Goal: Task Accomplishment & Management: Manage account settings

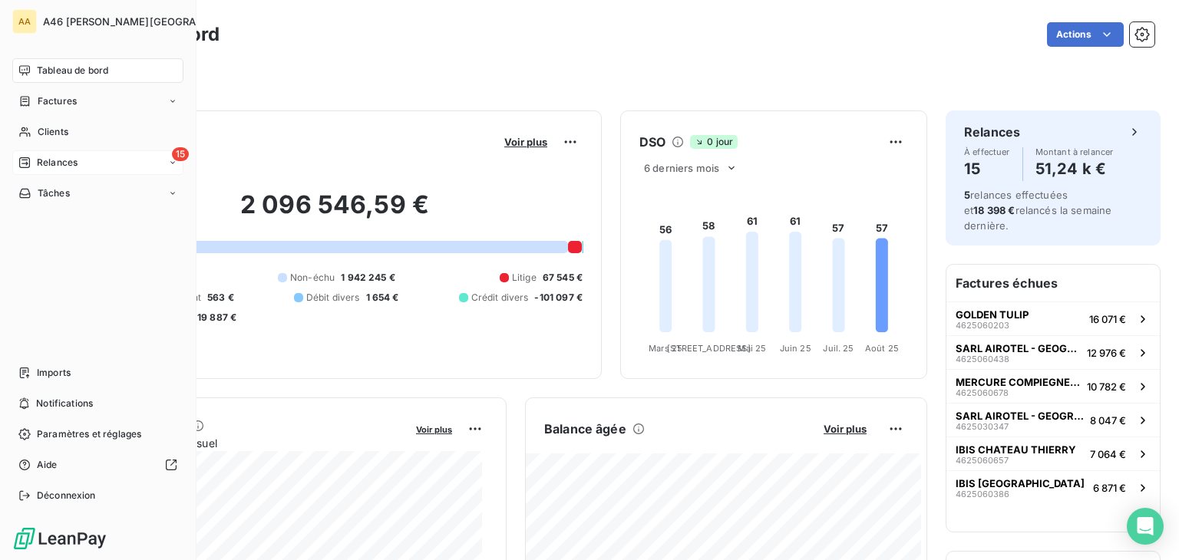
click at [84, 160] on div "15 Relances" at bounding box center [97, 162] width 171 height 25
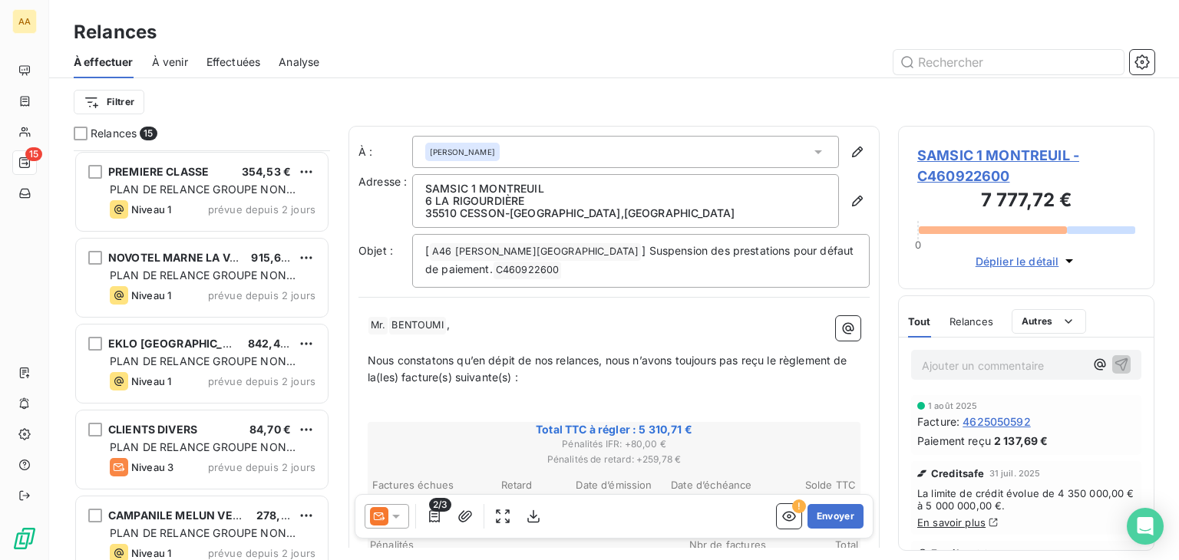
scroll to position [691, 0]
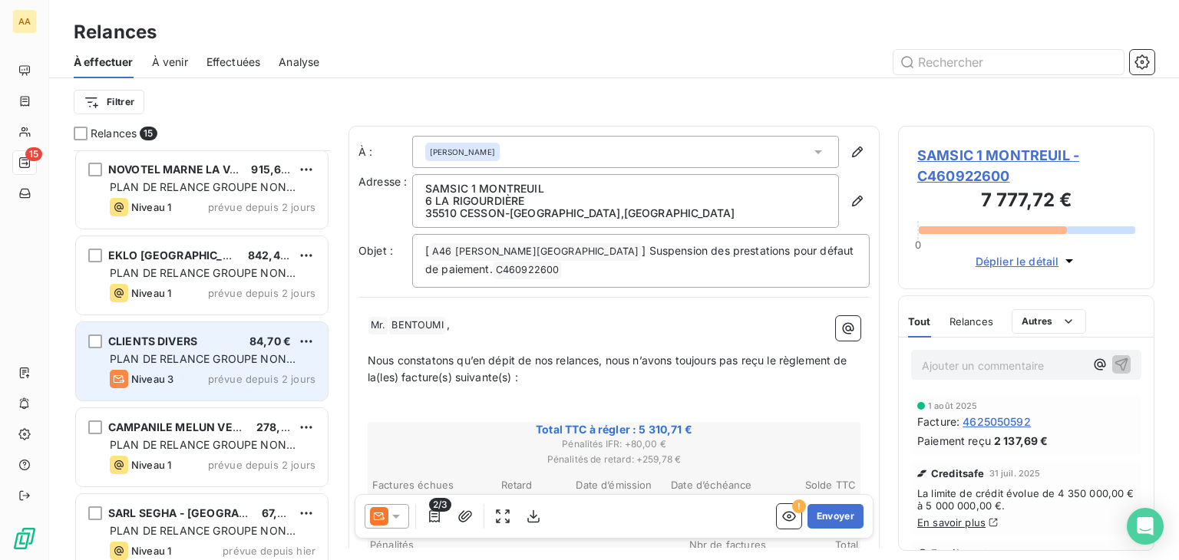
click at [202, 355] on span "PLAN DE RELANCE GROUPE NON AUTOMATIQUE" at bounding box center [203, 366] width 186 height 28
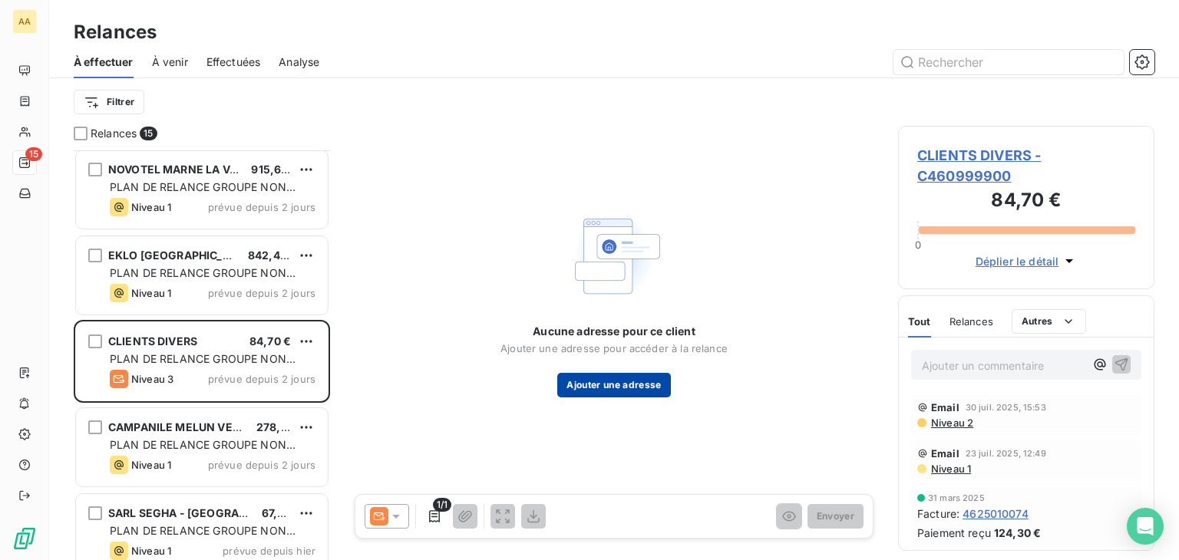
click at [593, 388] on button "Ajouter une adresse" at bounding box center [613, 385] width 113 height 25
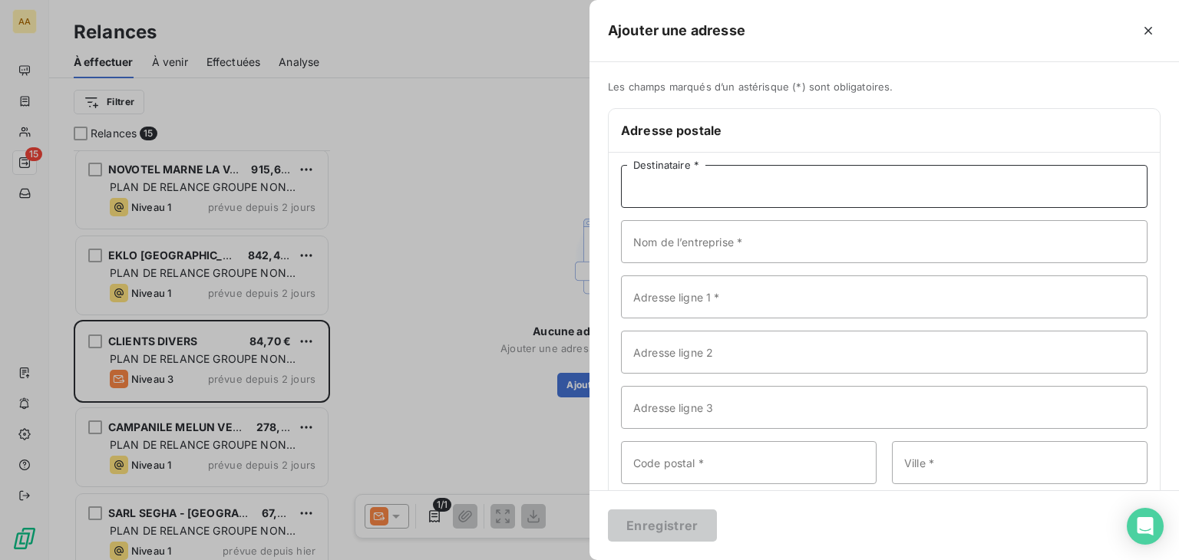
click at [650, 185] on input "Destinataire *" at bounding box center [884, 186] width 526 height 43
paste input "comptaclients@cotrev.fr"
type input "comptaclients@cotrev.fr"
click at [695, 243] on input "Nom de l’entreprise *" at bounding box center [884, 241] width 526 height 43
type input "COTREV"
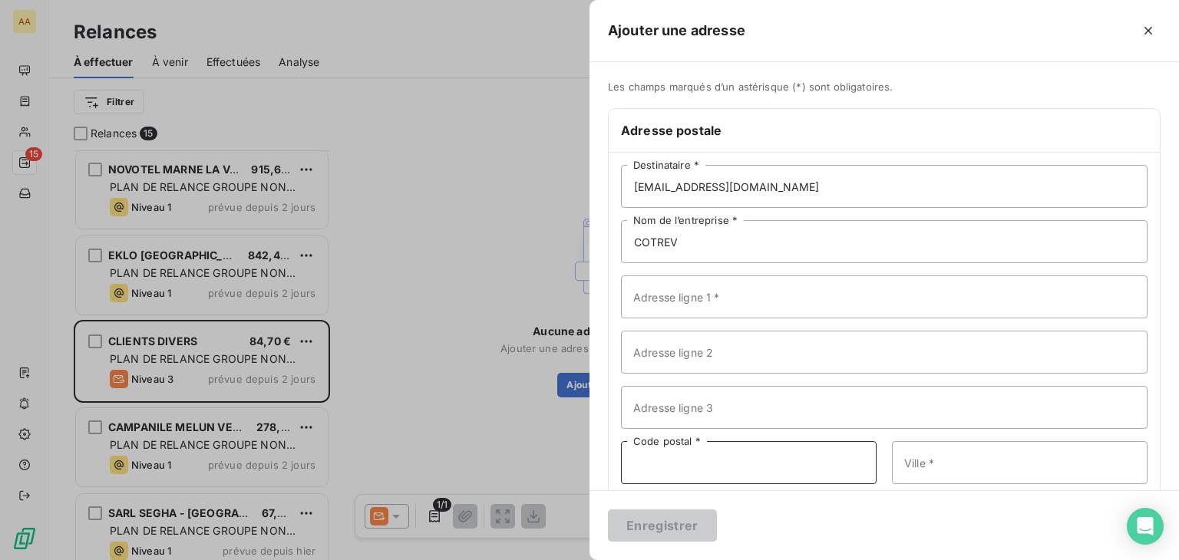
click at [744, 460] on input "Code postal *" at bounding box center [749, 462] width 256 height 43
type input "51370"
click at [957, 465] on input "Ville *" at bounding box center [1020, 462] width 256 height 43
type input "ORMES"
click at [678, 297] on input "Adresse ligne 1 *" at bounding box center [884, 297] width 526 height 43
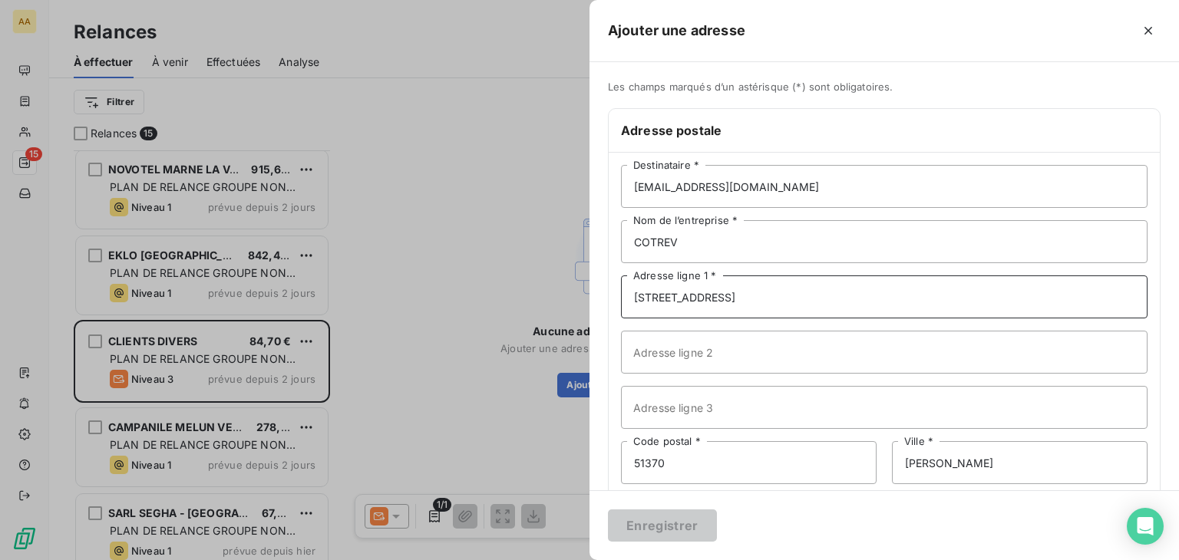
type input "15 RUE DES BLANCS FOSSES"
click at [953, 362] on input "Adresse ligne 2" at bounding box center [884, 352] width 526 height 43
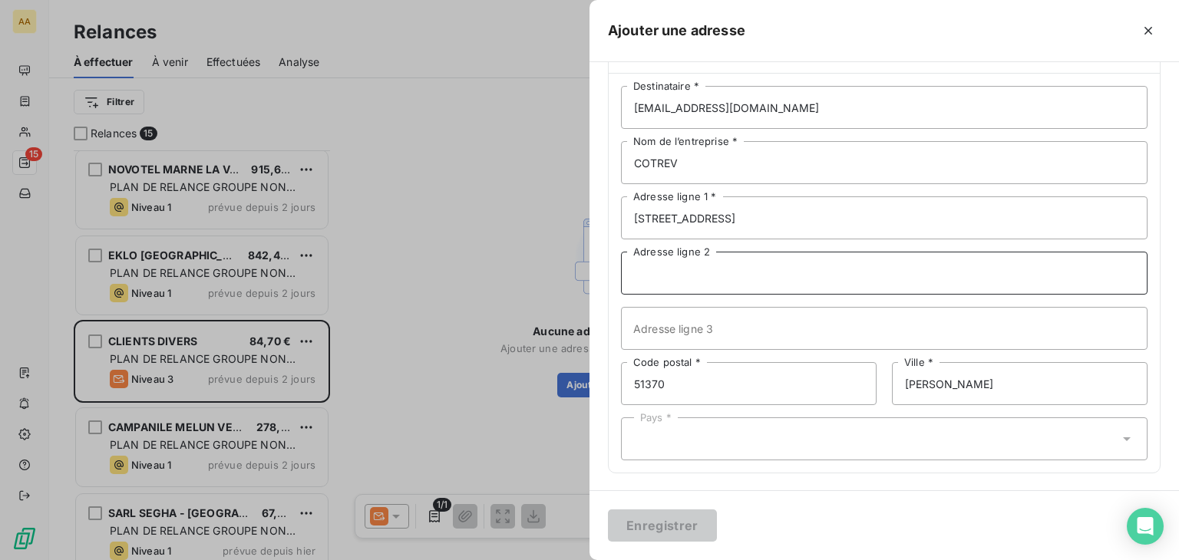
scroll to position [80, 0]
click at [749, 434] on div "Pays *" at bounding box center [884, 438] width 526 height 43
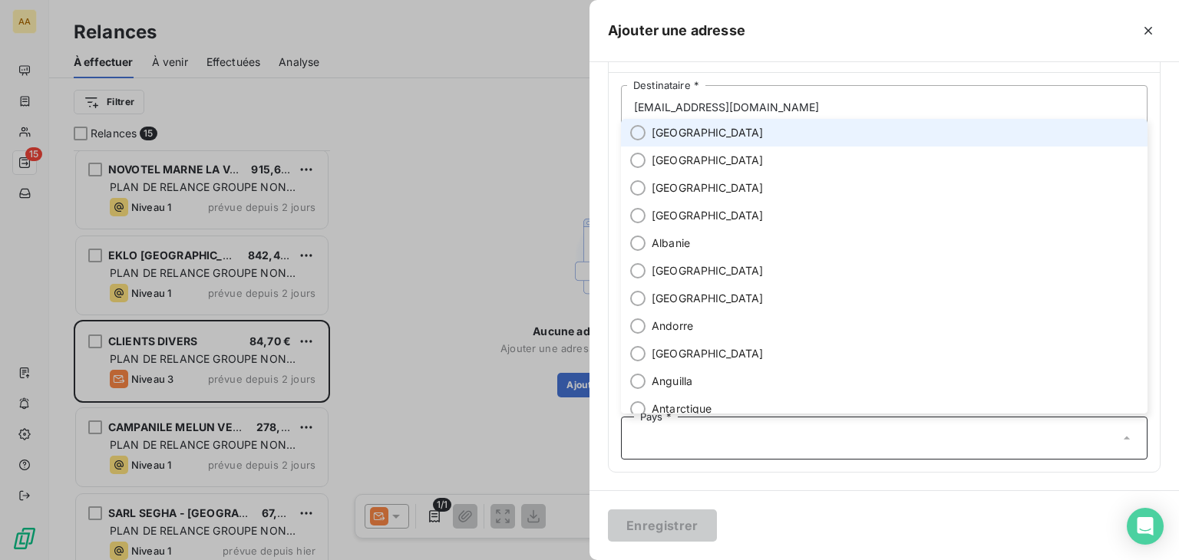
click at [635, 136] on input "radio" at bounding box center [637, 132] width 15 height 15
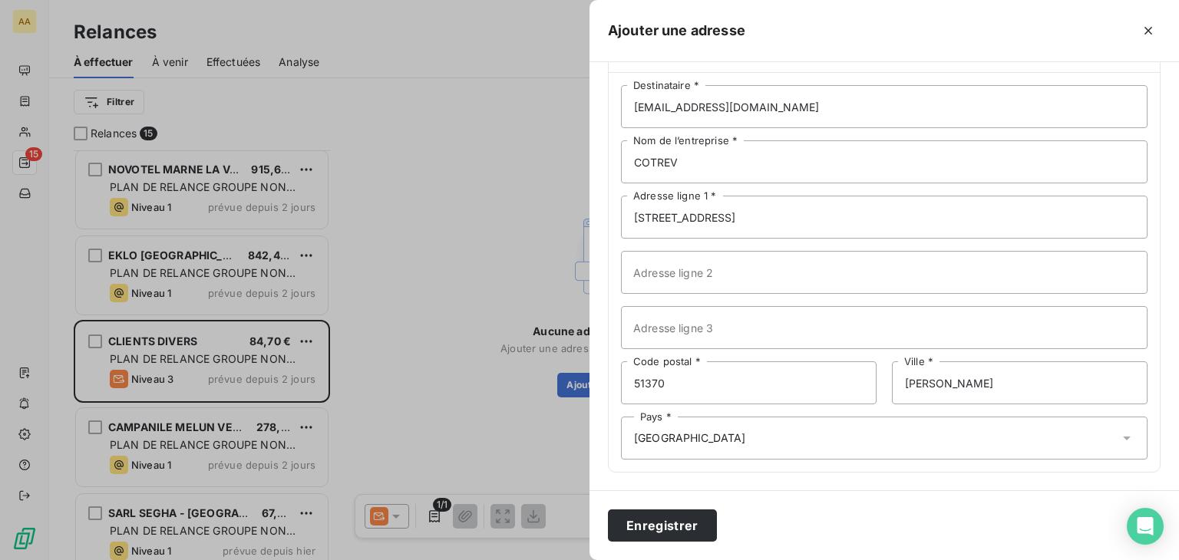
click at [836, 515] on div "Enregistrer" at bounding box center [883, 525] width 589 height 70
click at [665, 523] on button "Enregistrer" at bounding box center [662, 526] width 109 height 32
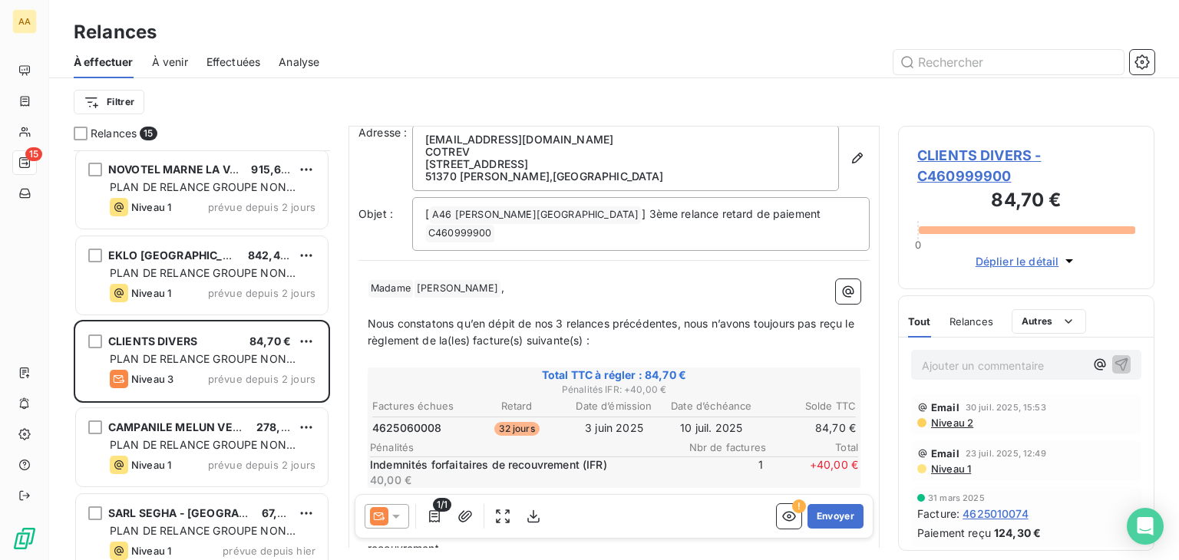
scroll to position [307, 0]
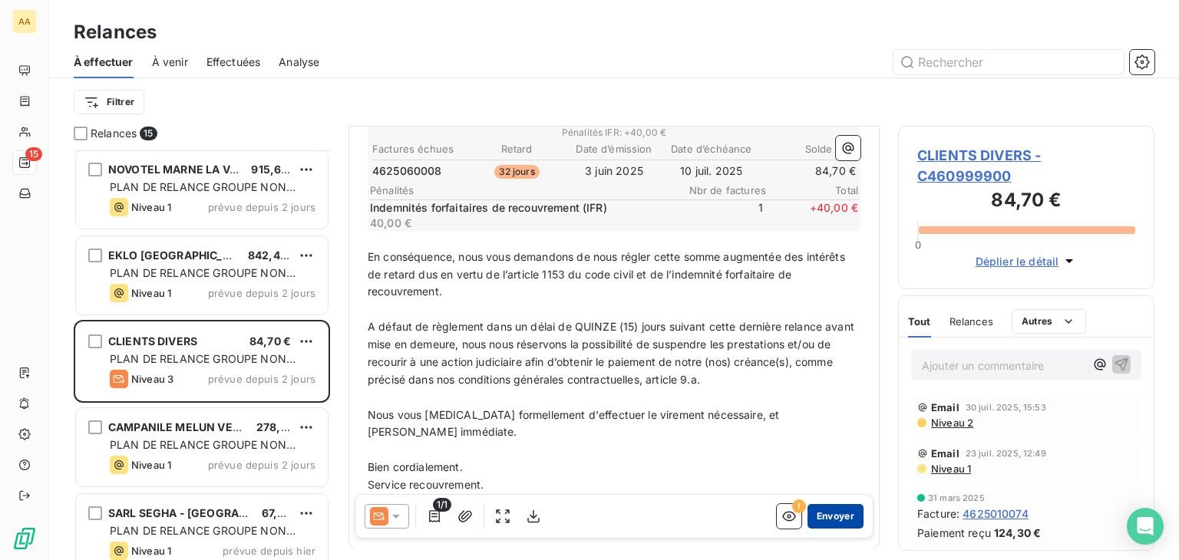
click at [820, 516] on button "Envoyer" at bounding box center [835, 516] width 56 height 25
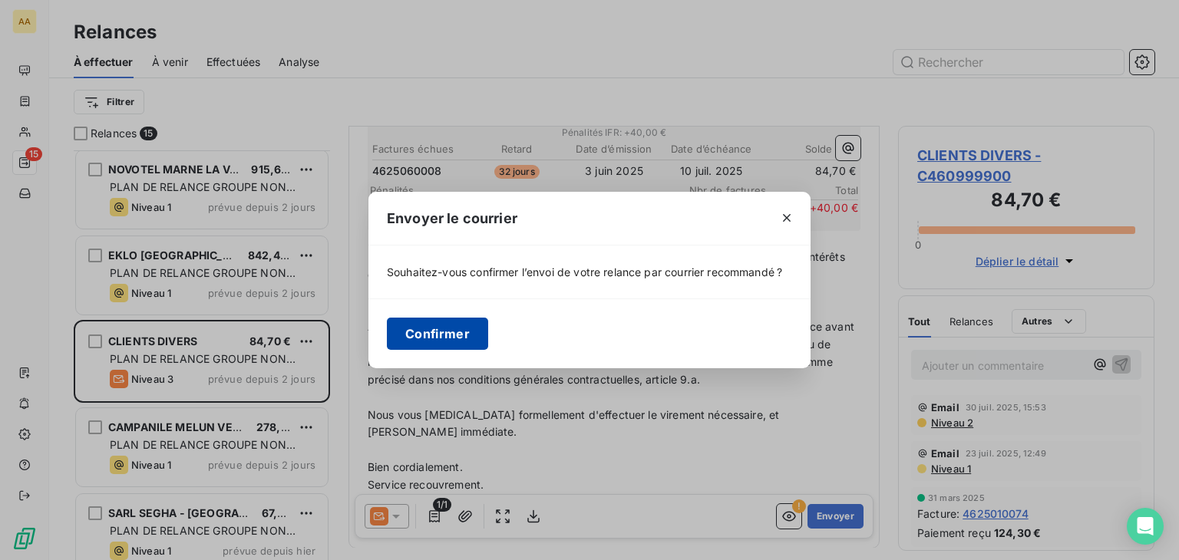
click at [450, 332] on button "Confirmer" at bounding box center [437, 334] width 101 height 32
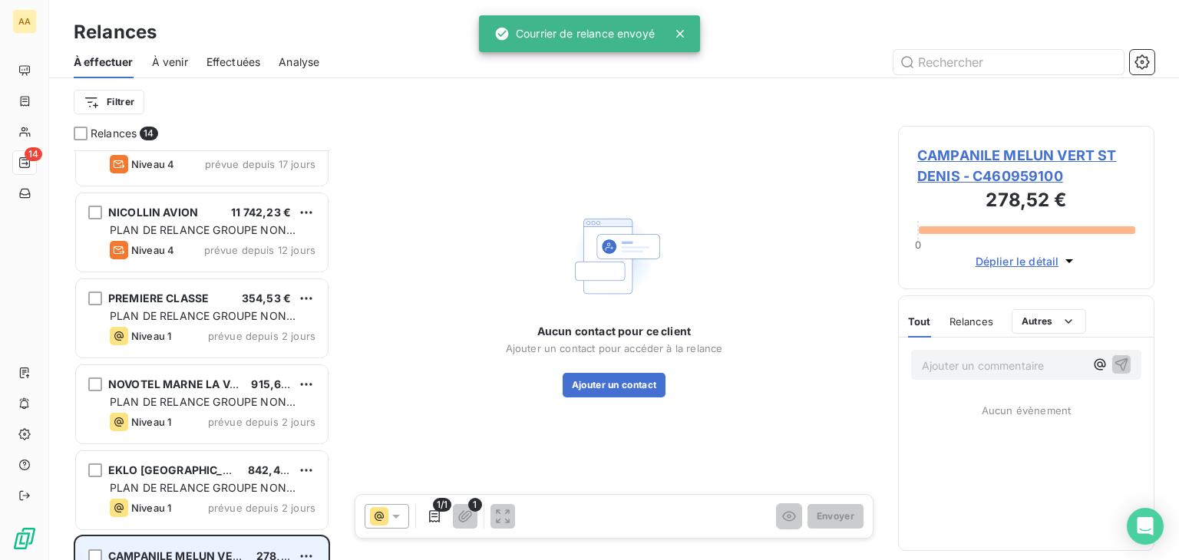
scroll to position [384, 0]
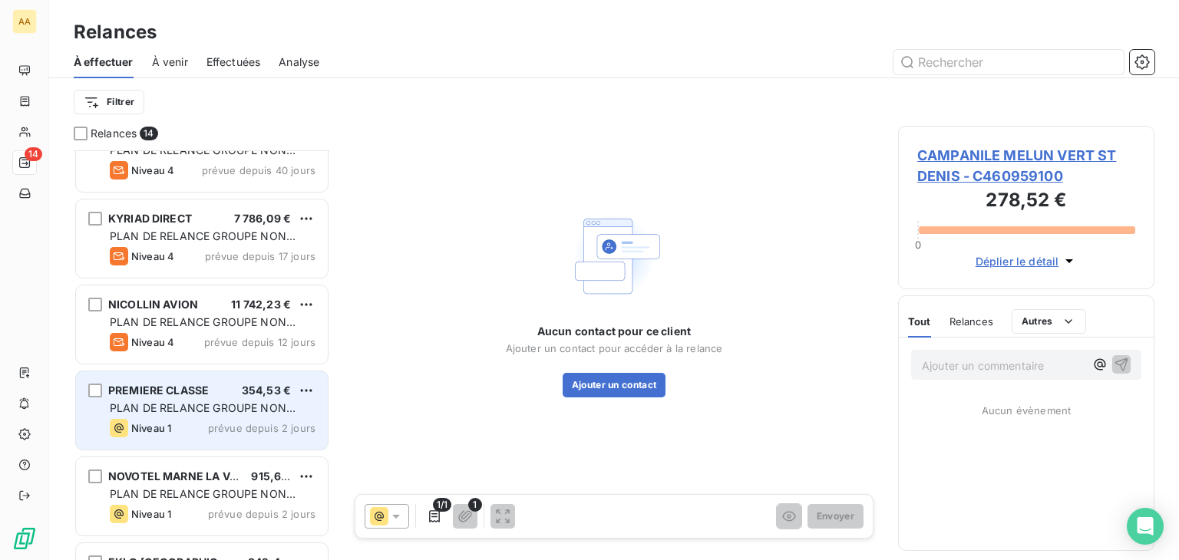
click at [185, 408] on span "PLAN DE RELANCE GROUPE NON AUTOMATIQUE" at bounding box center [203, 415] width 186 height 28
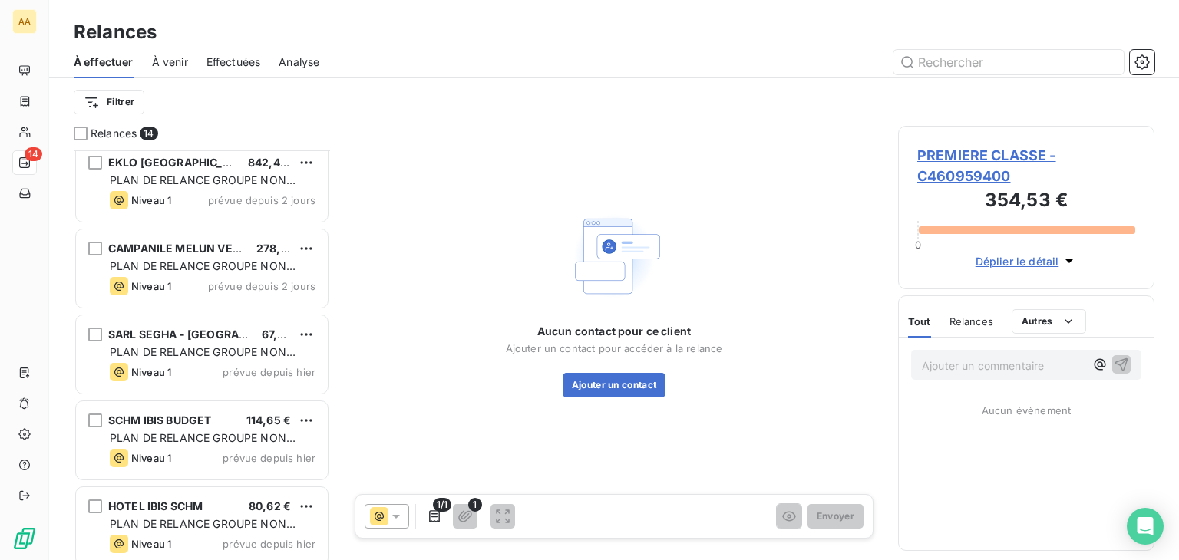
scroll to position [794, 0]
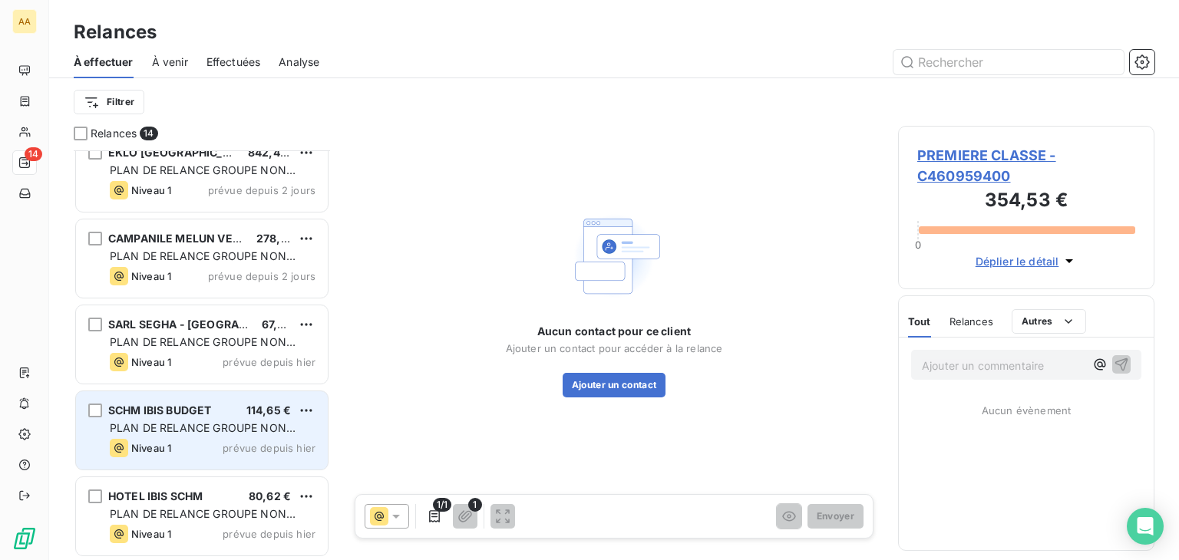
click at [243, 423] on span "PLAN DE RELANCE GROUPE NON AUTOMATIQUE" at bounding box center [203, 435] width 186 height 28
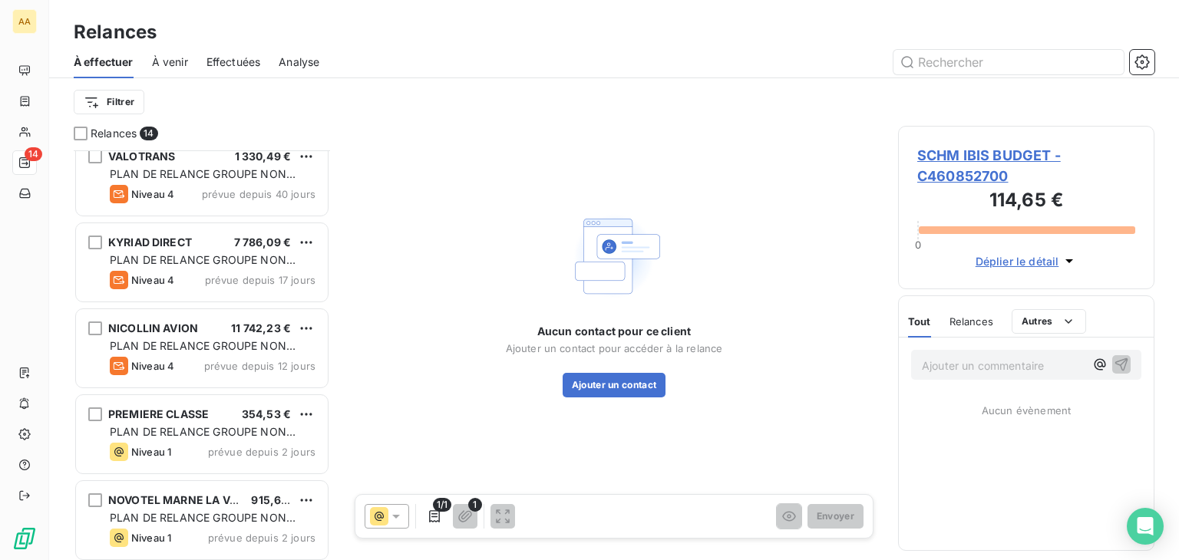
scroll to position [333, 0]
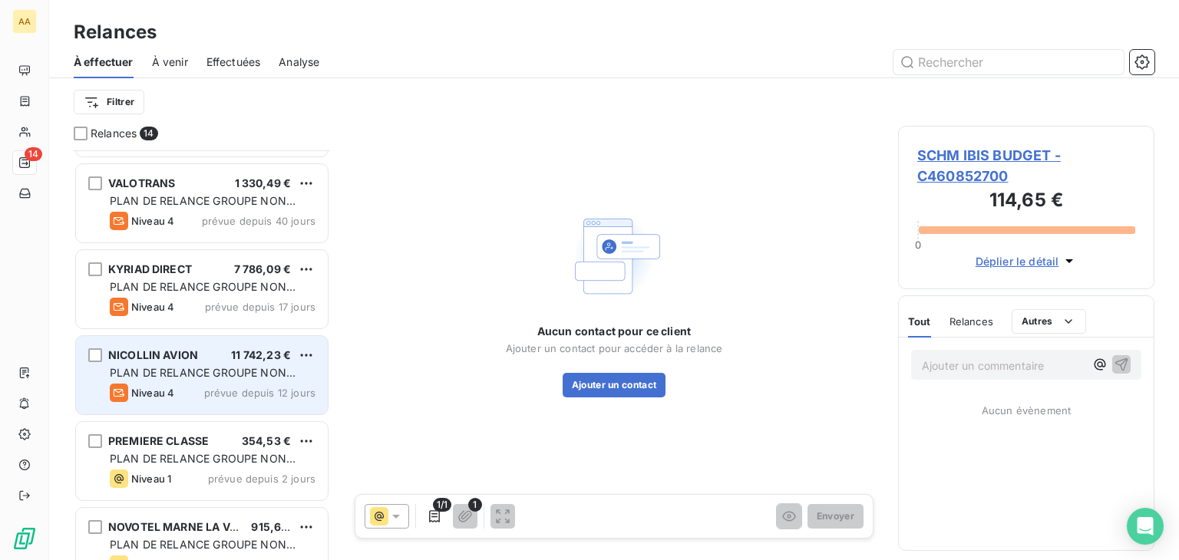
drag, startPoint x: 212, startPoint y: 397, endPoint x: 236, endPoint y: 382, distance: 28.6
click at [211, 397] on span "prévue depuis 12 jours" at bounding box center [259, 393] width 111 height 12
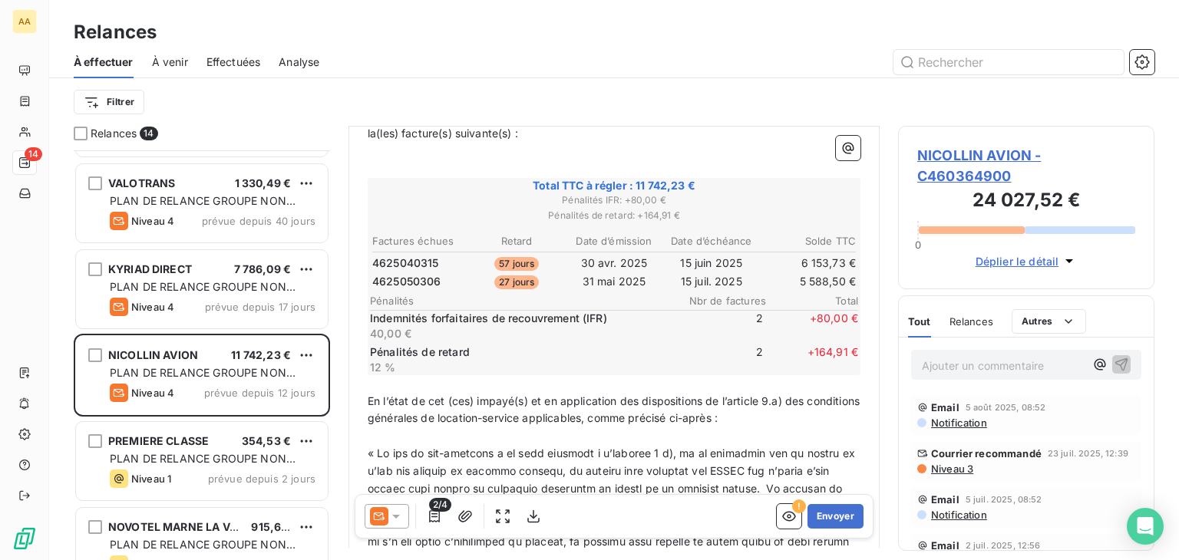
scroll to position [77, 0]
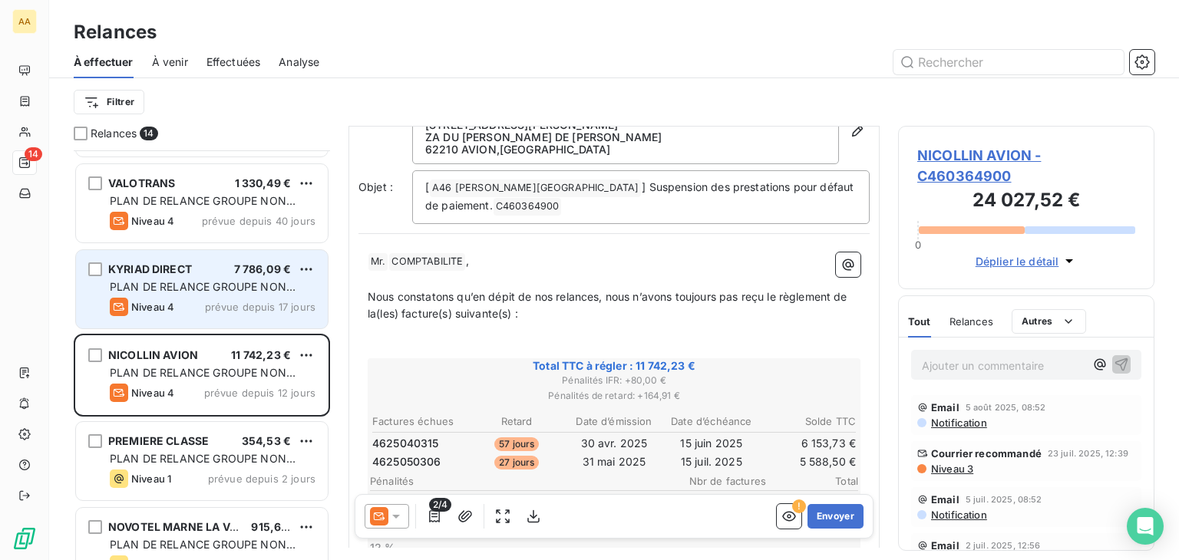
click at [256, 287] on span "PLAN DE RELANCE GROUPE NON AUTOMATIQUE" at bounding box center [203, 294] width 186 height 28
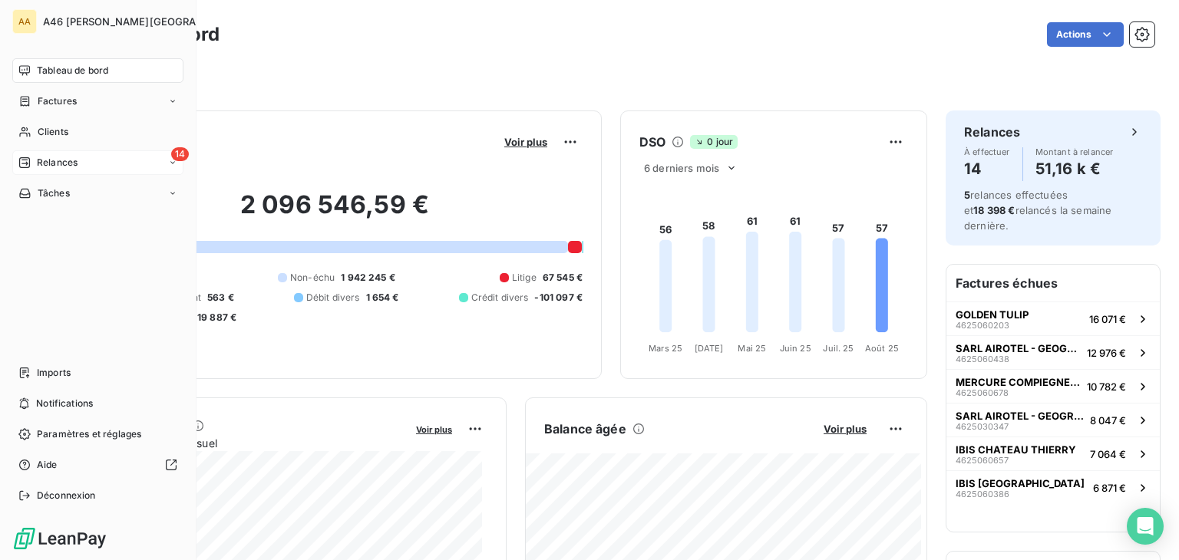
click at [52, 156] on span "Relances" at bounding box center [57, 163] width 41 height 14
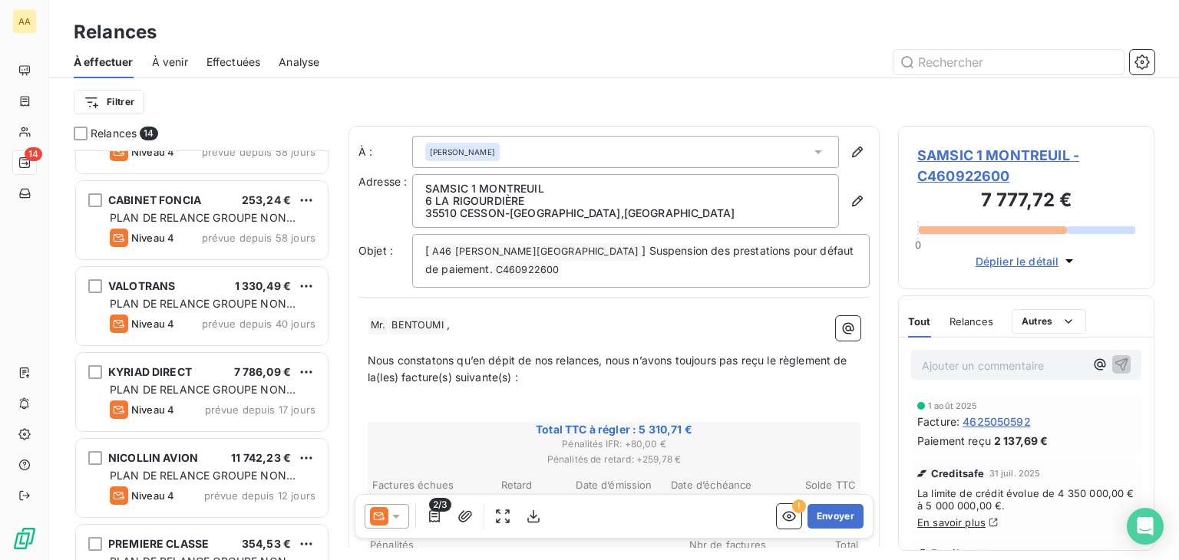
scroll to position [77, 0]
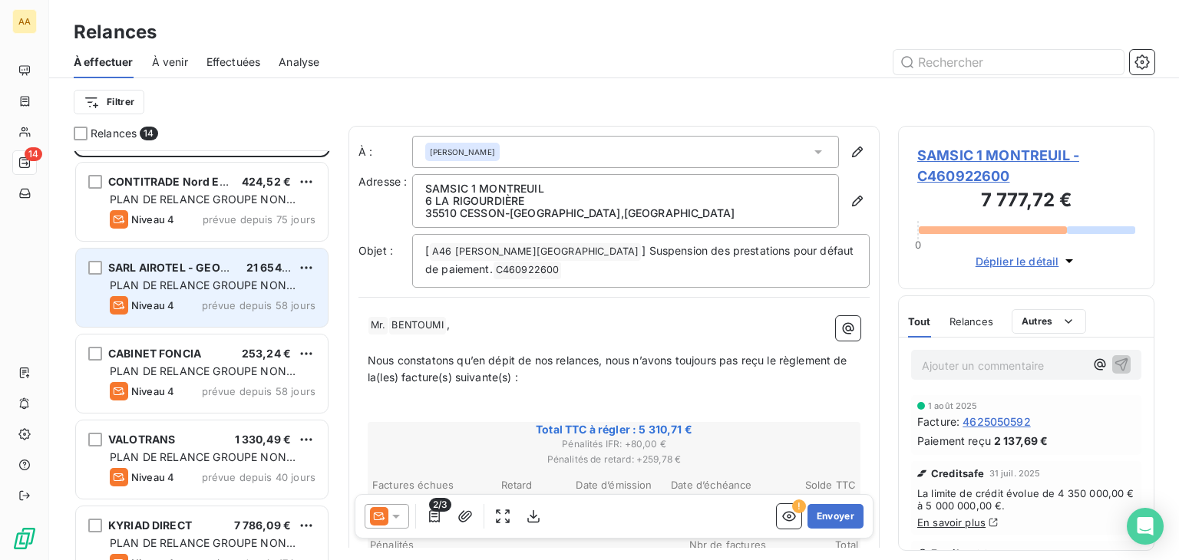
click at [259, 291] on div "PLAN DE RELANCE GROUPE NON AUTOMATIQUE" at bounding box center [213, 285] width 206 height 15
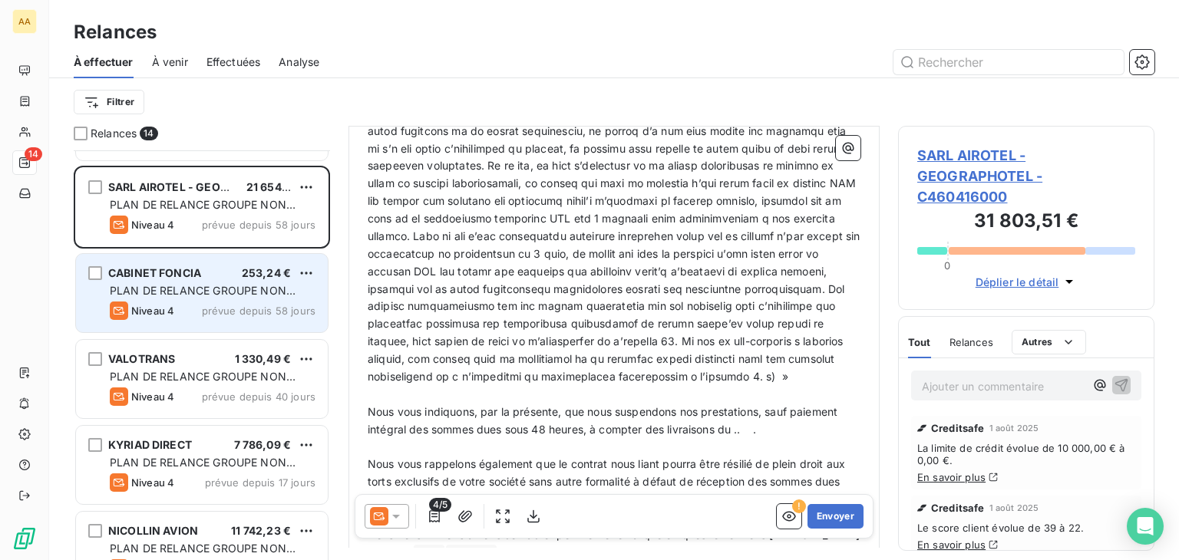
scroll to position [153, 0]
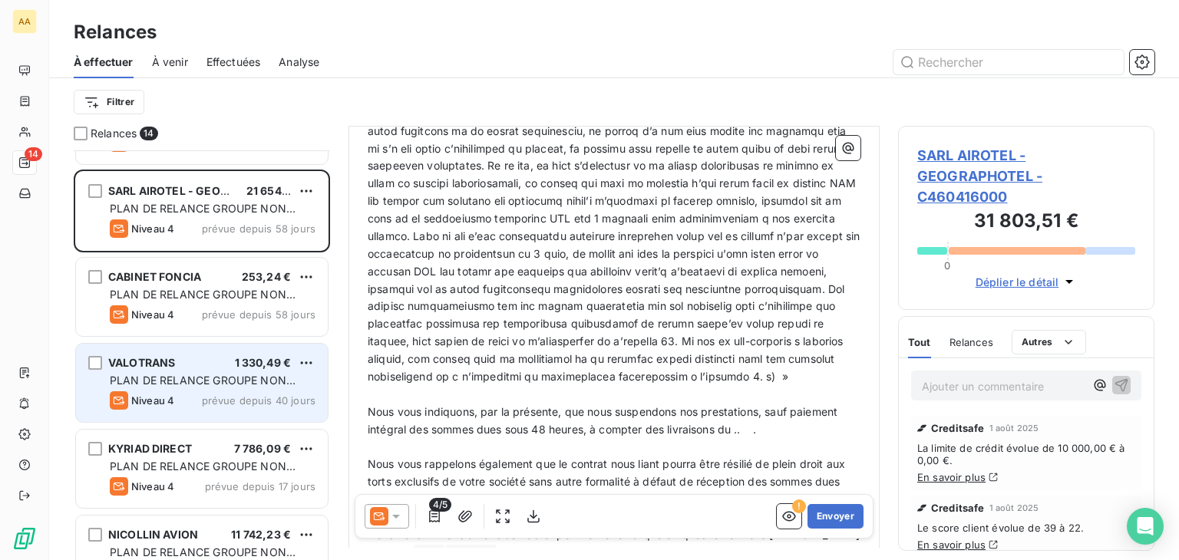
click at [246, 380] on span "PLAN DE RELANCE GROUPE NON AUTOMATIQUE" at bounding box center [203, 388] width 186 height 28
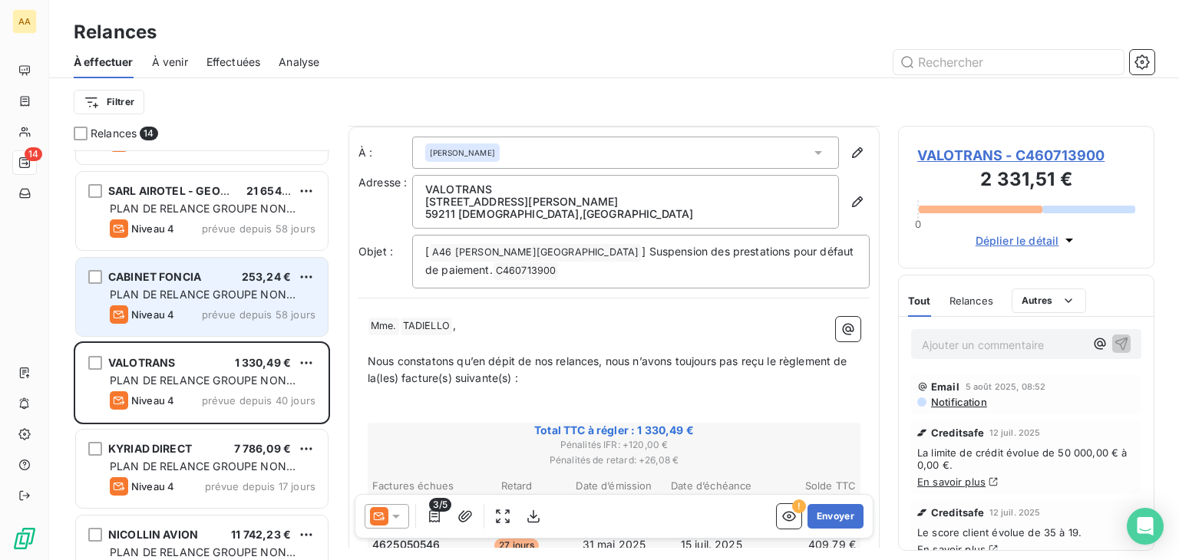
scroll to position [460, 0]
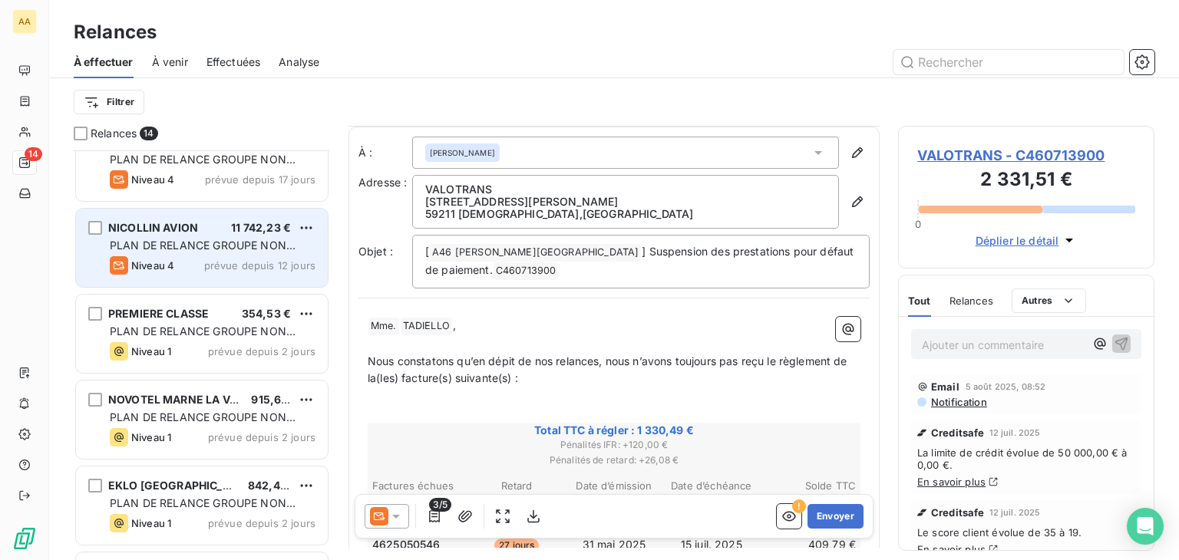
click at [193, 256] on div "Niveau 4 prévue depuis 12 jours" at bounding box center [213, 265] width 206 height 18
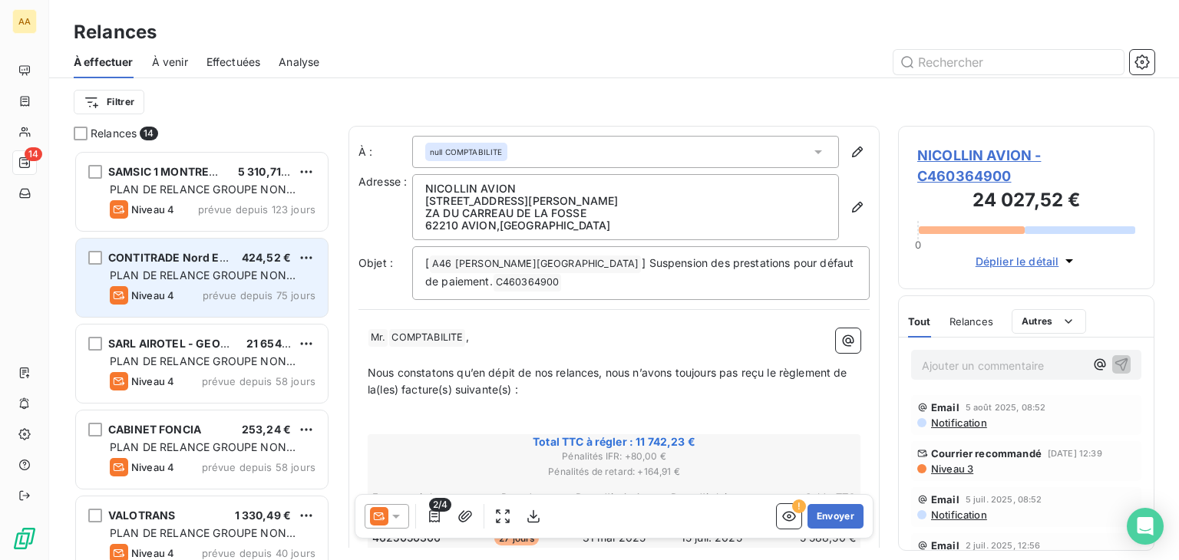
click at [276, 277] on span "PLAN DE RELANCE GROUPE NON AUTOMATIQUE" at bounding box center [203, 283] width 186 height 28
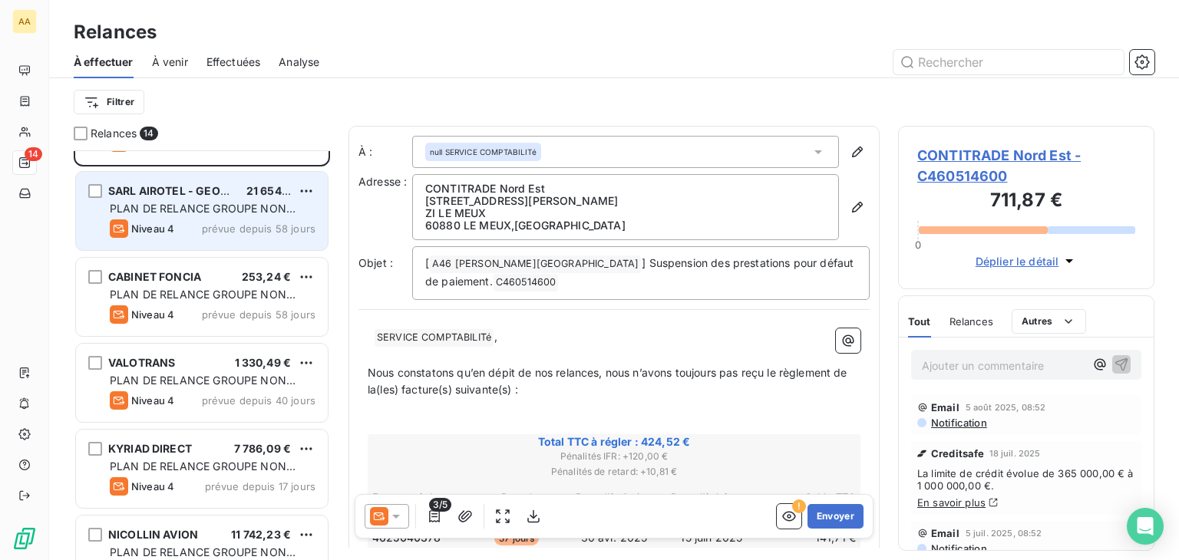
scroll to position [77, 0]
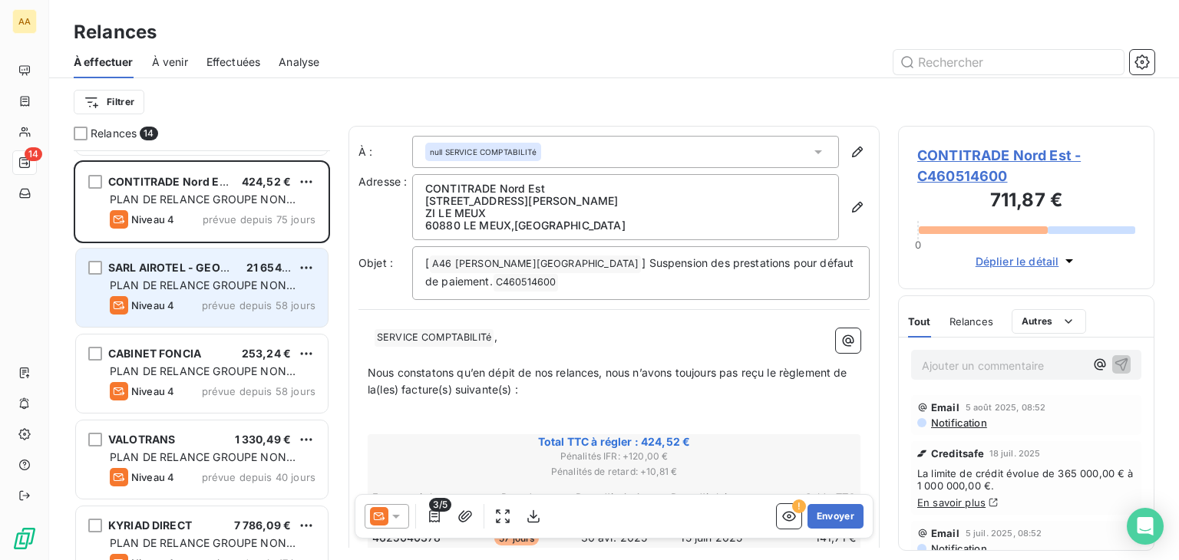
click at [263, 296] on div "Niveau 4 prévue depuis 58 jours" at bounding box center [213, 305] width 206 height 18
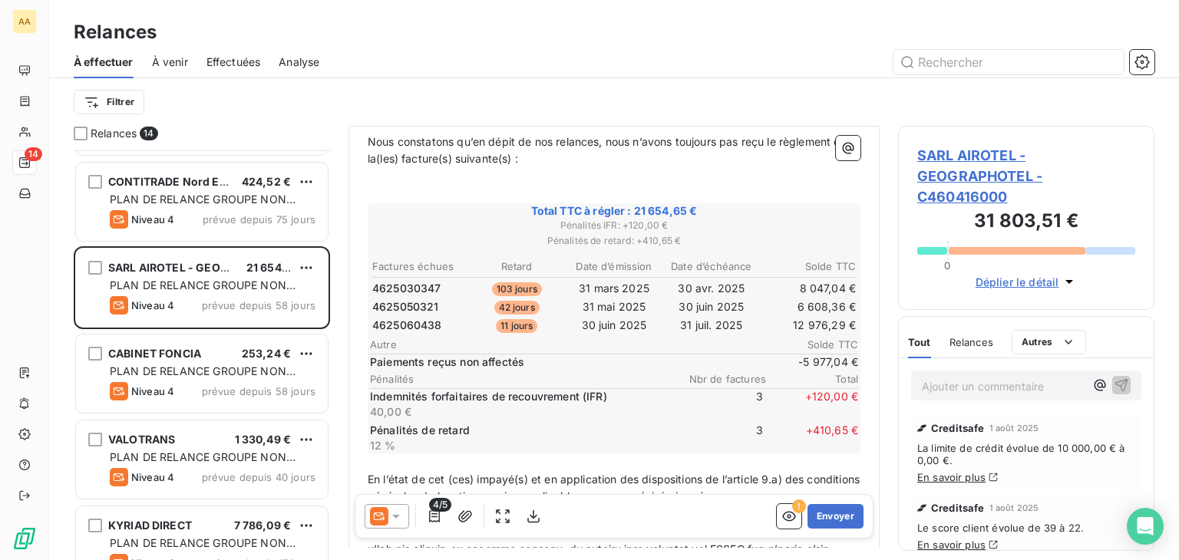
scroll to position [230, 0]
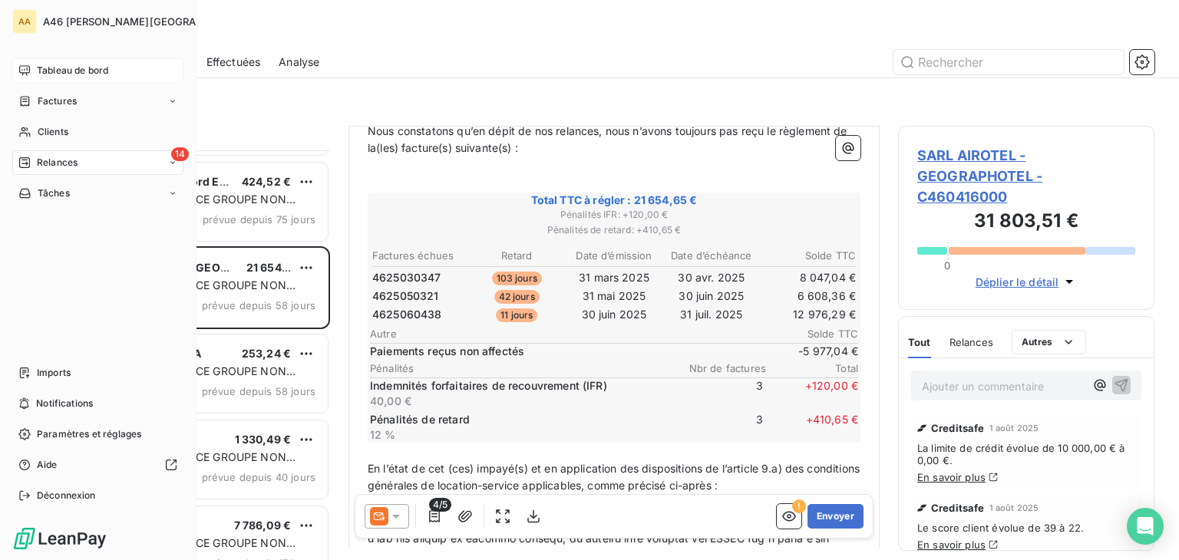
click at [85, 71] on span "Tableau de bord" at bounding box center [72, 71] width 71 height 14
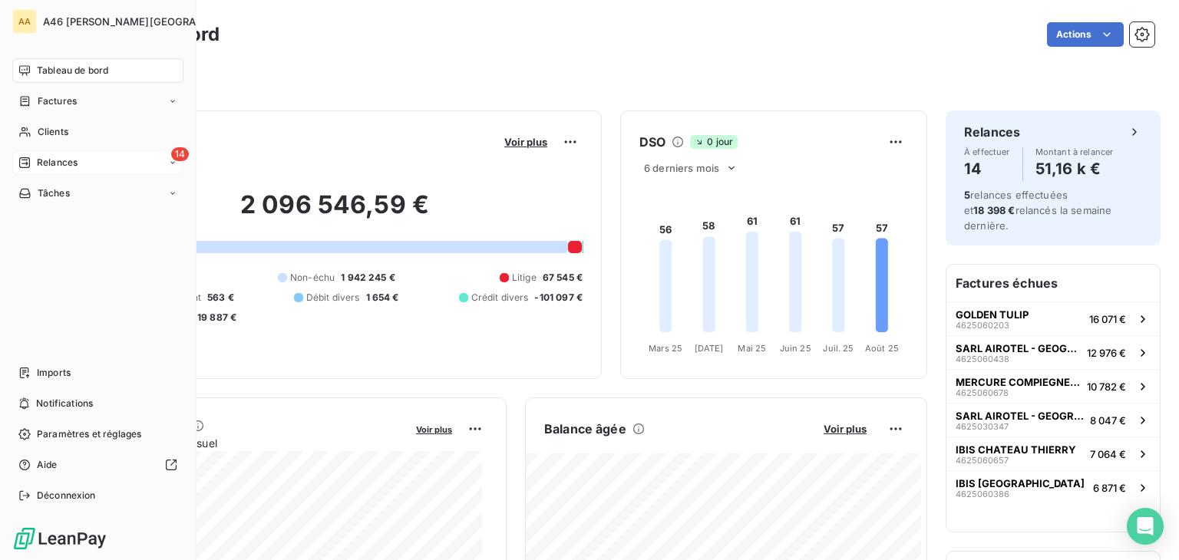
click at [65, 157] on span "Relances" at bounding box center [57, 163] width 41 height 14
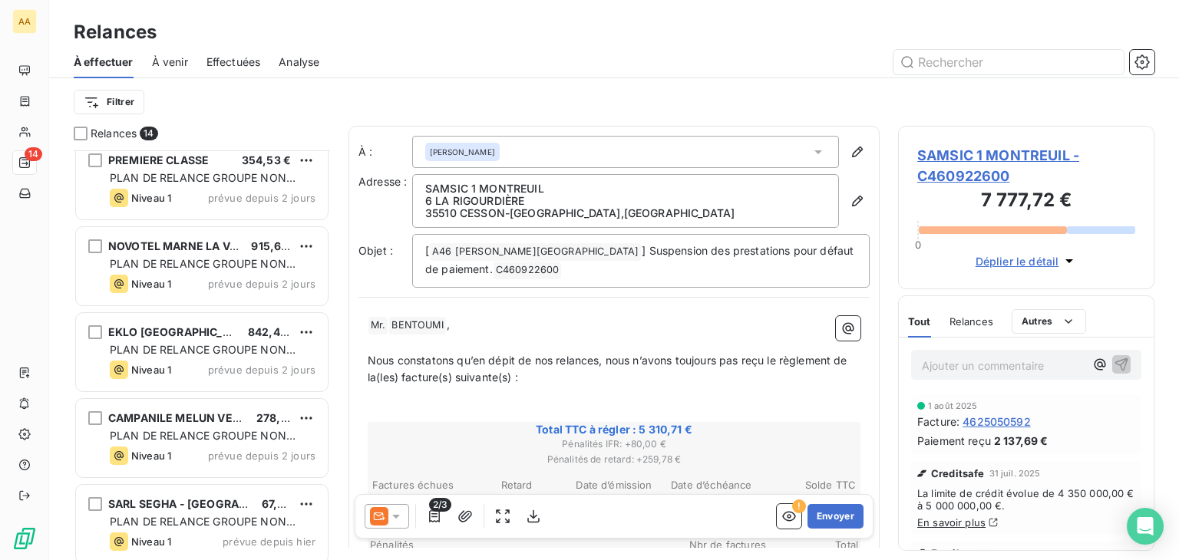
scroll to position [537, 0]
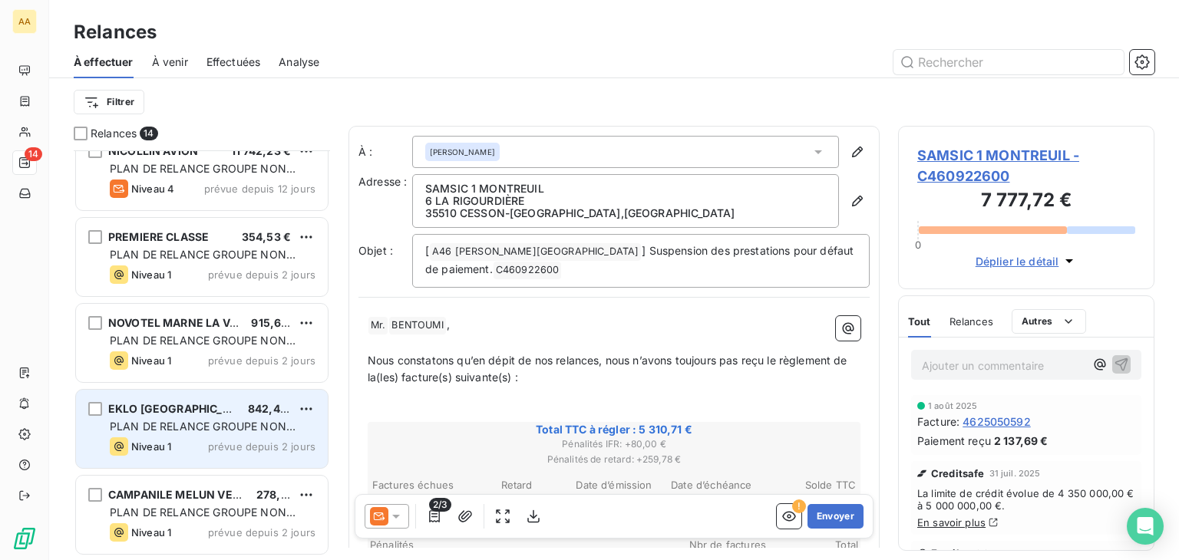
click at [187, 420] on span "PLAN DE RELANCE GROUPE NON AUTOMATIQUE" at bounding box center [203, 434] width 186 height 28
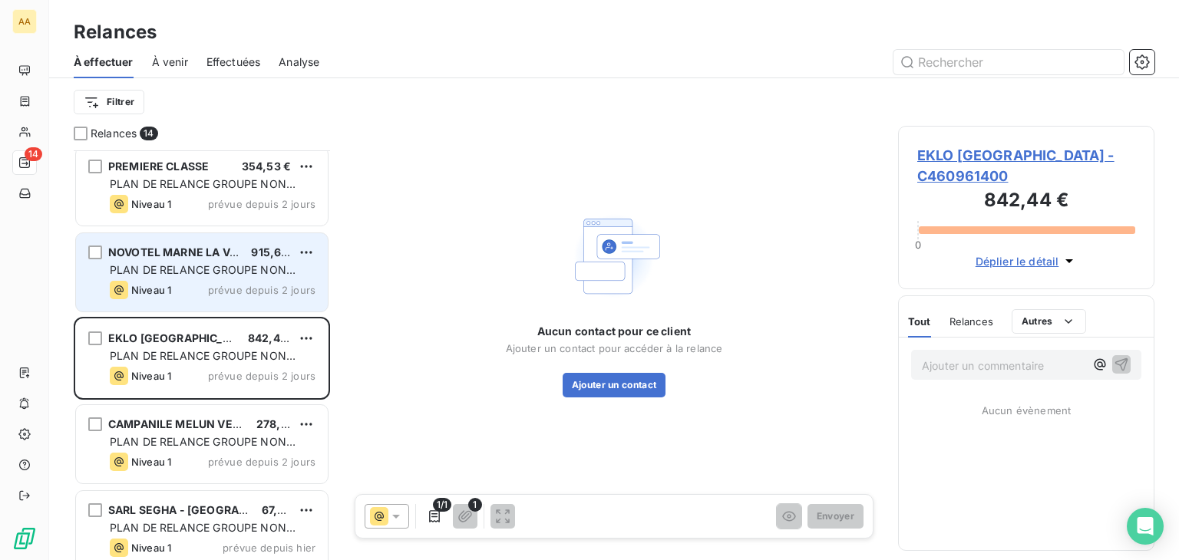
scroll to position [691, 0]
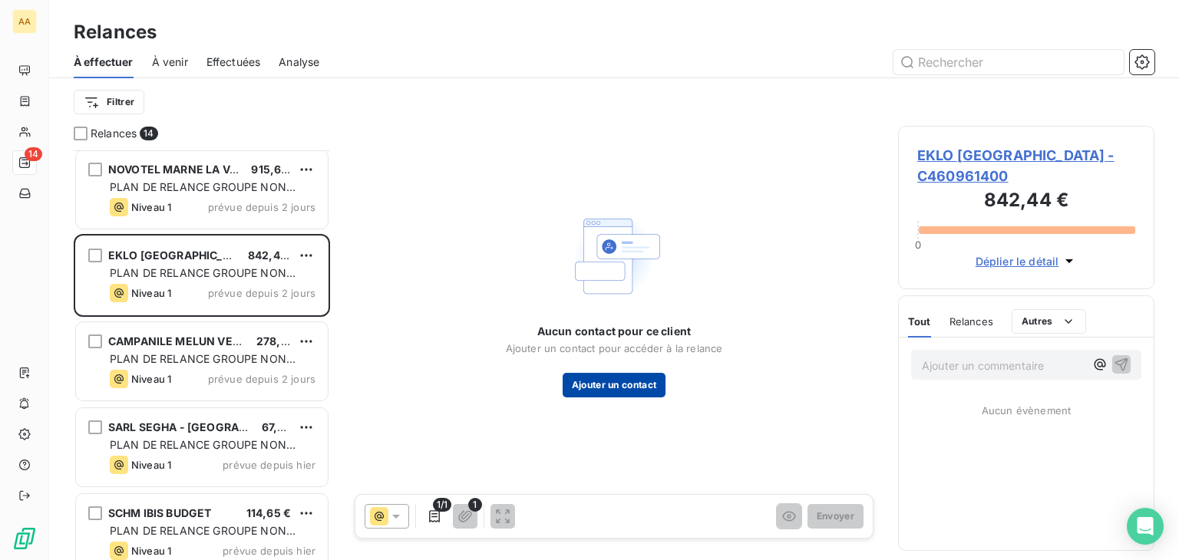
click at [636, 382] on button "Ajouter un contact" at bounding box center [615, 385] width 104 height 25
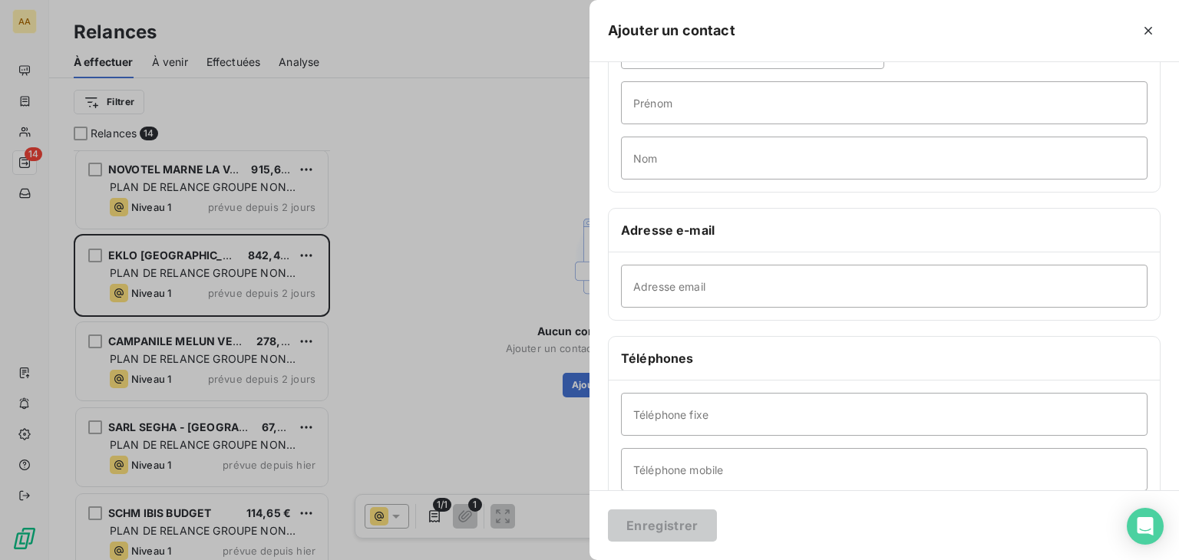
scroll to position [0, 0]
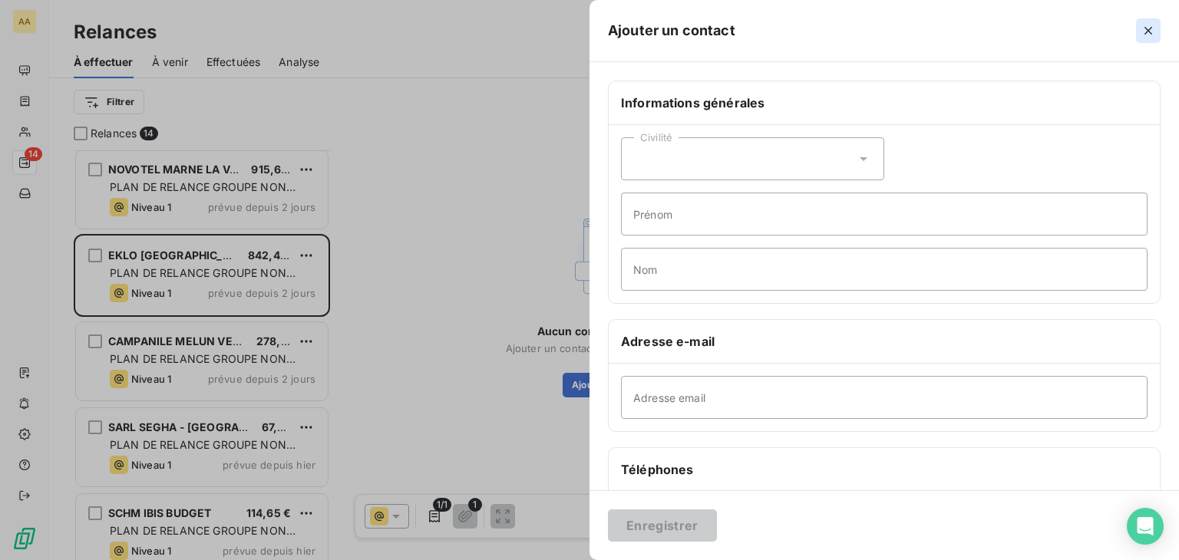
click at [1153, 31] on icon "button" at bounding box center [1147, 30] width 15 height 15
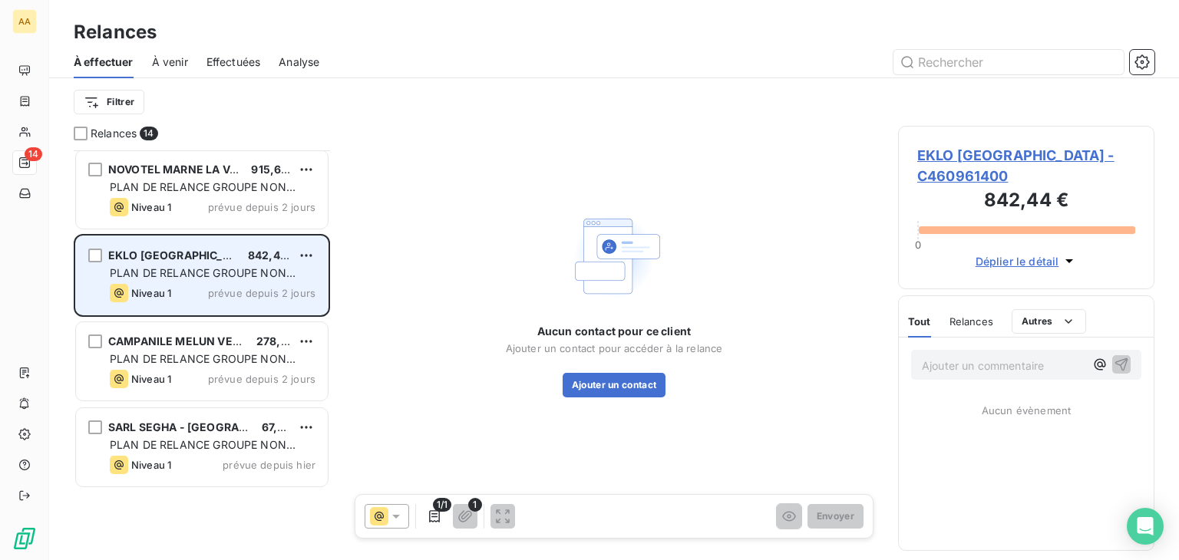
scroll to position [384, 0]
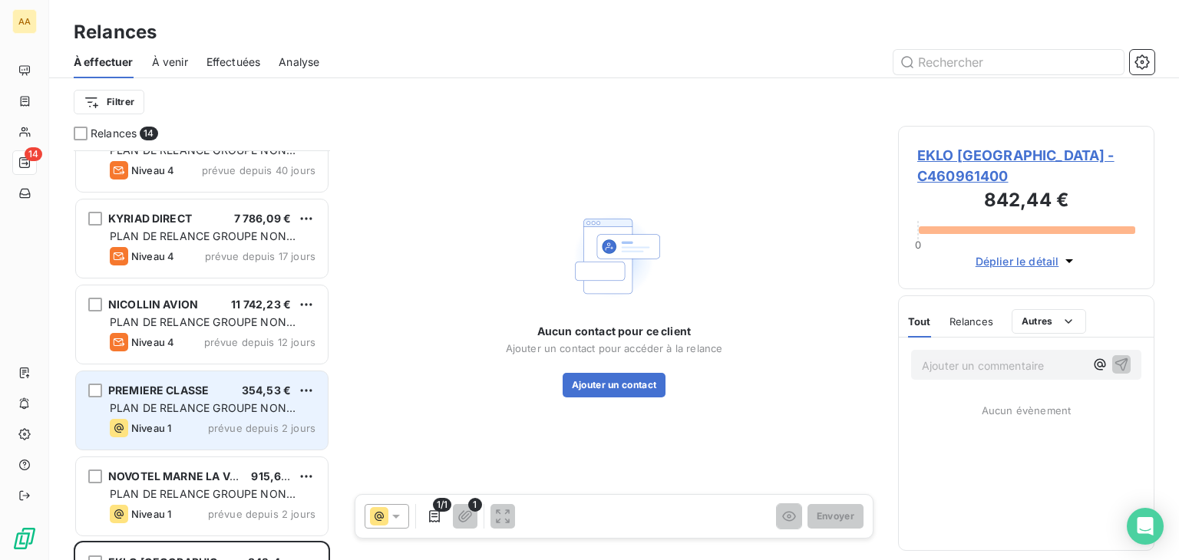
click at [181, 414] on div "PLAN DE RELANCE GROUPE NON AUTOMATIQUE" at bounding box center [213, 408] width 206 height 15
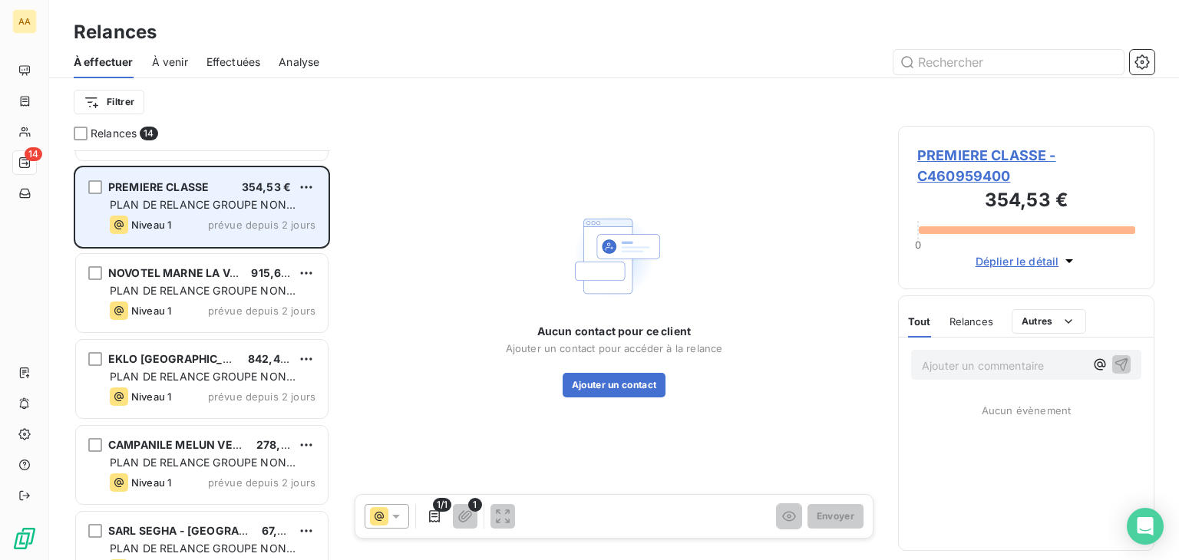
scroll to position [614, 0]
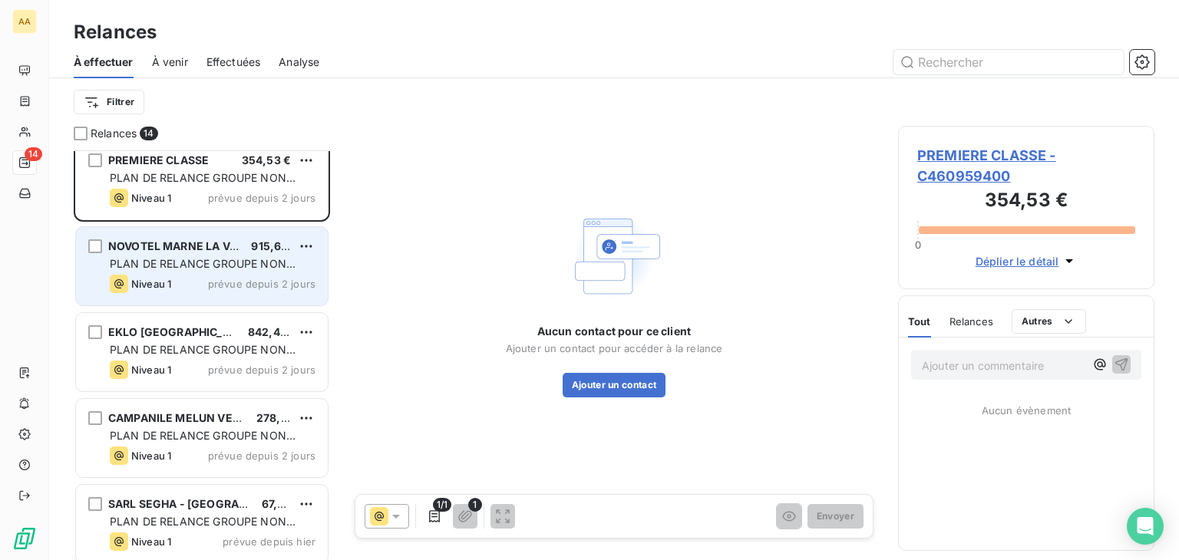
click at [203, 268] on span "PLAN DE RELANCE GROUPE NON AUTOMATIQUE" at bounding box center [203, 271] width 186 height 28
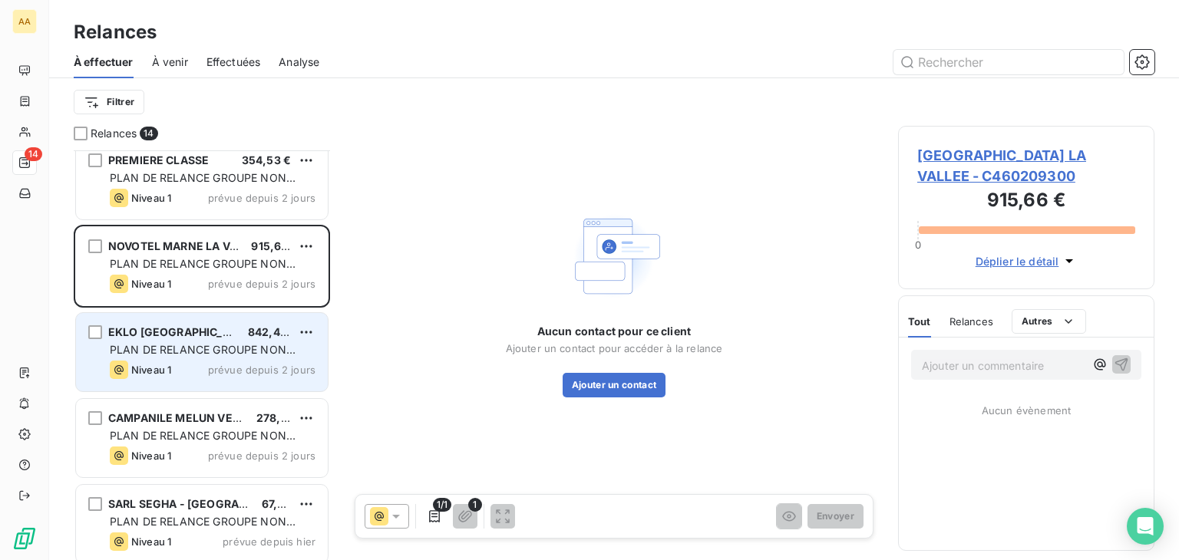
click at [233, 351] on span "PLAN DE RELANCE GROUPE NON AUTOMATIQUE" at bounding box center [203, 357] width 186 height 28
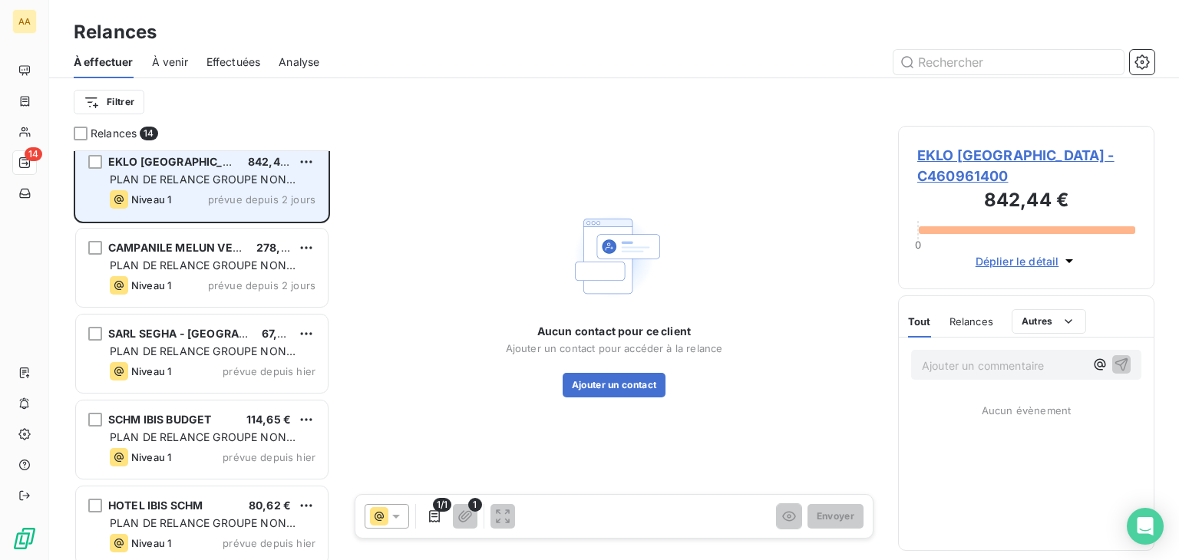
scroll to position [794, 0]
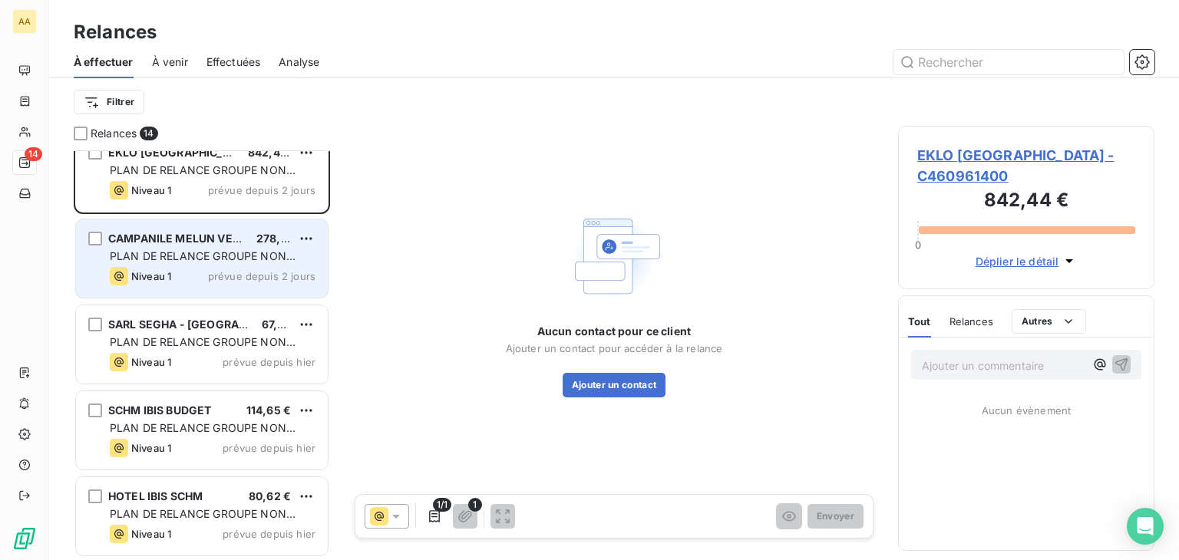
click at [245, 256] on span "PLAN DE RELANCE GROUPE NON AUTOMATIQUE" at bounding box center [203, 263] width 186 height 28
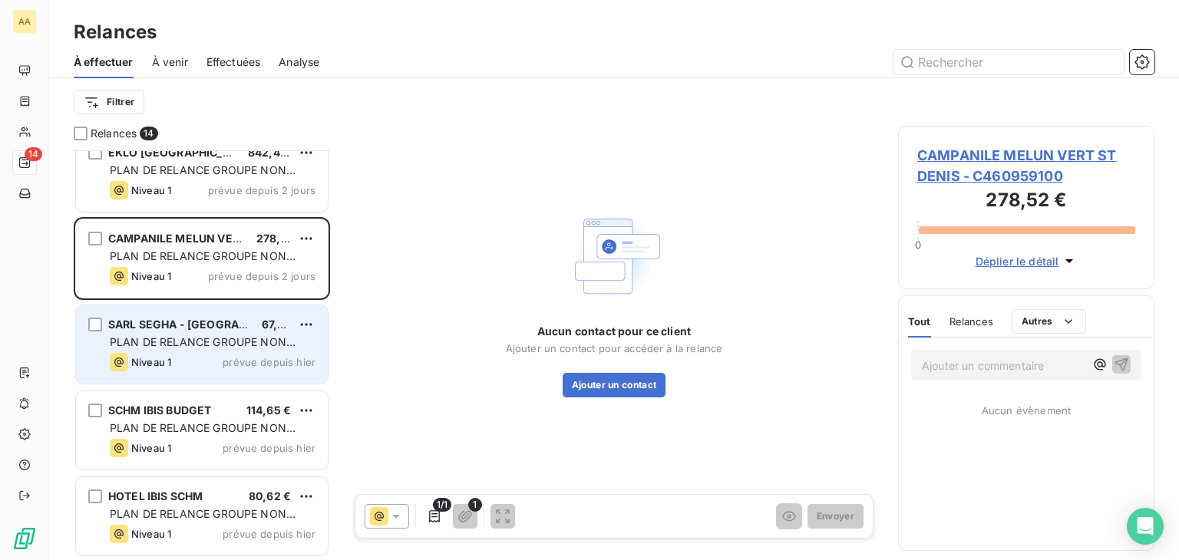
click at [243, 342] on span "PLAN DE RELANCE GROUPE NON AUTOMATIQUE" at bounding box center [203, 349] width 186 height 28
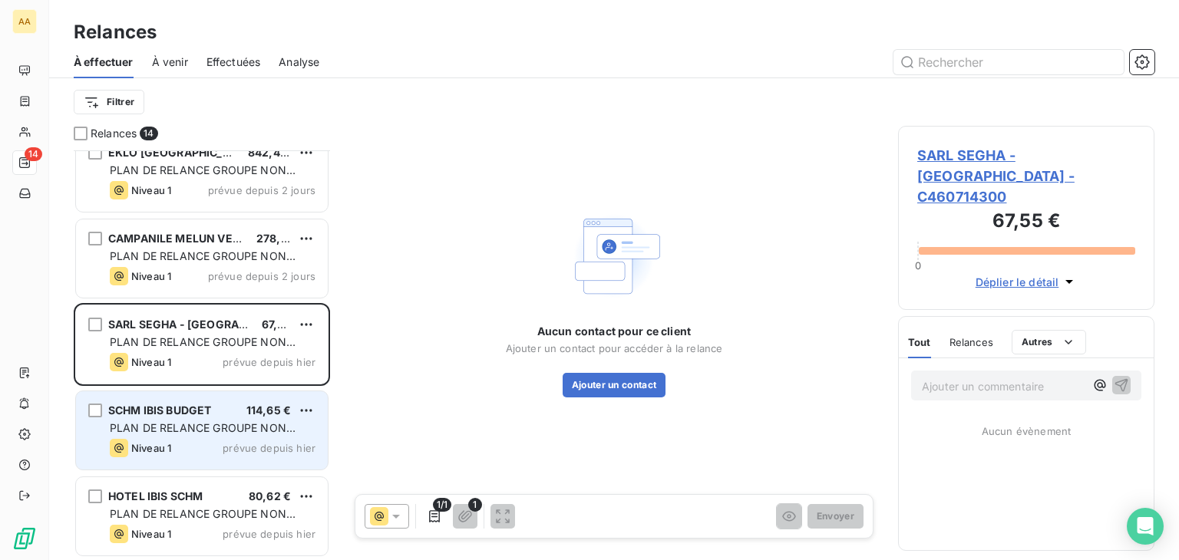
click at [264, 434] on div "SCHM IBIS BUDGET 114,65 € PLAN DE RELANCE GROUPE NON AUTOMATIQUE Niveau 1 prévu…" at bounding box center [202, 430] width 252 height 78
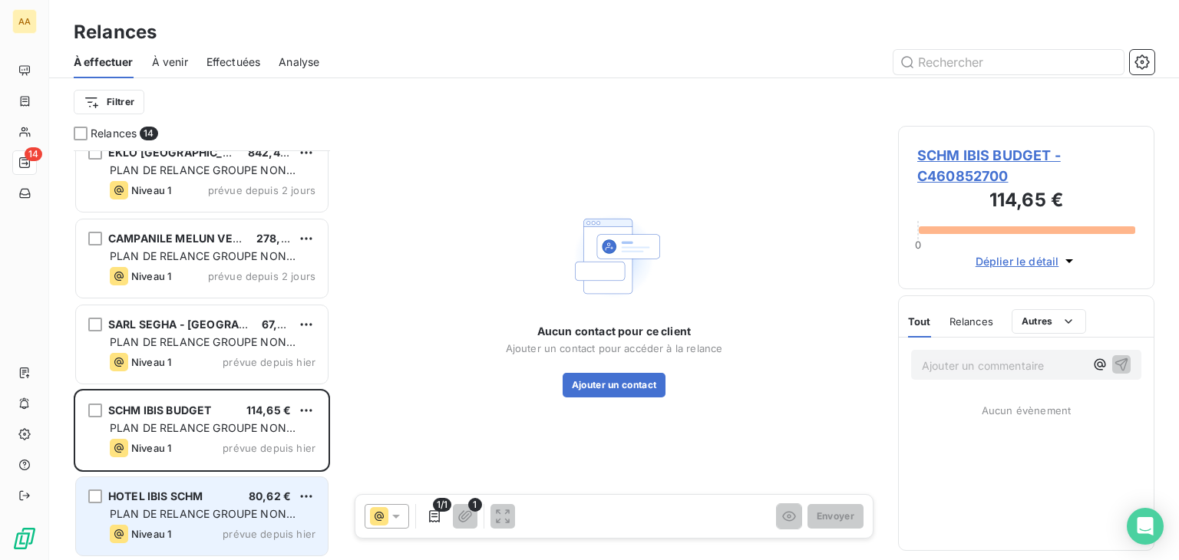
click at [197, 513] on span "PLAN DE RELANCE GROUPE NON AUTOMATIQUE" at bounding box center [203, 521] width 186 height 28
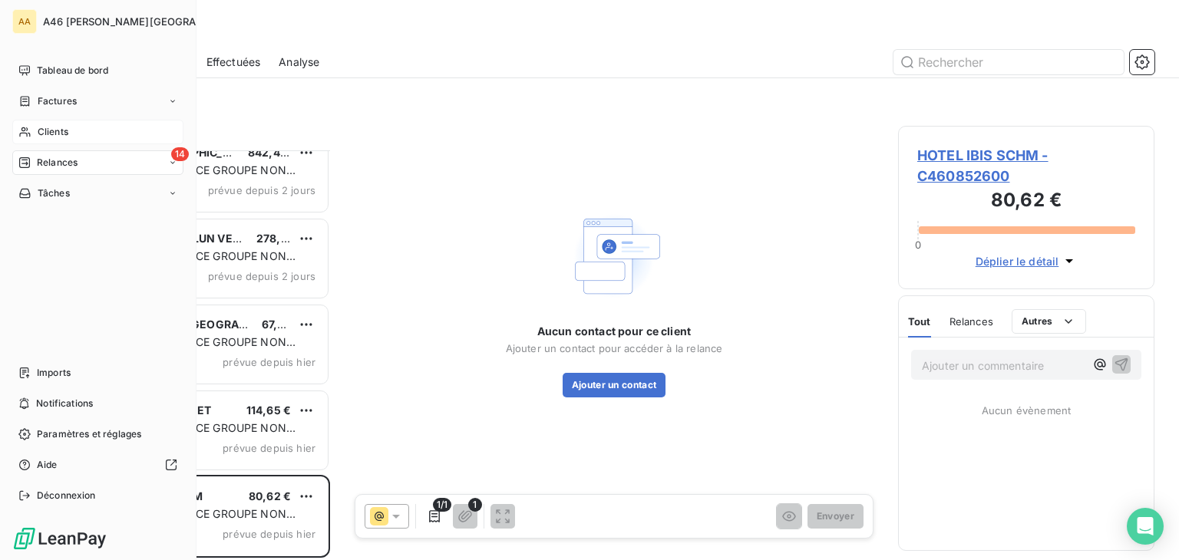
click at [64, 134] on span "Clients" at bounding box center [53, 132] width 31 height 14
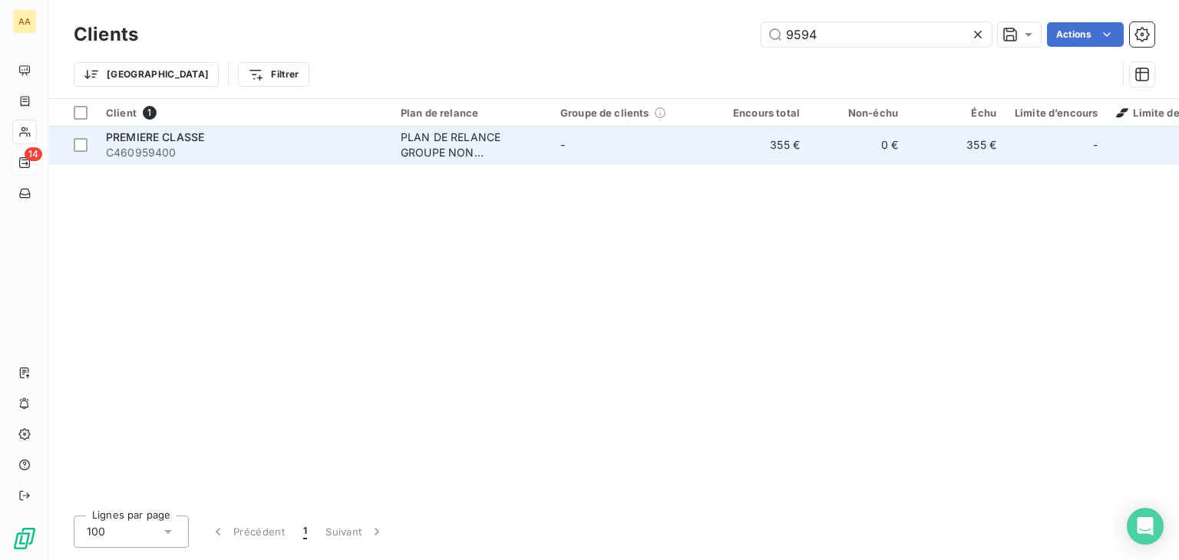
type input "9594"
click at [315, 144] on div "PREMIERE CLASSE" at bounding box center [244, 137] width 276 height 15
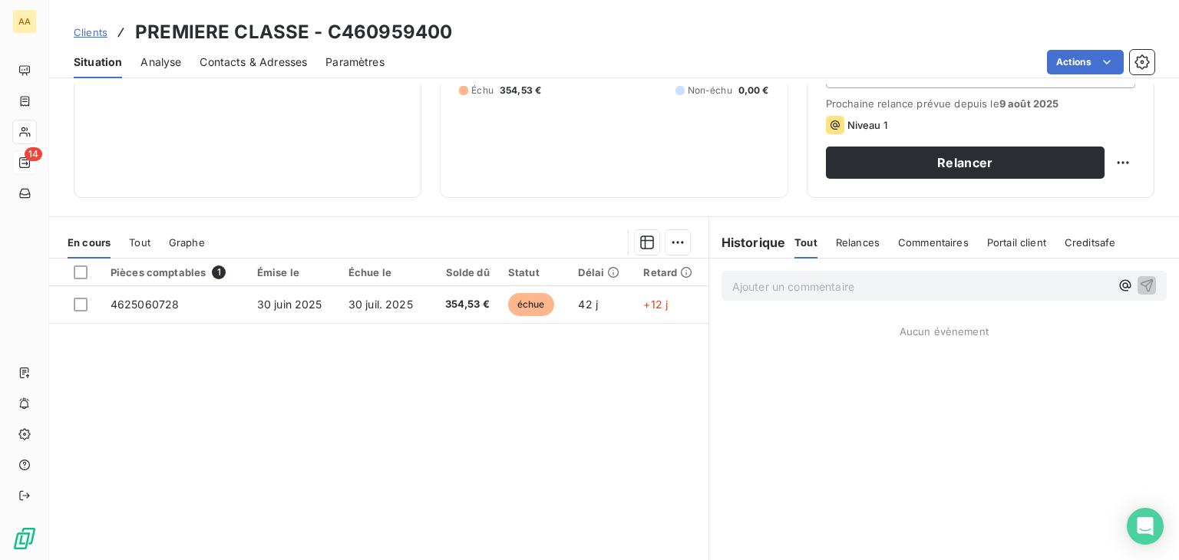
scroll to position [230, 0]
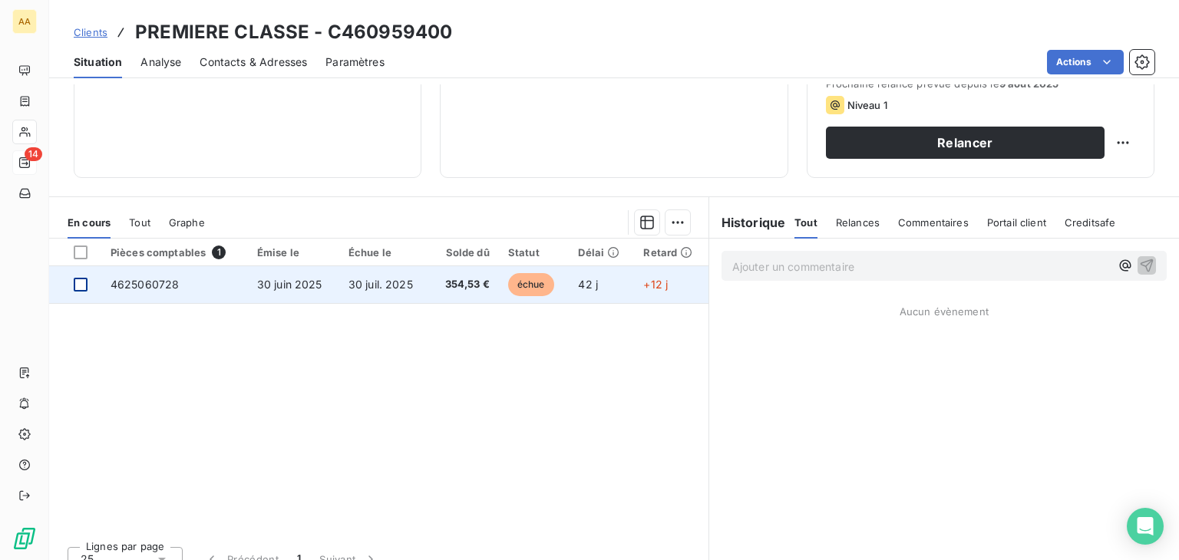
click at [84, 286] on div at bounding box center [81, 285] width 14 height 14
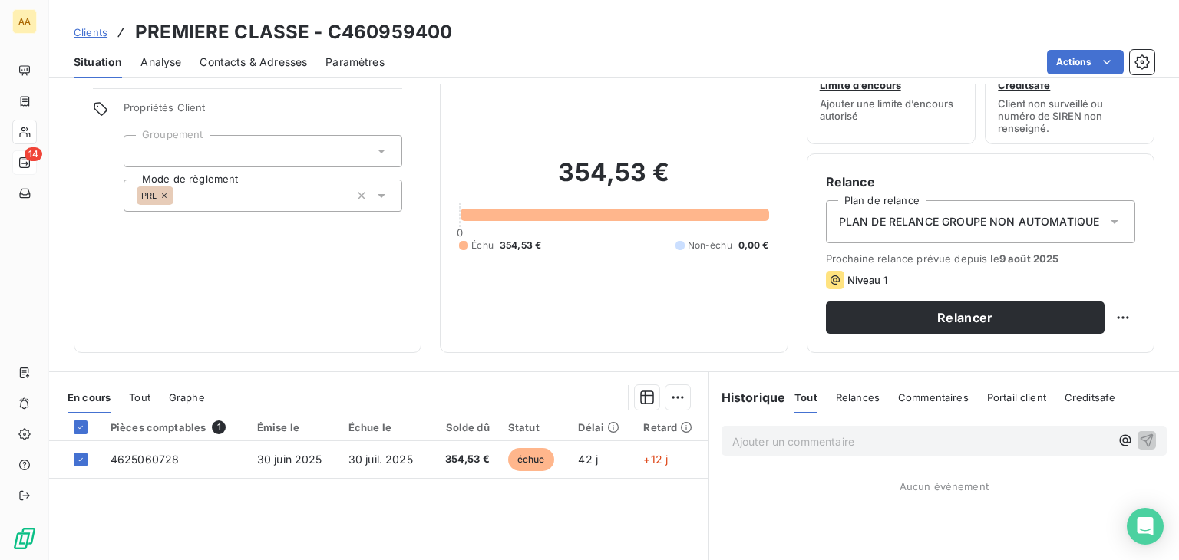
scroll to position [0, 0]
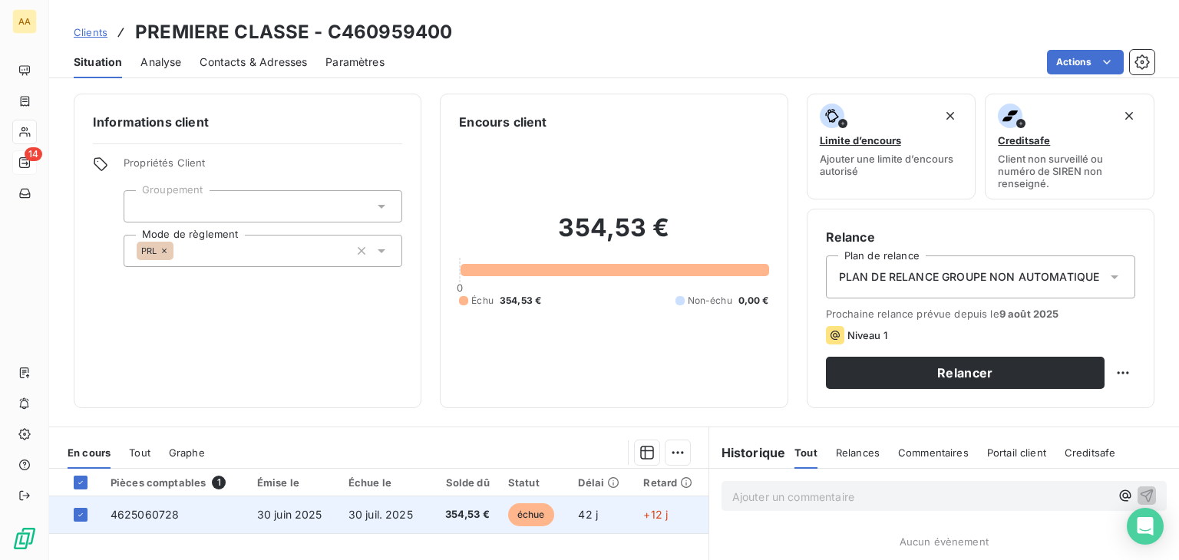
click at [216, 513] on td "4625060728" at bounding box center [174, 515] width 147 height 37
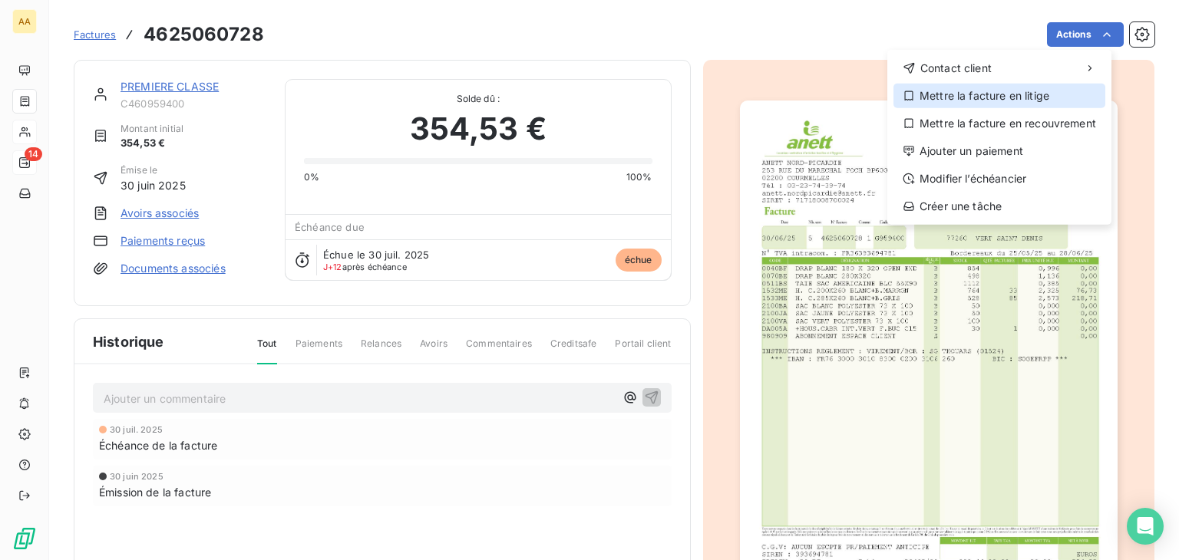
click at [996, 98] on div "Mettre la facture en litige" at bounding box center [999, 96] width 212 height 25
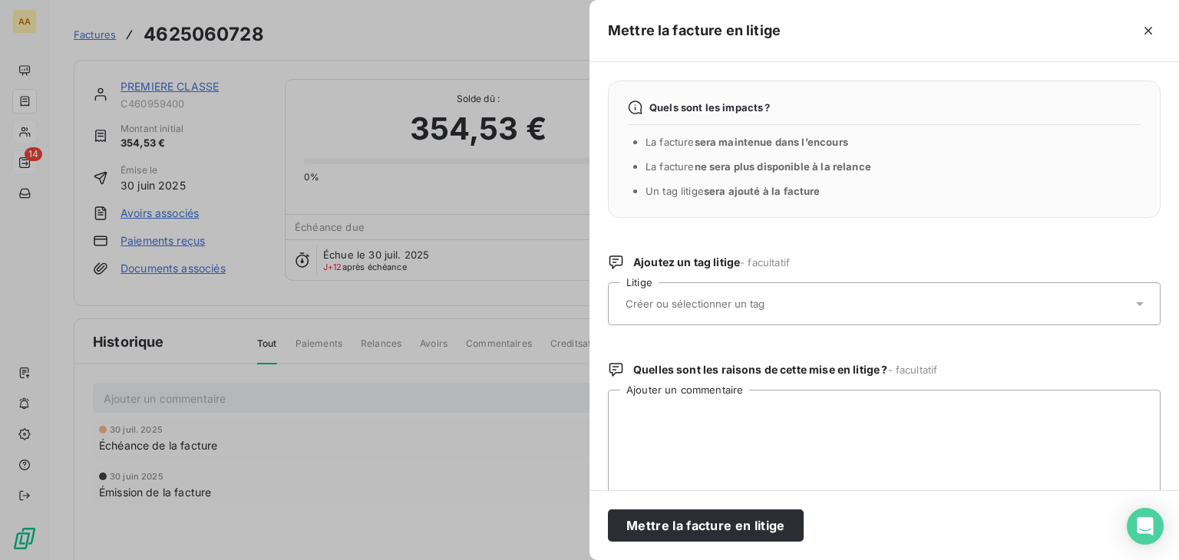
click at [912, 295] on div at bounding box center [876, 304] width 511 height 32
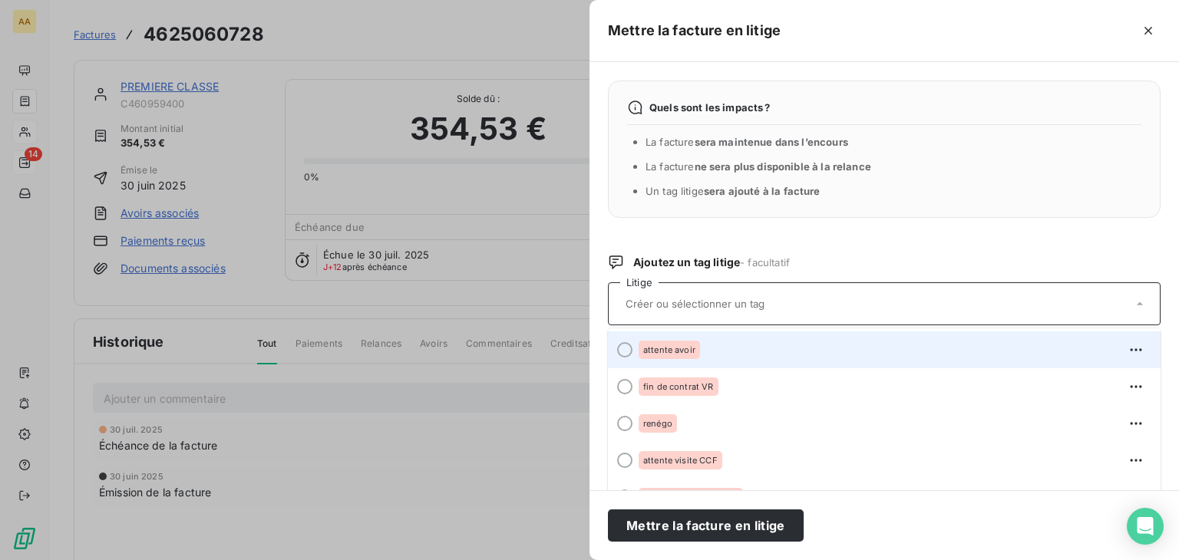
click at [645, 349] on span "attente avoir" at bounding box center [669, 349] width 52 height 9
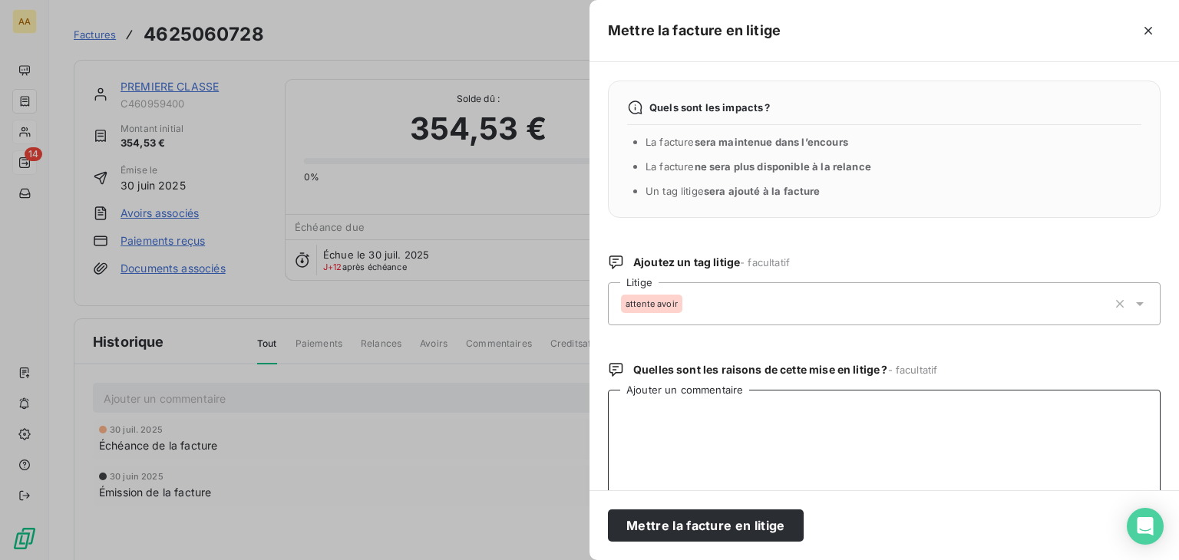
click at [718, 457] on textarea "Ajouter un commentaire" at bounding box center [884, 470] width 553 height 160
click at [730, 530] on button "Mettre la facture en litige" at bounding box center [706, 526] width 196 height 32
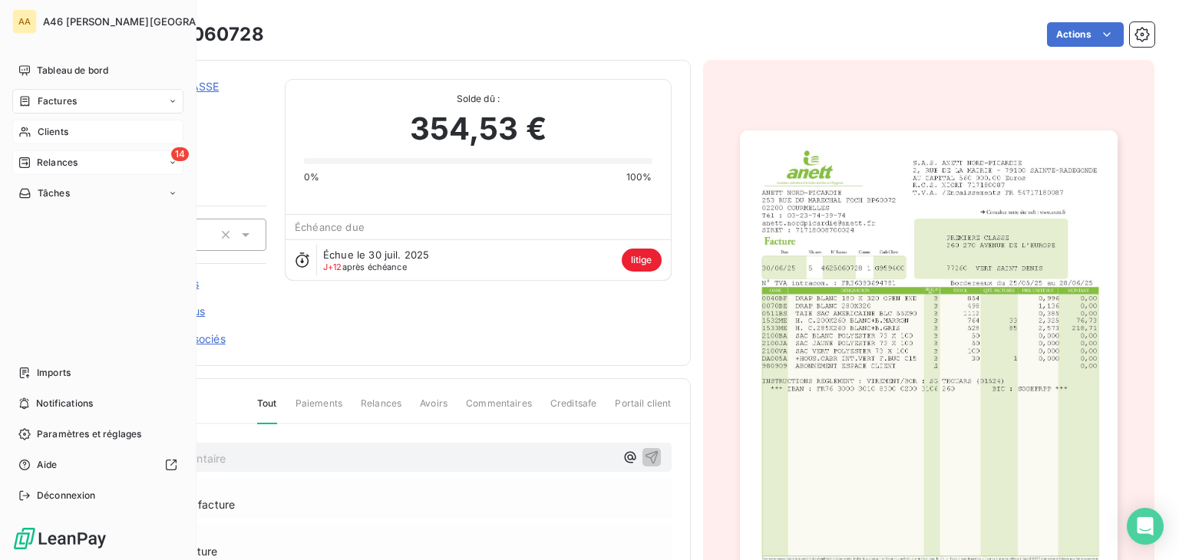
click at [55, 129] on span "Clients" at bounding box center [53, 132] width 31 height 14
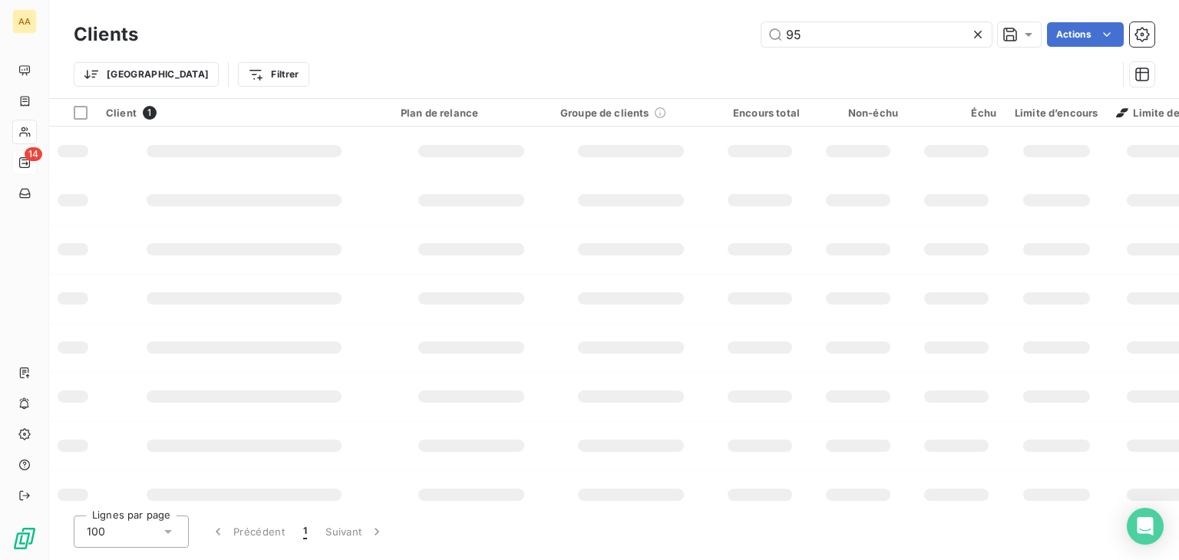
type input "9"
type input "2093"
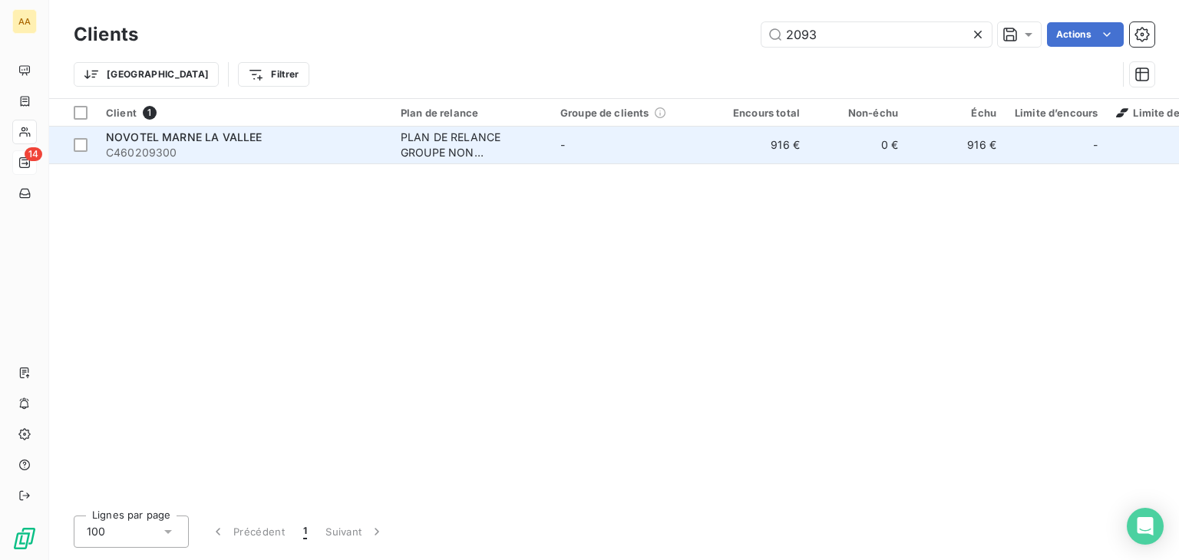
click at [186, 158] on span "C460209300" at bounding box center [244, 152] width 276 height 15
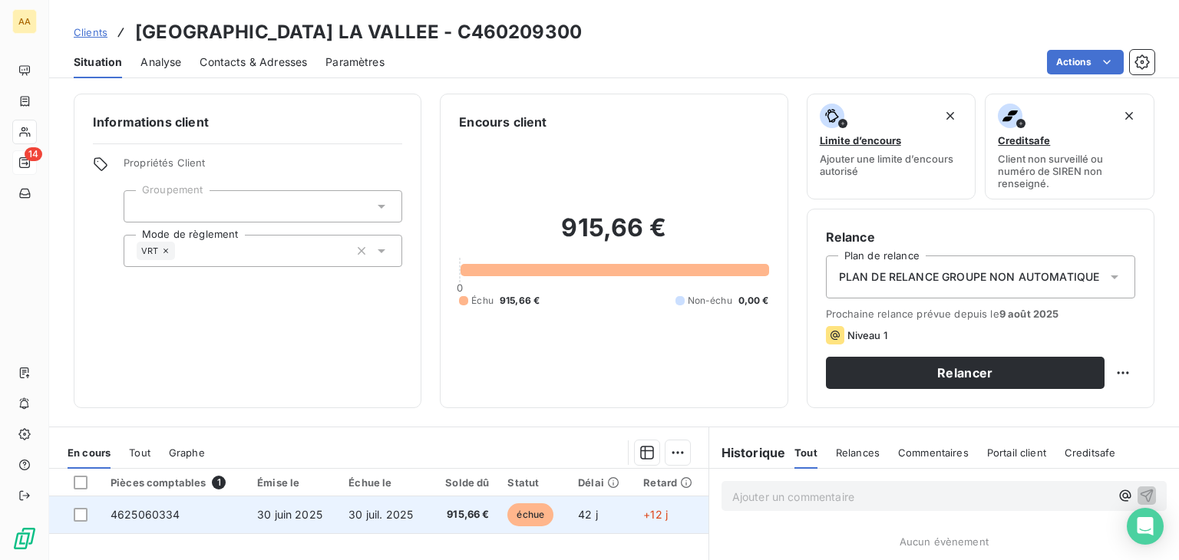
click at [90, 516] on div at bounding box center [83, 515] width 18 height 14
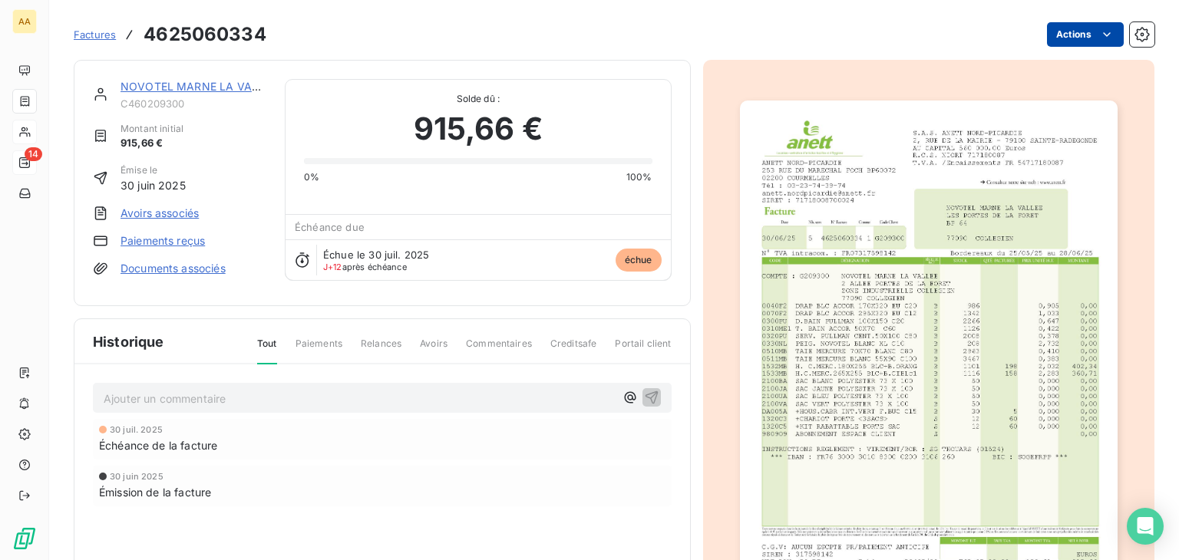
click at [1105, 35] on html "AA 14 Factures 4625060334 Actions NOVOTEL MARNE LA VALLEE C460209300 Montant in…" at bounding box center [589, 280] width 1179 height 560
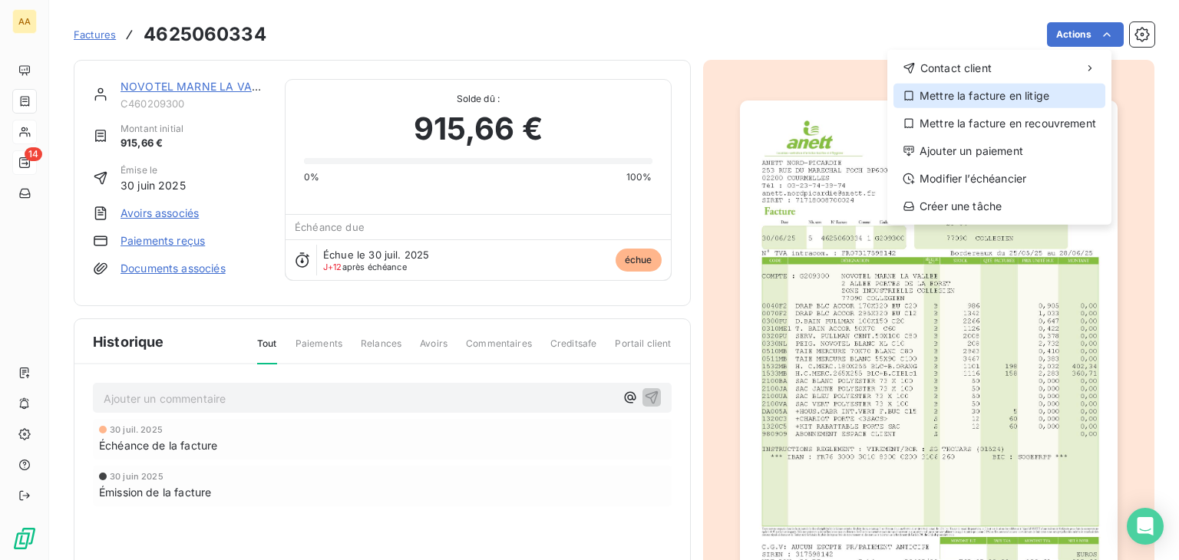
click at [1018, 94] on div "Mettre la facture en litige" at bounding box center [999, 96] width 212 height 25
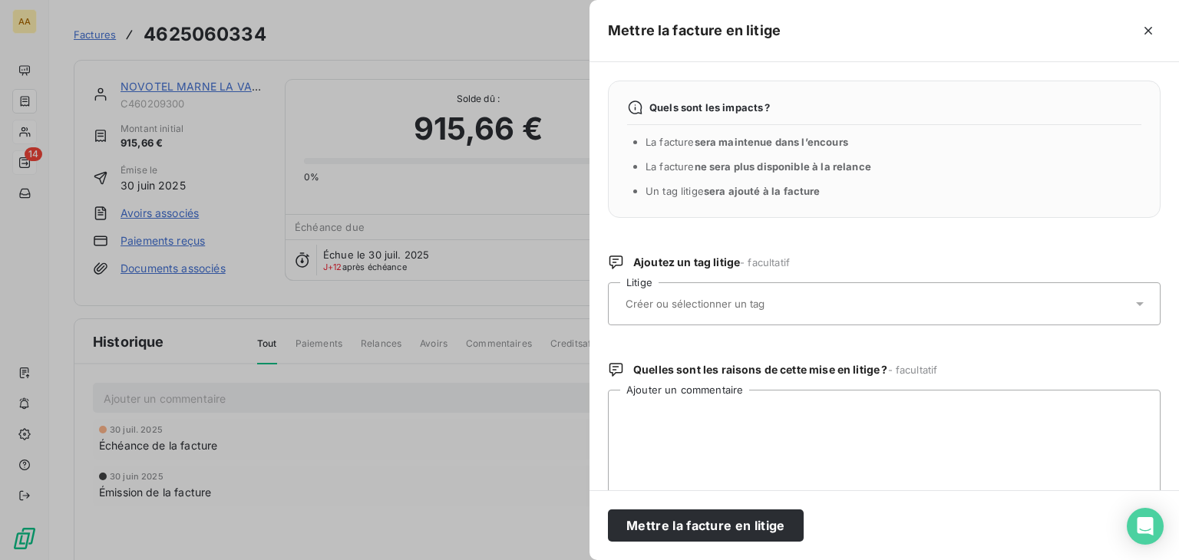
click at [727, 311] on div at bounding box center [876, 304] width 511 height 32
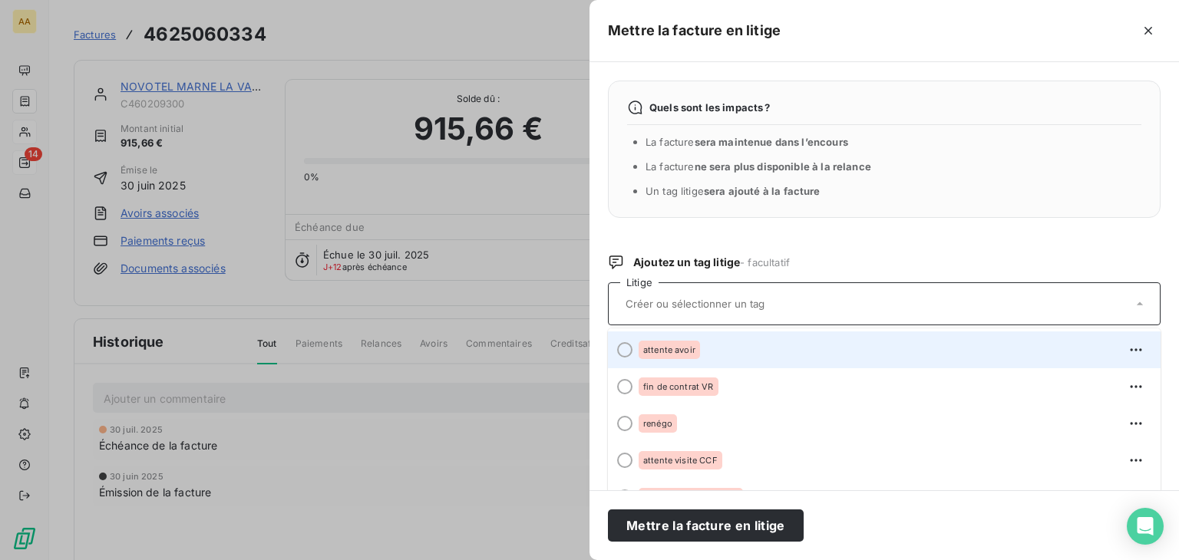
click at [629, 351] on div at bounding box center [624, 349] width 15 height 15
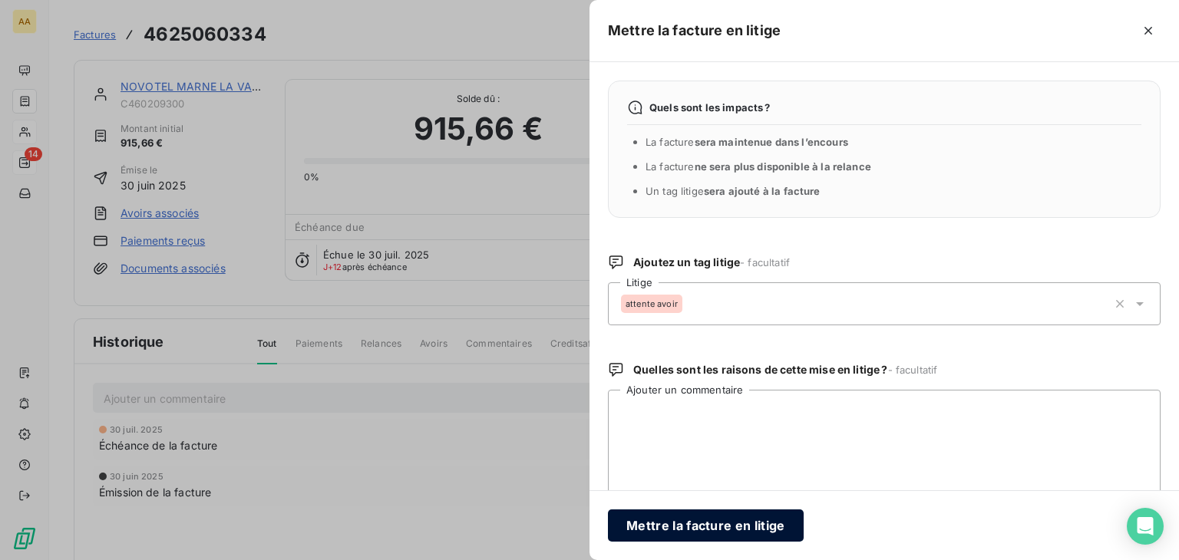
click at [704, 526] on button "Mettre la facture en litige" at bounding box center [706, 526] width 196 height 32
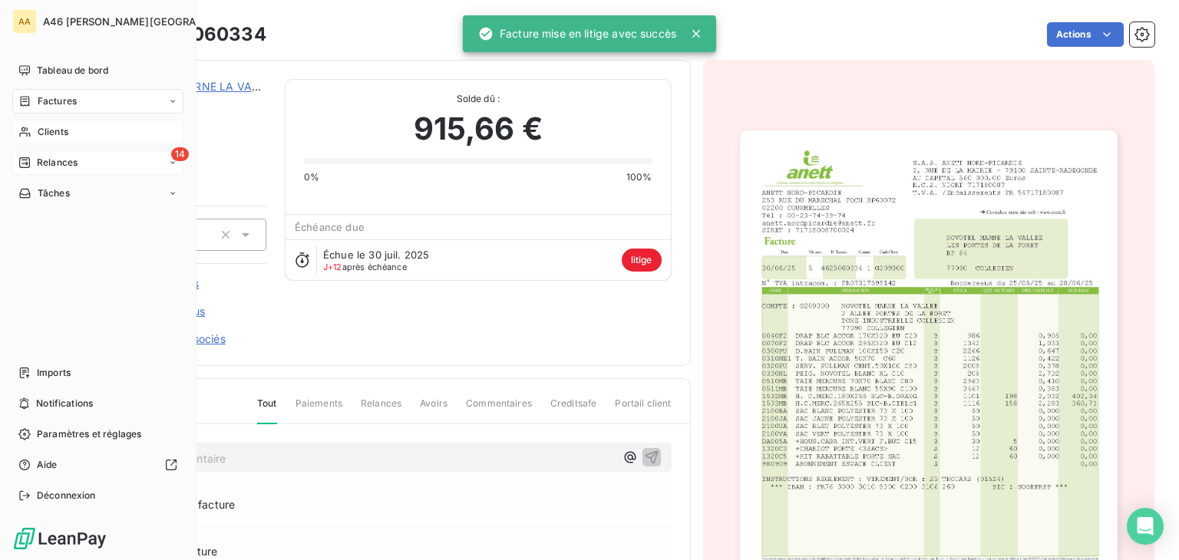
click at [46, 130] on span "Clients" at bounding box center [53, 132] width 31 height 14
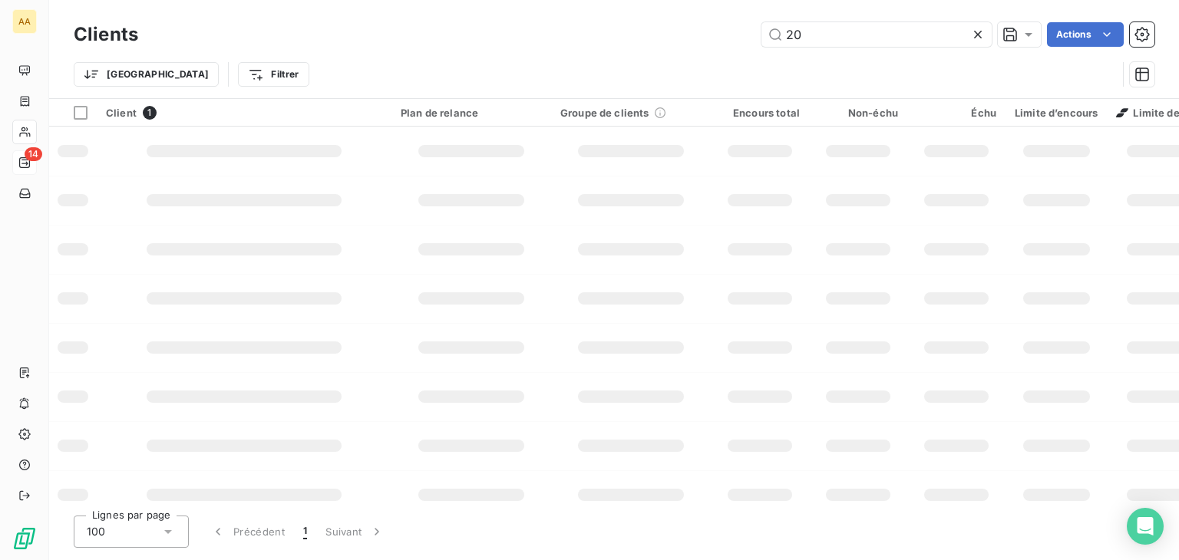
type input "2"
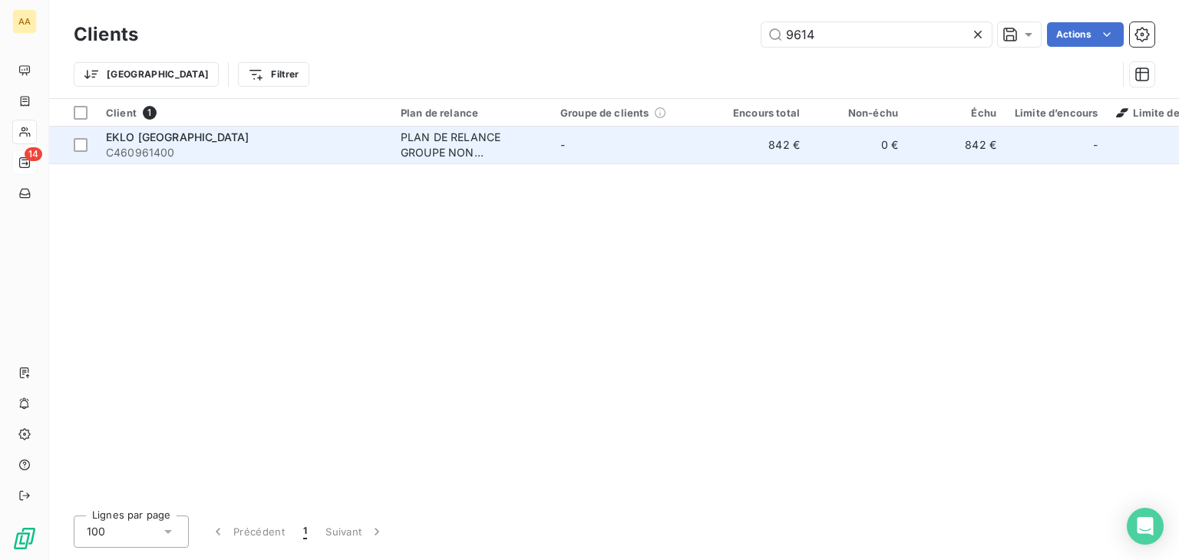
type input "9614"
click at [260, 148] on span "C460961400" at bounding box center [244, 152] width 276 height 15
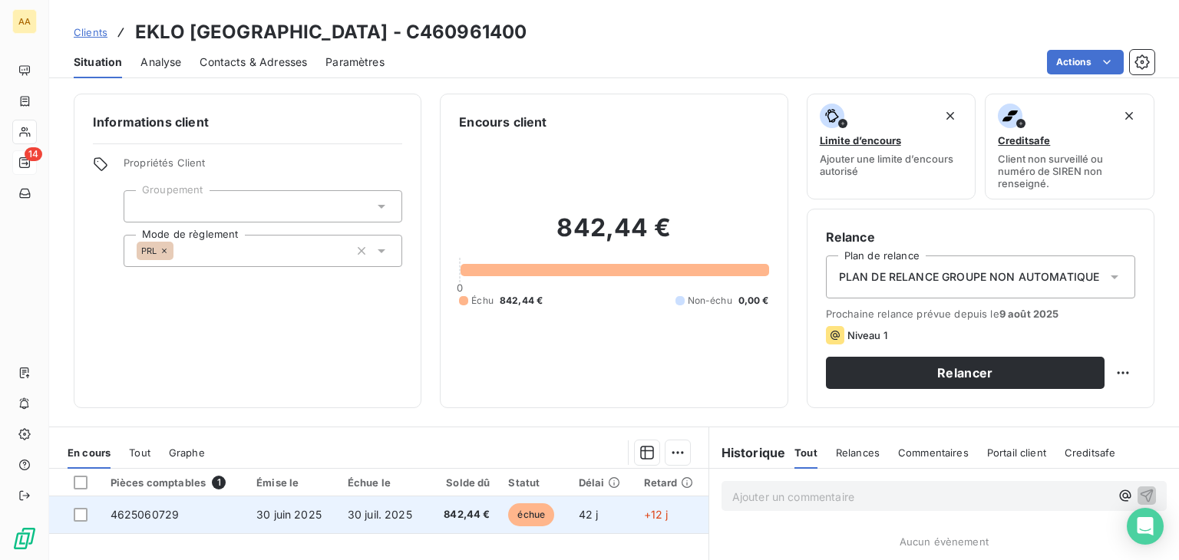
click at [153, 513] on span "4625060729" at bounding box center [145, 514] width 69 height 13
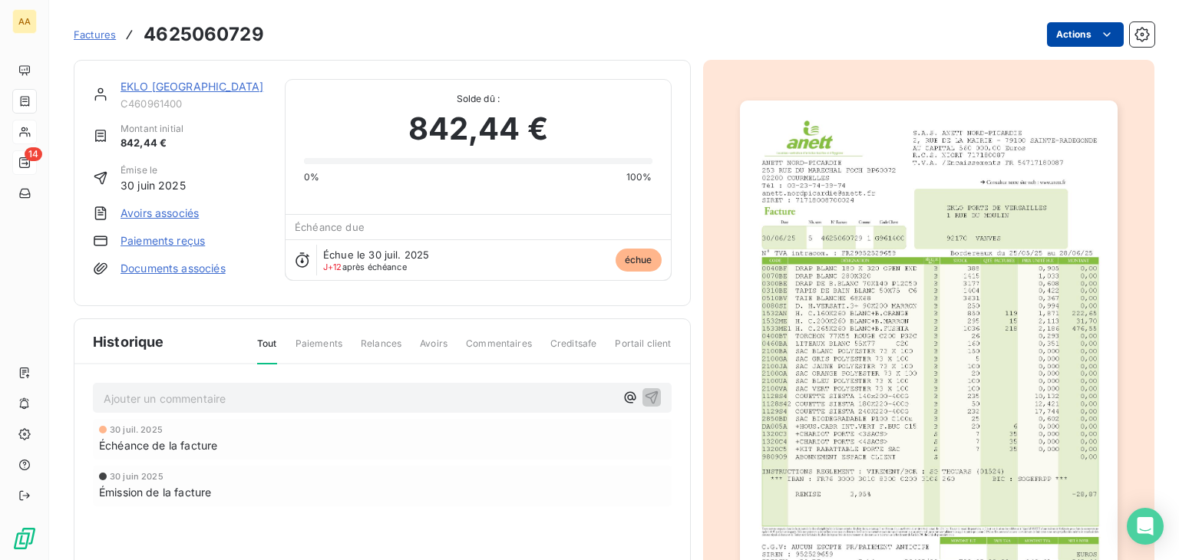
click at [1081, 34] on html "AA 14 Factures 4625060729 Actions EKLO PORTE DE VERSAILLES C460961400 Montant i…" at bounding box center [589, 280] width 1179 height 560
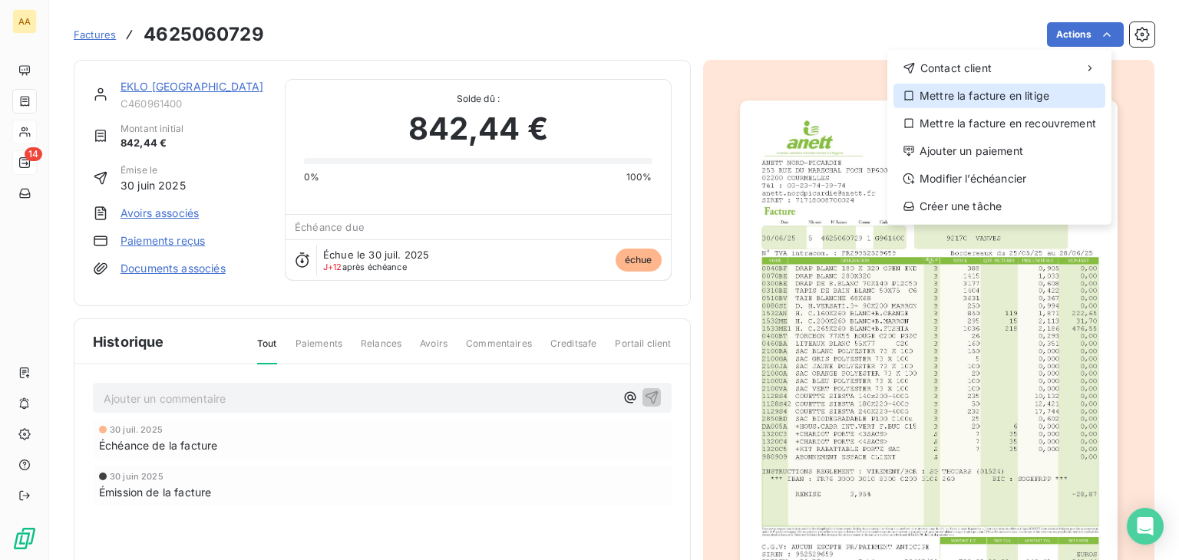
click at [1033, 100] on div "Mettre la facture en litige" at bounding box center [999, 96] width 212 height 25
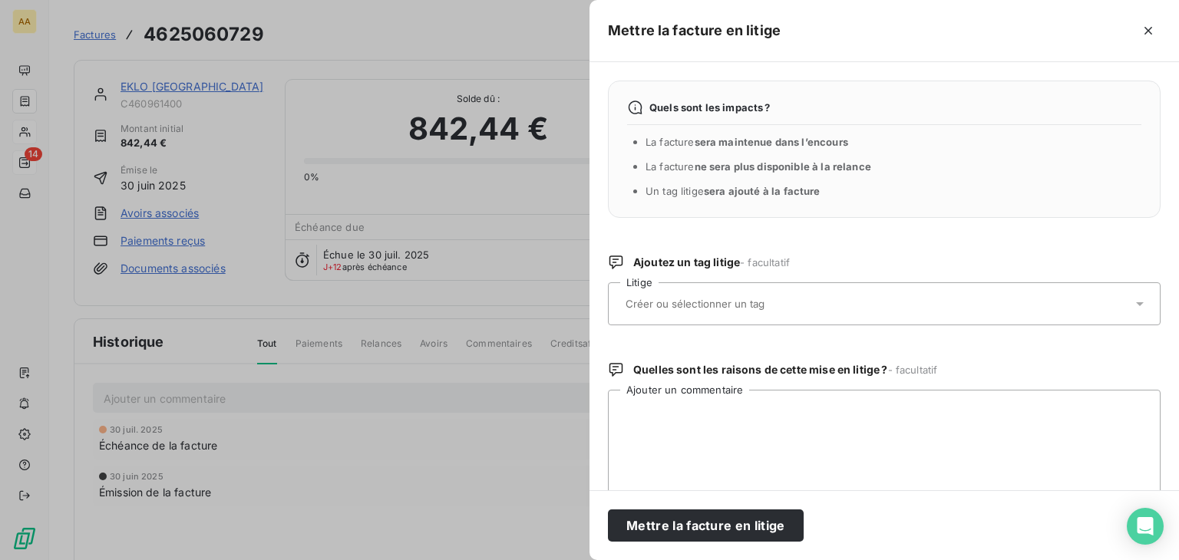
click at [645, 299] on input "text" at bounding box center [735, 304] width 223 height 14
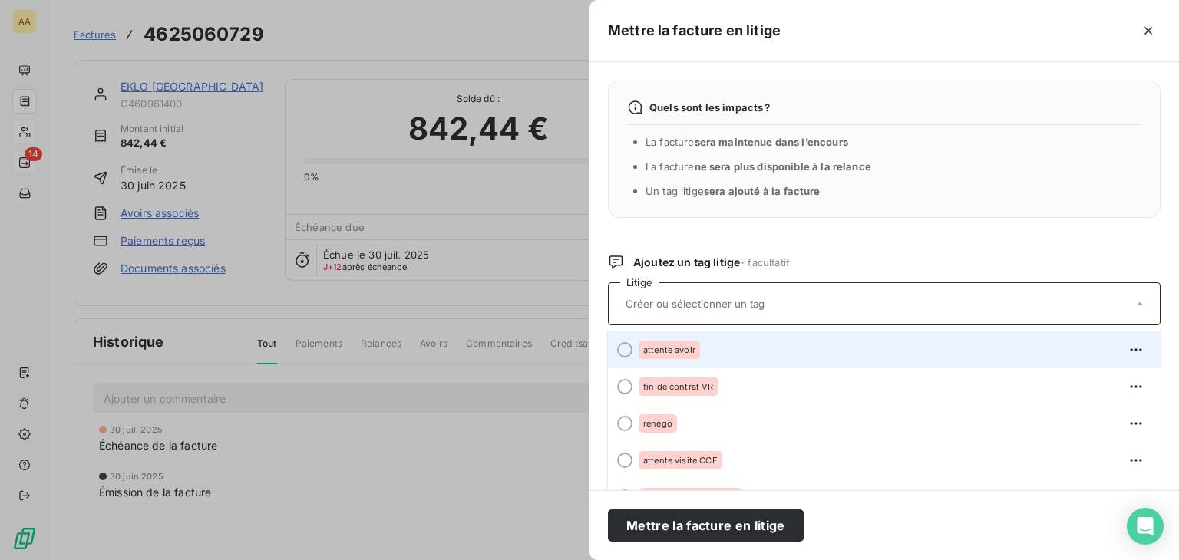
click at [657, 345] on span "attente avoir" at bounding box center [669, 349] width 52 height 9
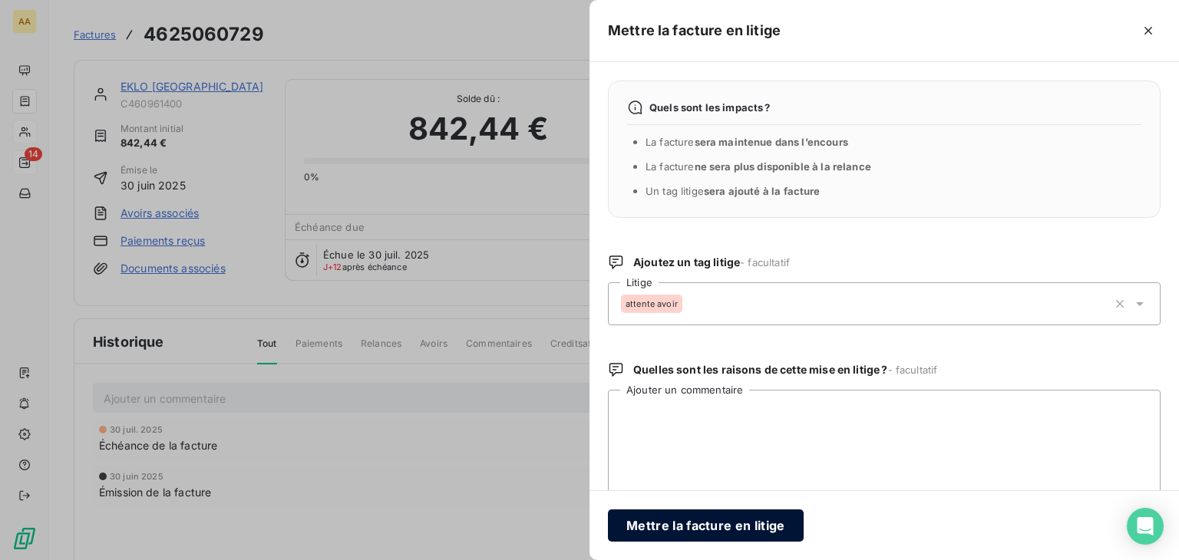
click at [721, 523] on button "Mettre la facture en litige" at bounding box center [706, 526] width 196 height 32
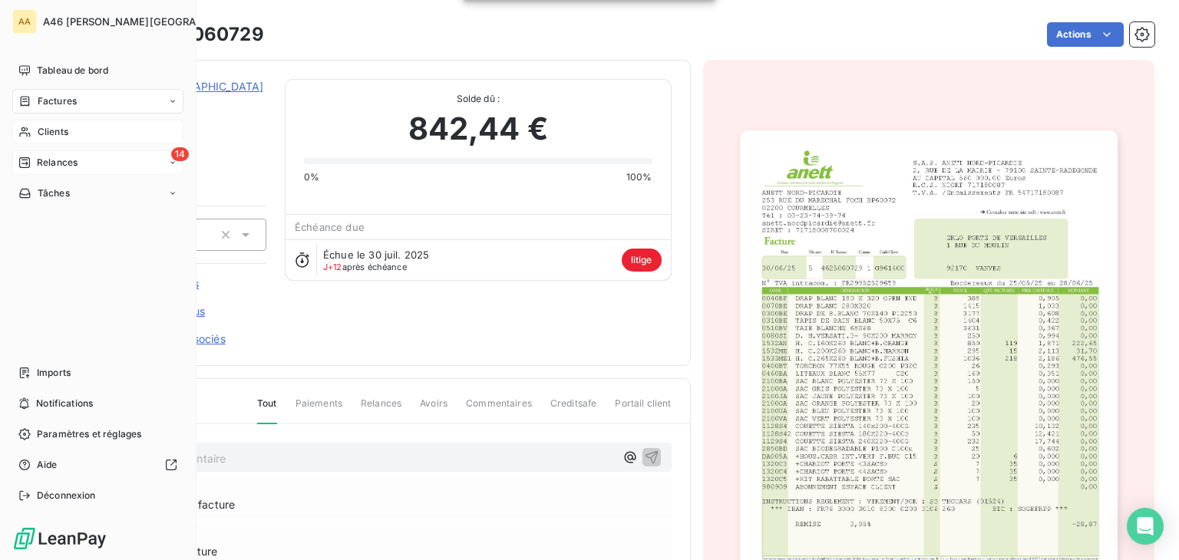
click at [53, 123] on div "Clients" at bounding box center [97, 132] width 171 height 25
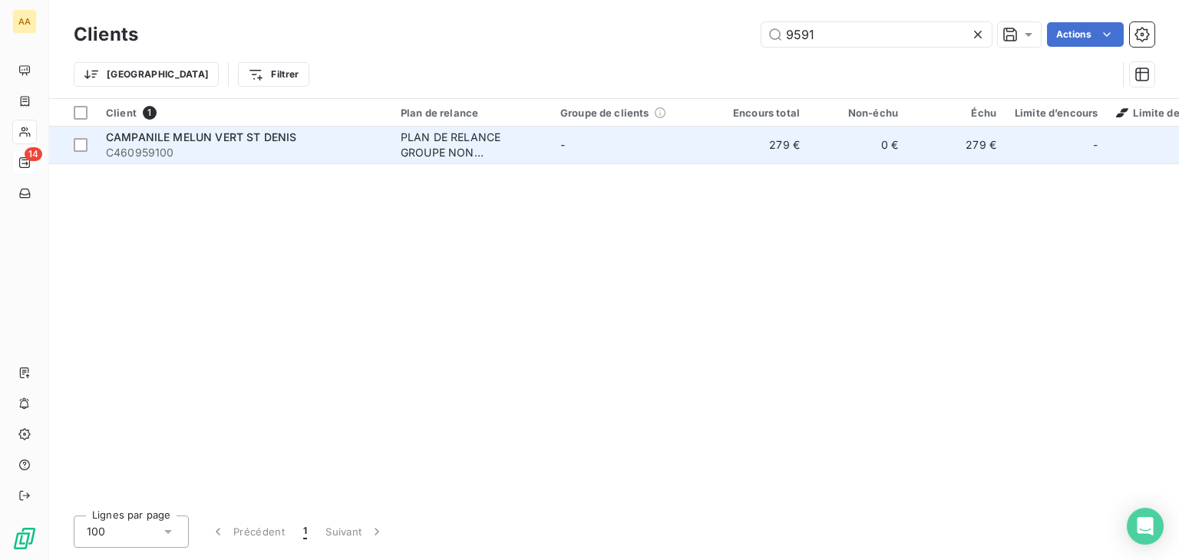
type input "9591"
click at [201, 148] on span "C460959100" at bounding box center [244, 152] width 276 height 15
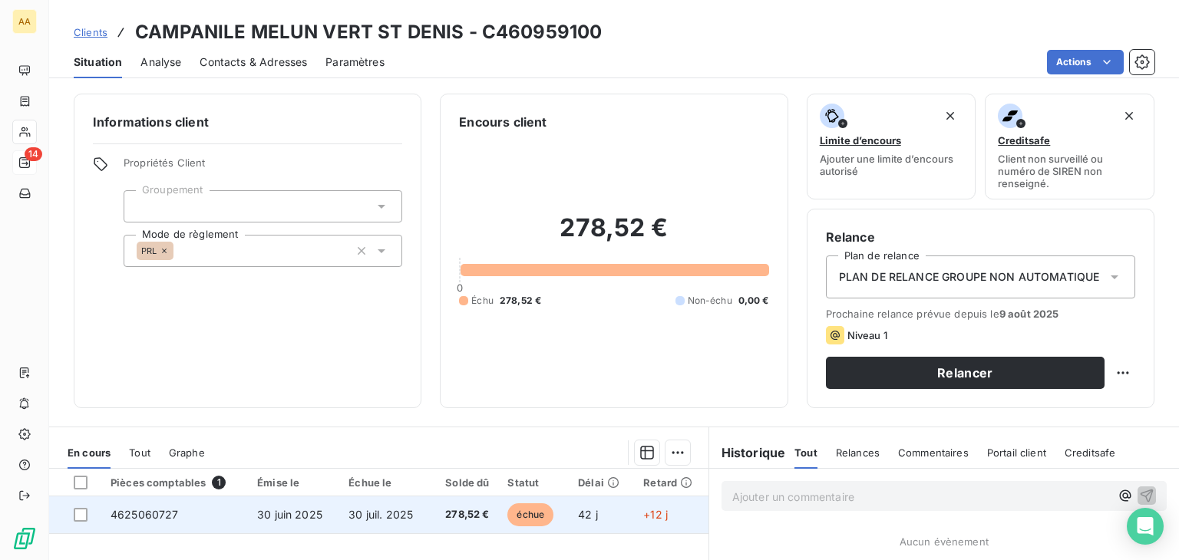
click at [248, 513] on td "30 juin 2025" at bounding box center [293, 515] width 91 height 37
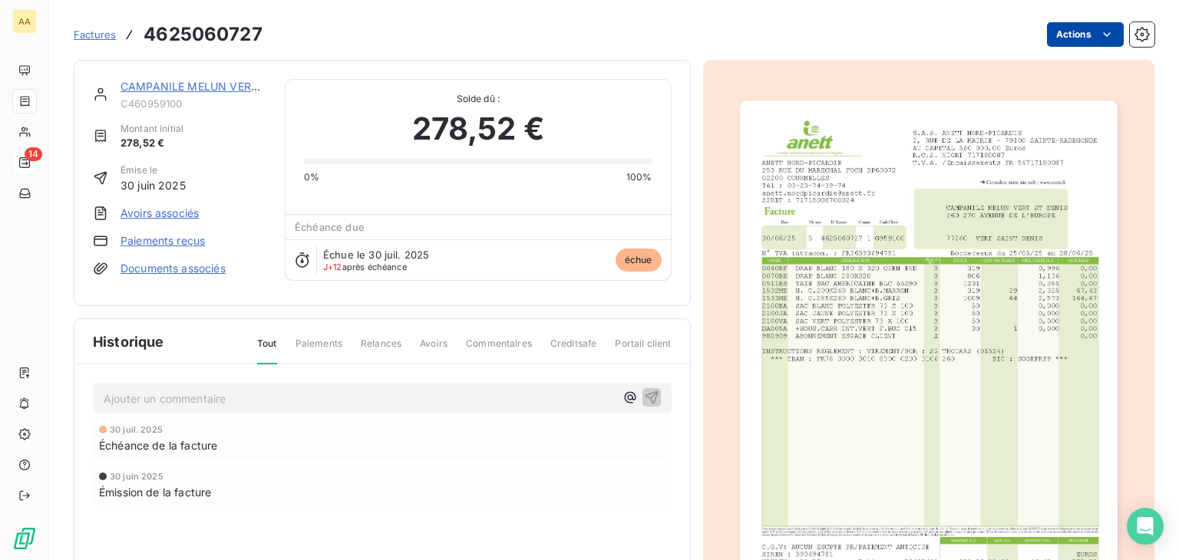
click at [1081, 38] on html "AA 14 Factures 4625060727 Actions CAMPANILE MELUN VERT ST DENIS C460959100 Mont…" at bounding box center [589, 280] width 1179 height 560
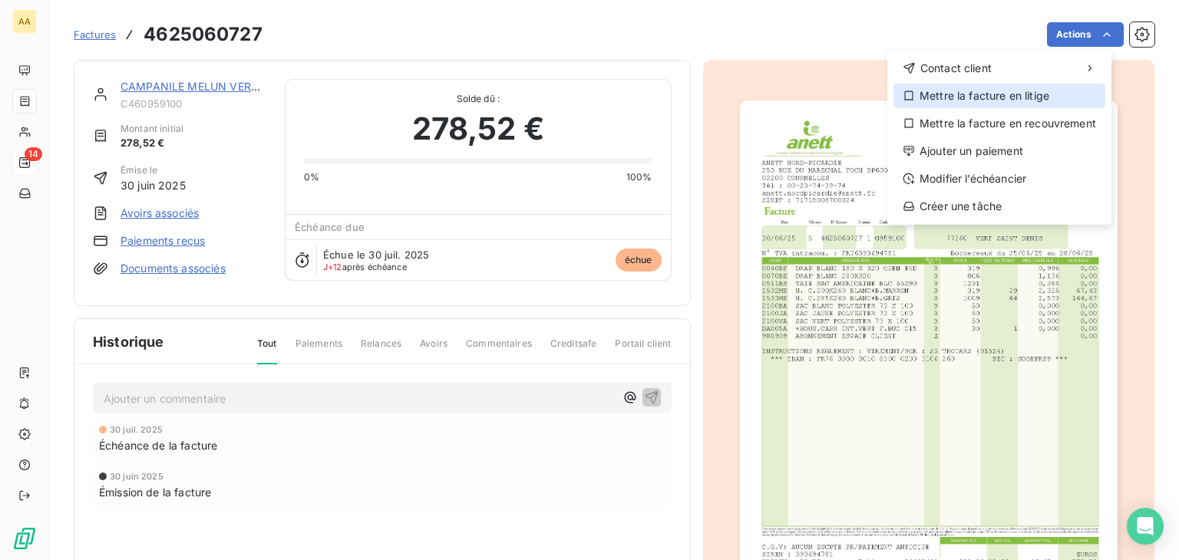
click at [1043, 94] on div "Mettre la facture en litige" at bounding box center [999, 96] width 212 height 25
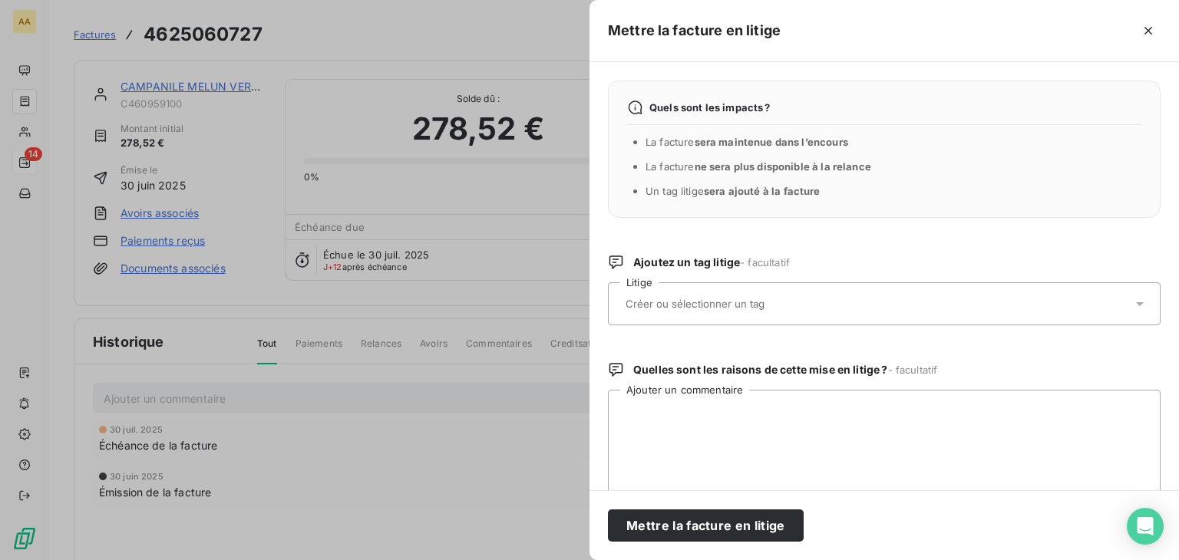
click at [711, 309] on input "text" at bounding box center [735, 304] width 223 height 14
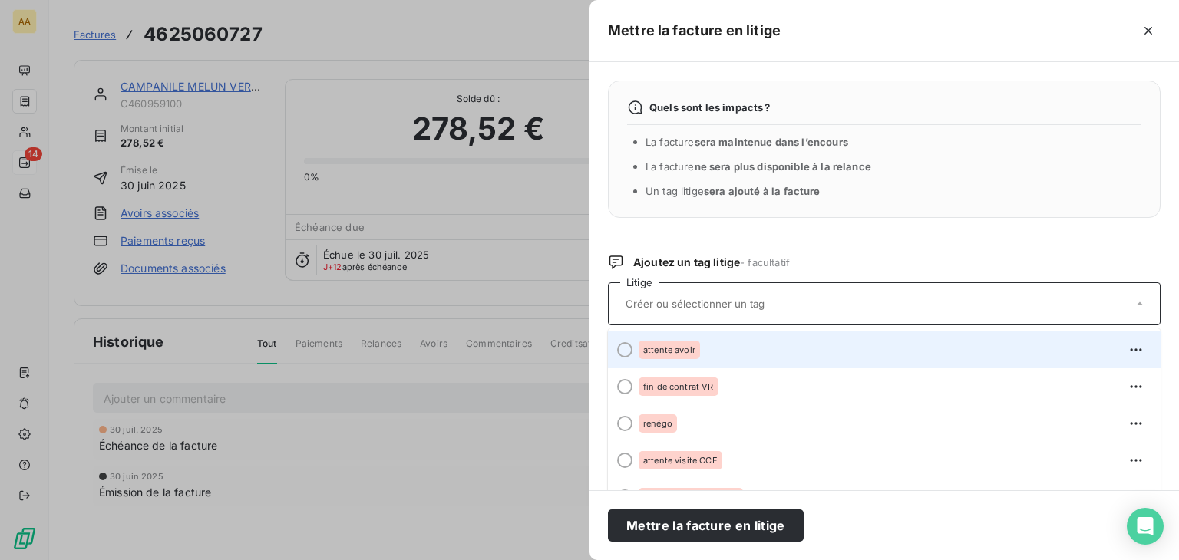
click at [671, 347] on span "attente avoir" at bounding box center [669, 349] width 52 height 9
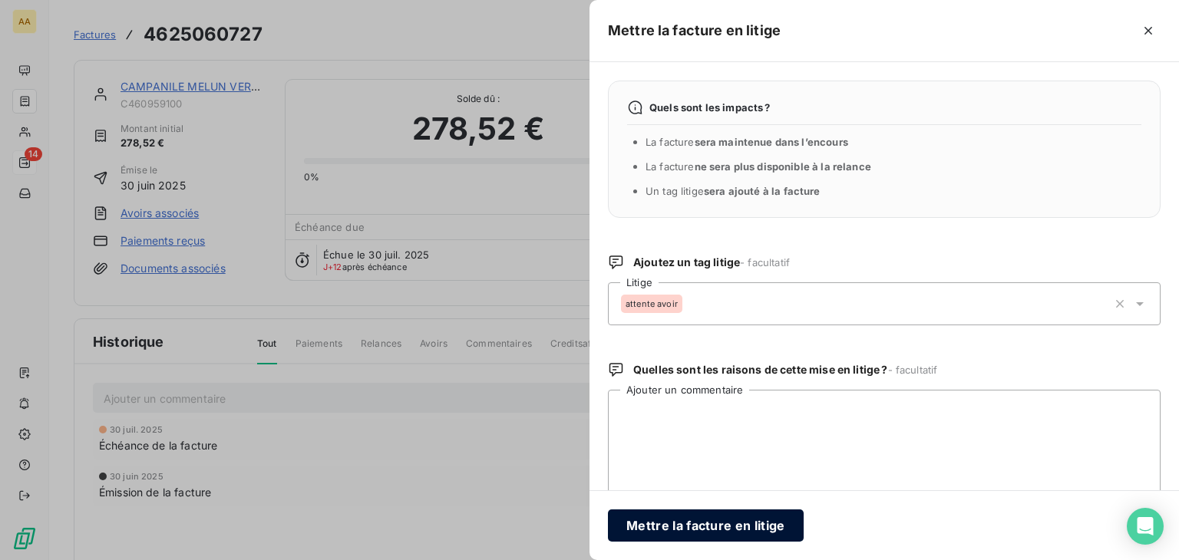
click at [681, 528] on button "Mettre la facture en litige" at bounding box center [706, 526] width 196 height 32
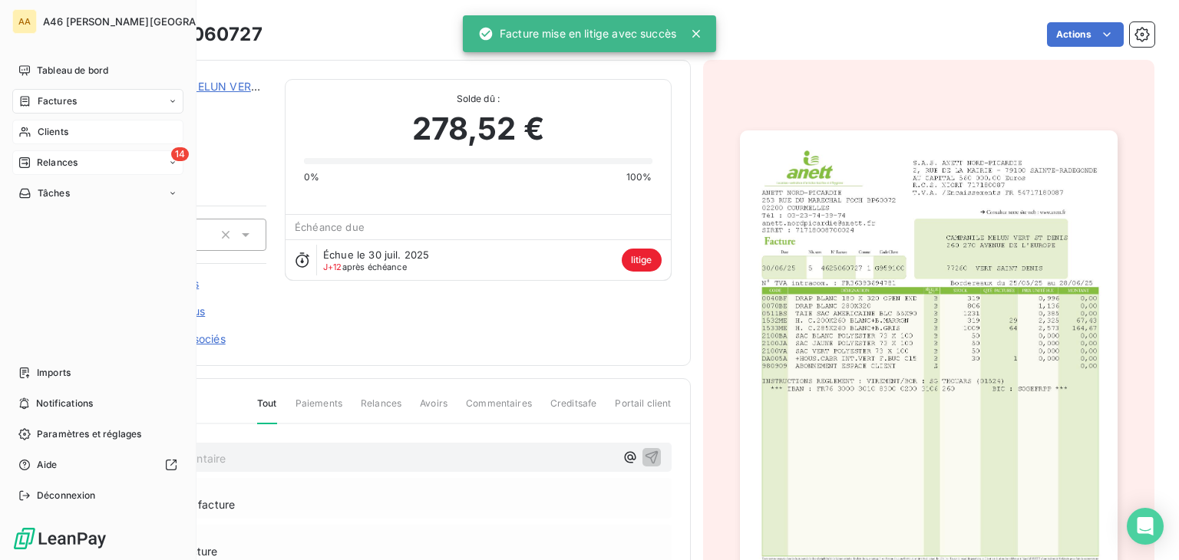
click at [44, 130] on span "Clients" at bounding box center [53, 132] width 31 height 14
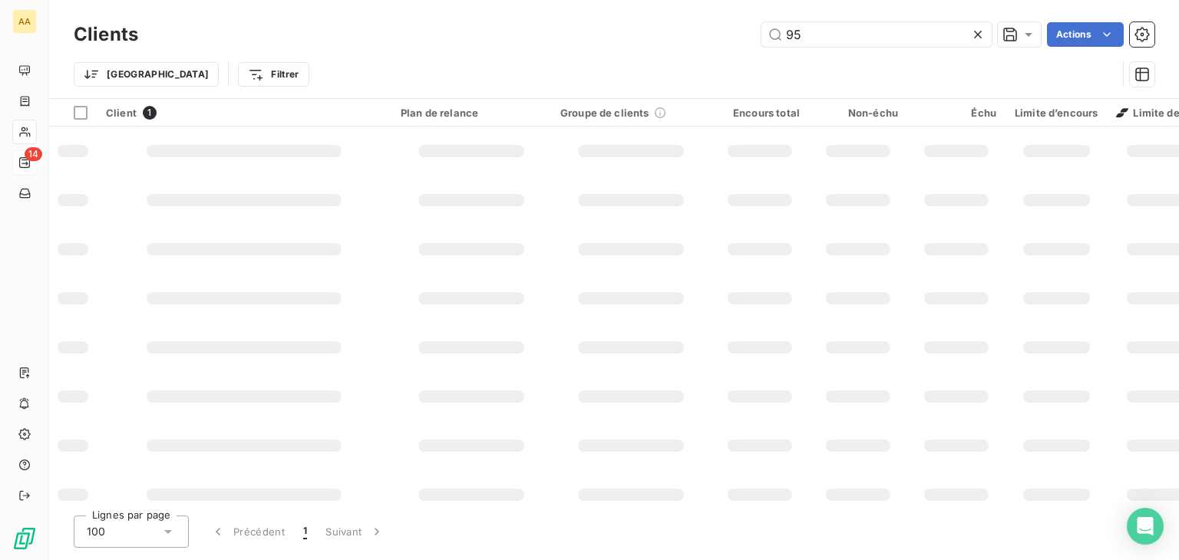
type input "9"
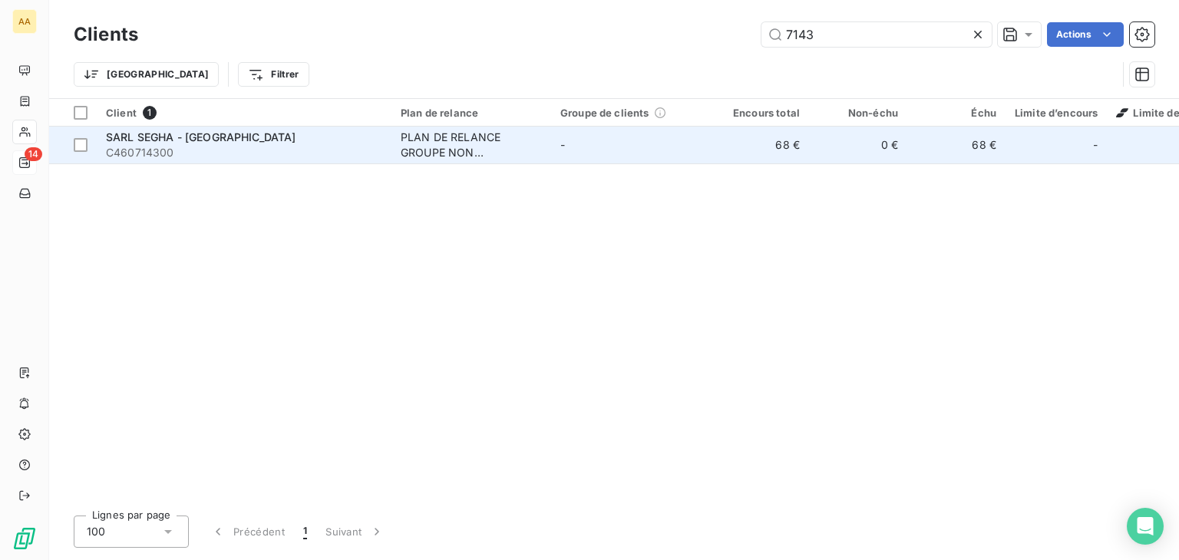
type input "7143"
click at [269, 142] on span "SARL SEGHA - MOULIN DU LANDION" at bounding box center [201, 136] width 190 height 13
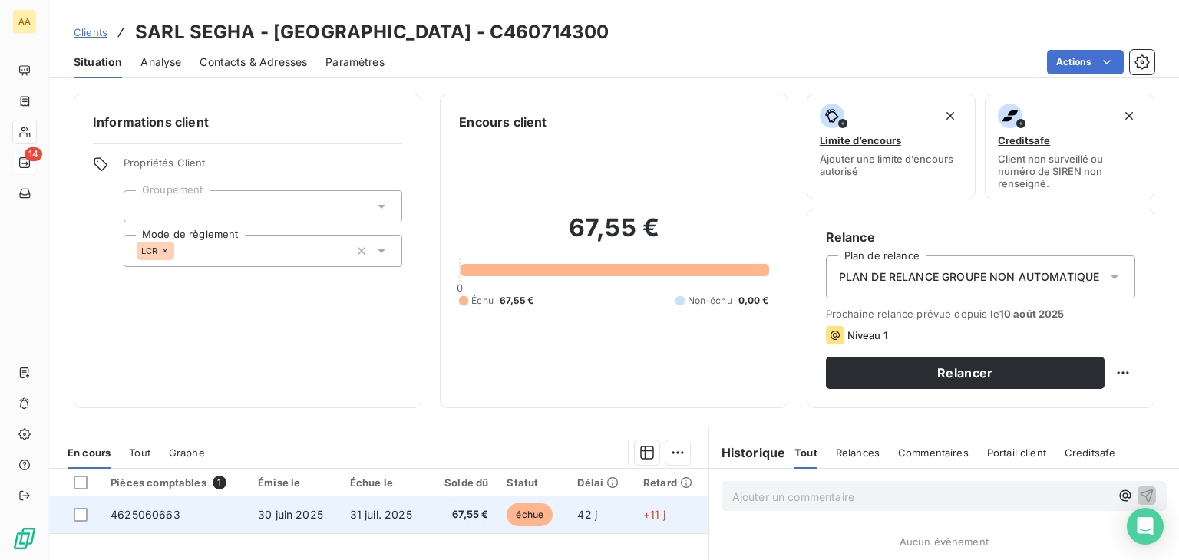
click at [227, 518] on td "4625060663" at bounding box center [174, 515] width 147 height 37
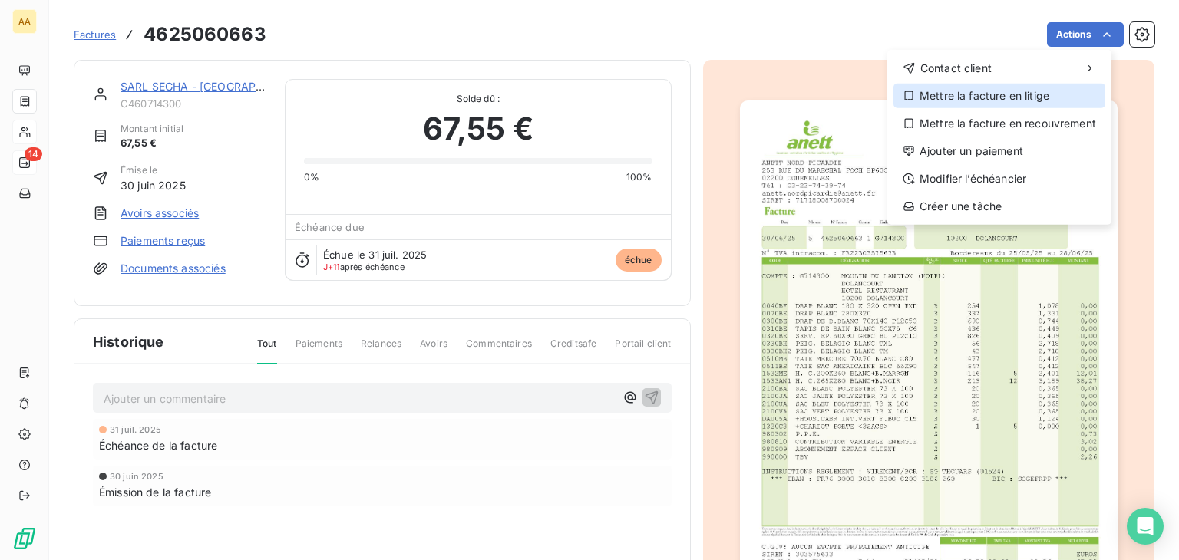
click at [1015, 99] on div "Mettre la facture en litige" at bounding box center [999, 96] width 212 height 25
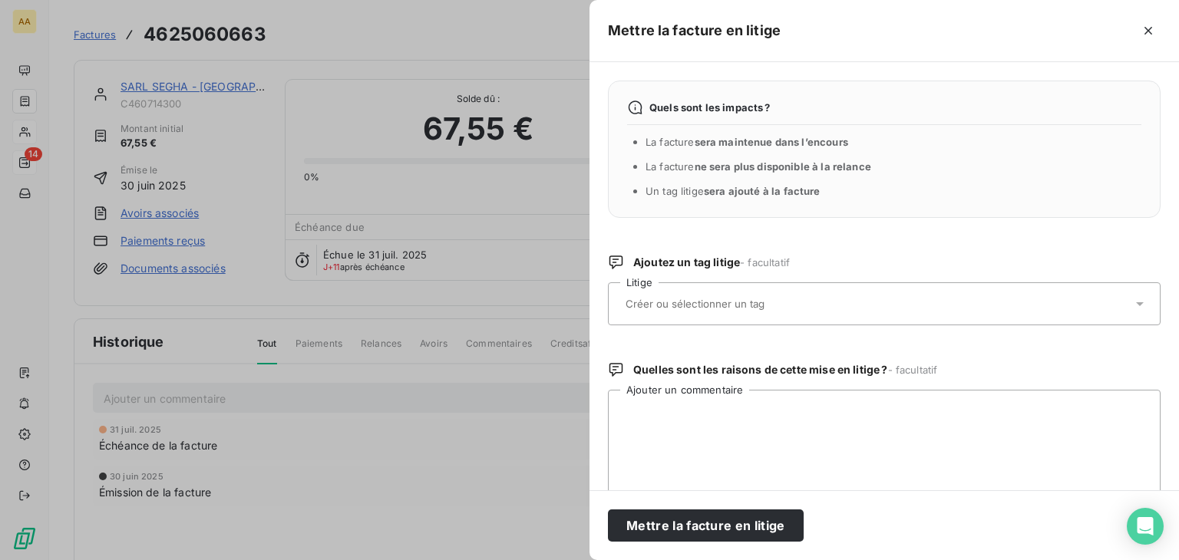
click at [725, 297] on input "text" at bounding box center [735, 304] width 223 height 14
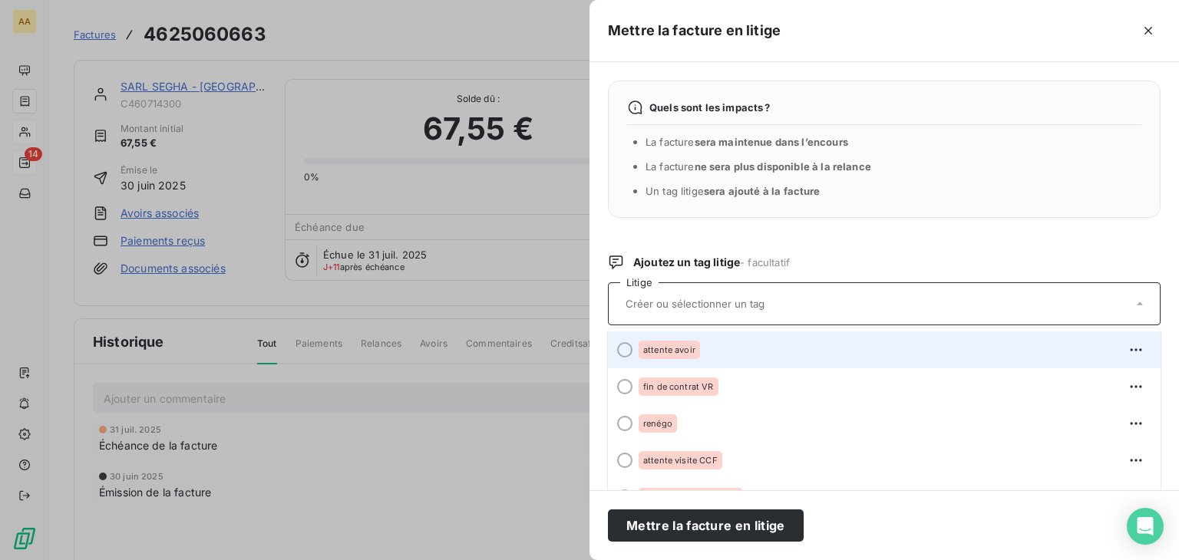
click at [696, 351] on div "attente avoir" at bounding box center [669, 350] width 61 height 18
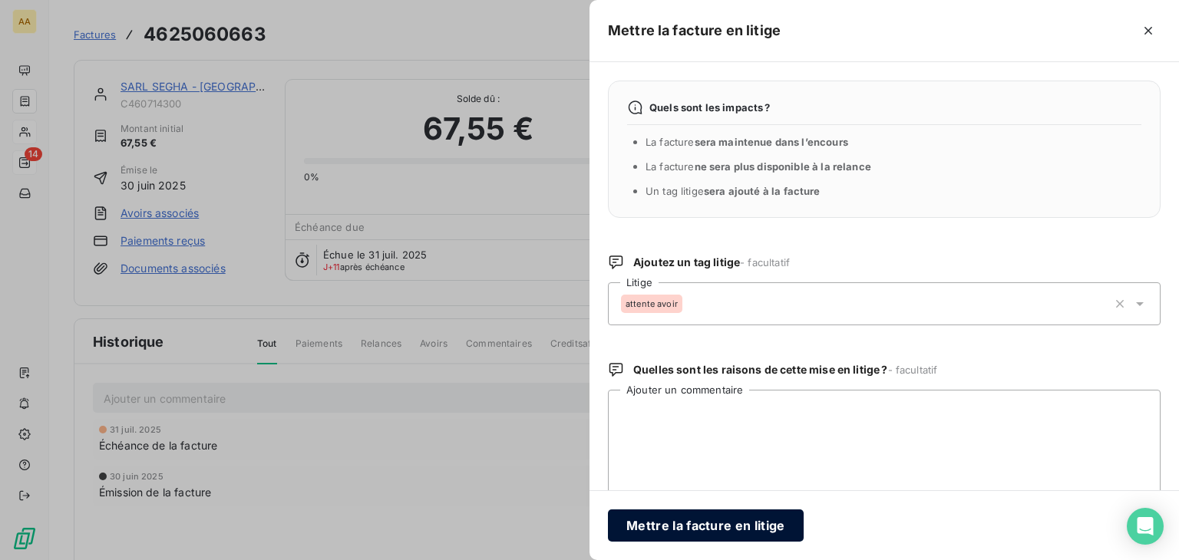
click at [718, 522] on button "Mettre la facture en litige" at bounding box center [706, 526] width 196 height 32
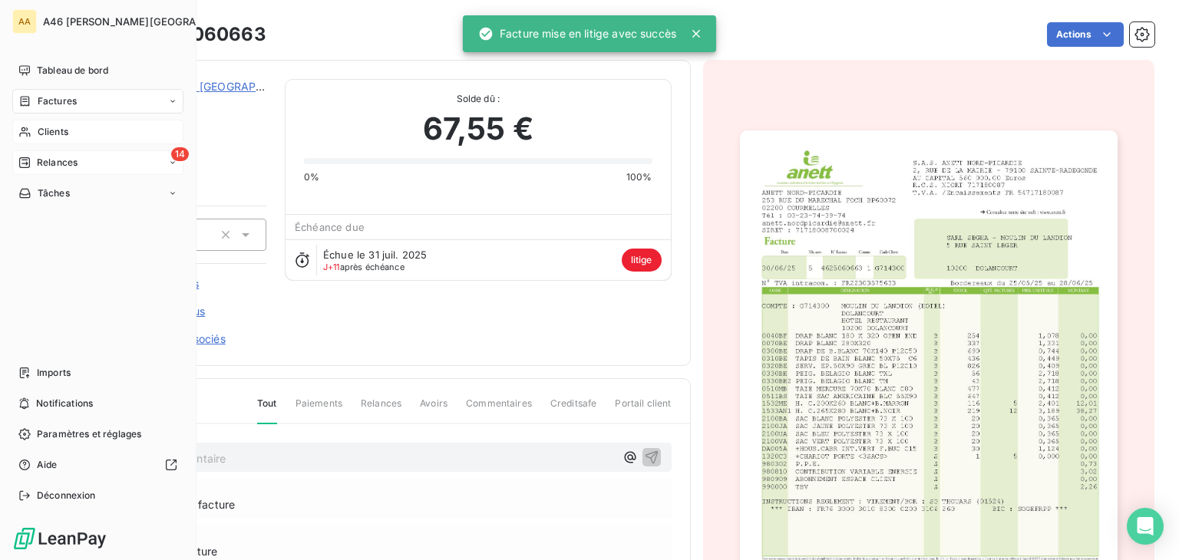
click at [55, 125] on span "Clients" at bounding box center [53, 132] width 31 height 14
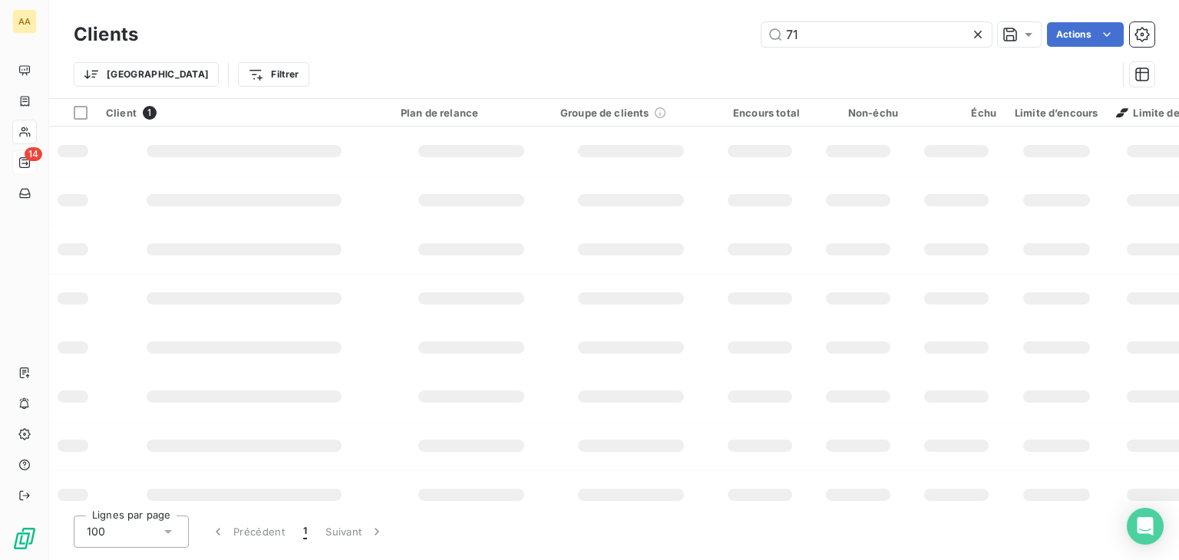
type input "7"
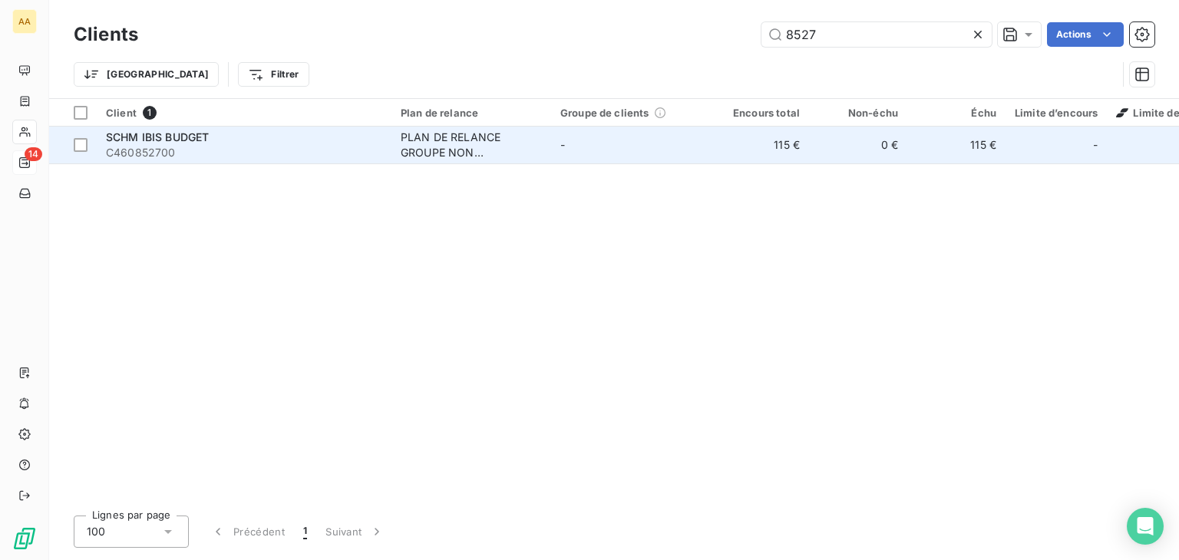
type input "8527"
click at [347, 147] on span "C460852700" at bounding box center [244, 152] width 276 height 15
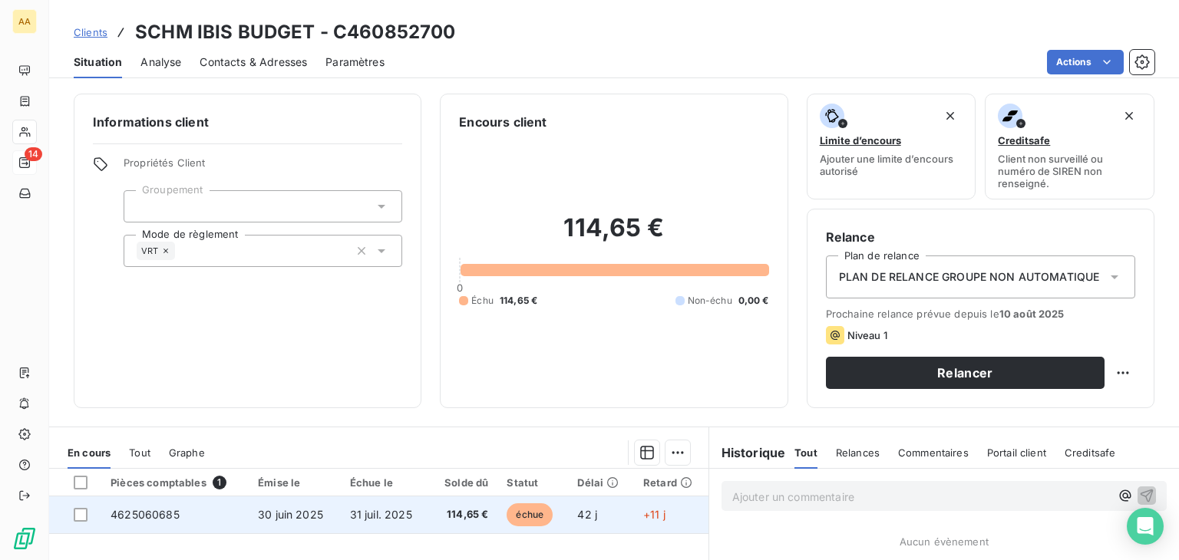
click at [233, 512] on td "4625060685" at bounding box center [174, 515] width 147 height 37
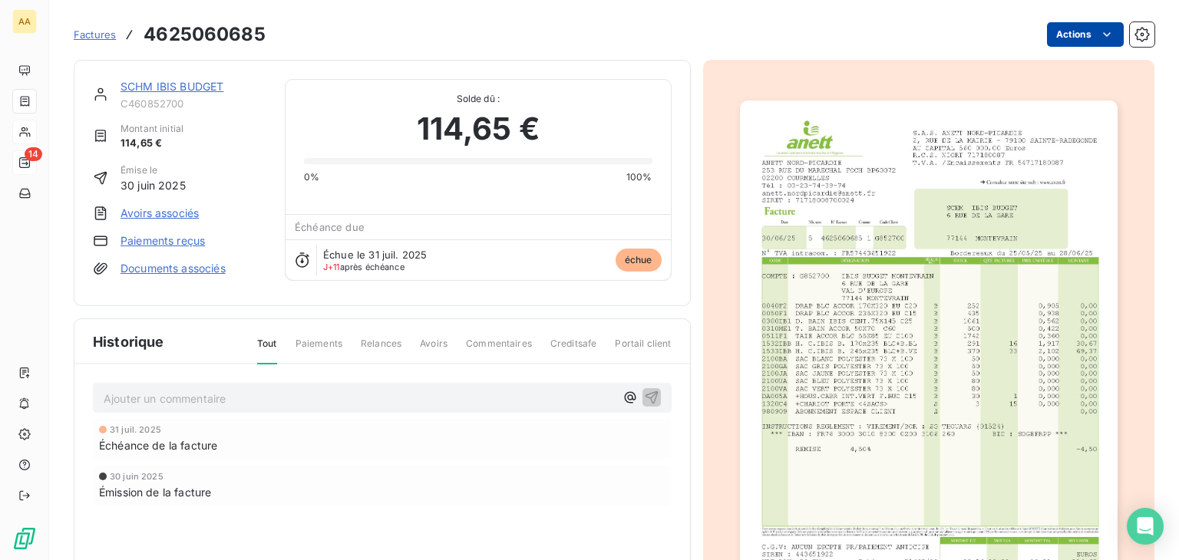
click at [1081, 29] on html "AA 14 Factures 4625060685 Actions SCHM IBIS BUDGET C460852700 Montant initial 1…" at bounding box center [589, 280] width 1179 height 560
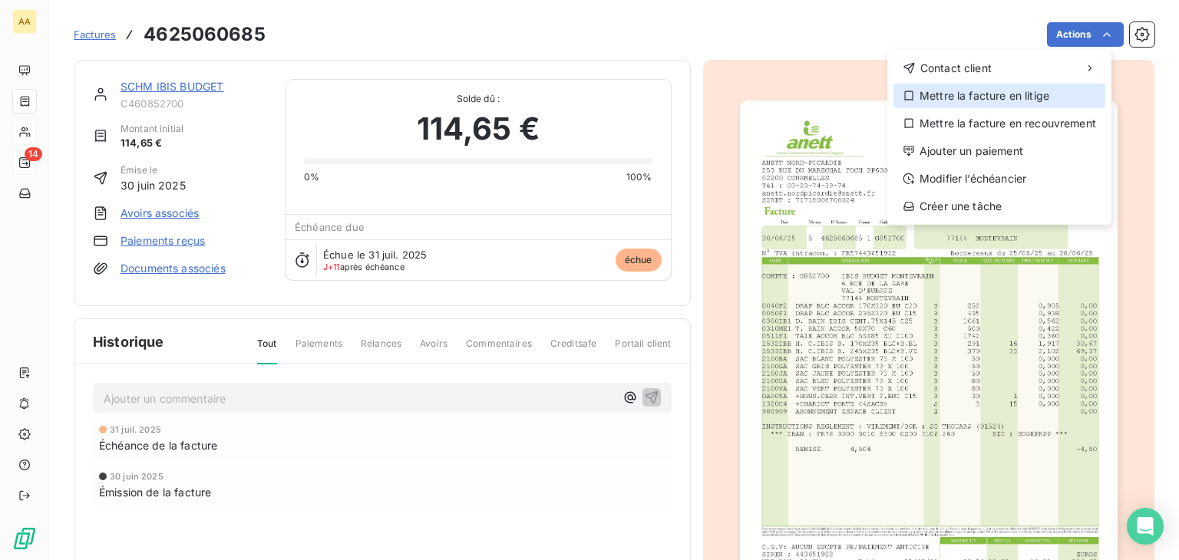
click at [1020, 92] on div "Mettre la facture en litige" at bounding box center [999, 96] width 212 height 25
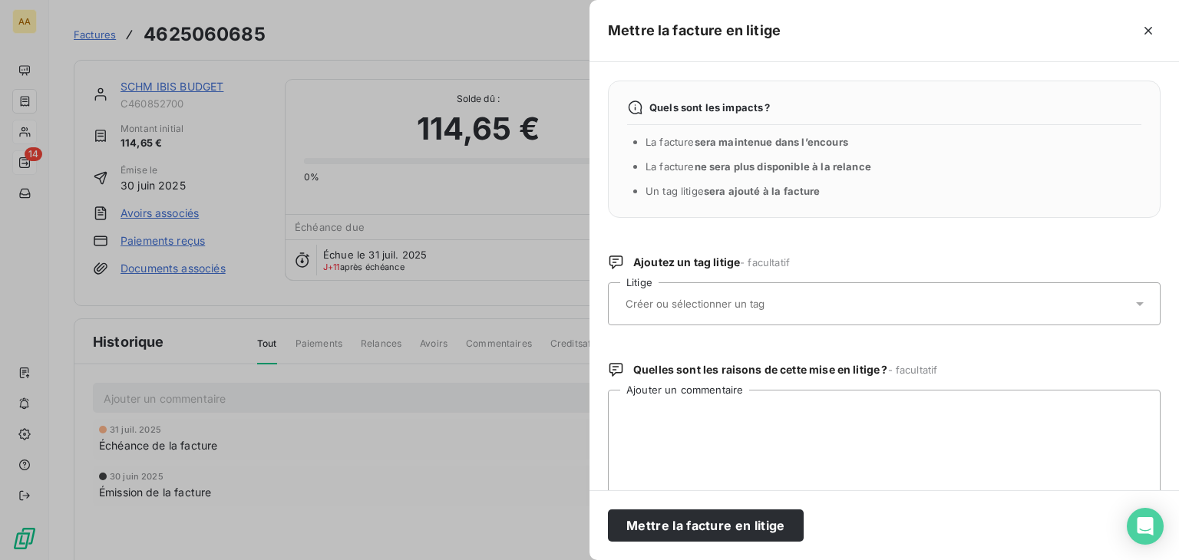
click at [721, 300] on input "text" at bounding box center [735, 304] width 223 height 14
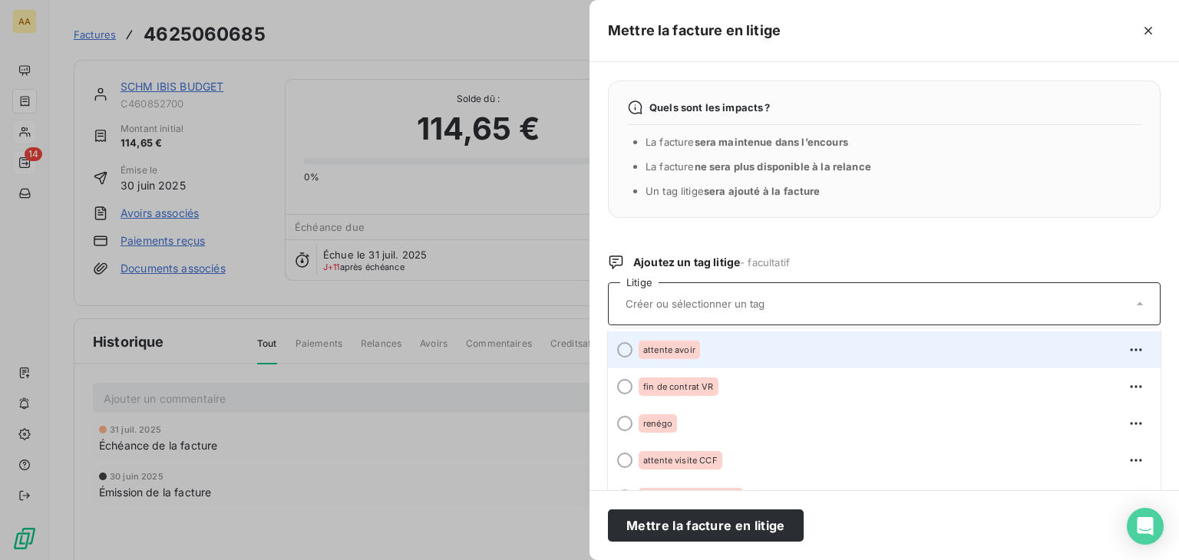
click at [697, 345] on div "attente avoir" at bounding box center [669, 350] width 61 height 18
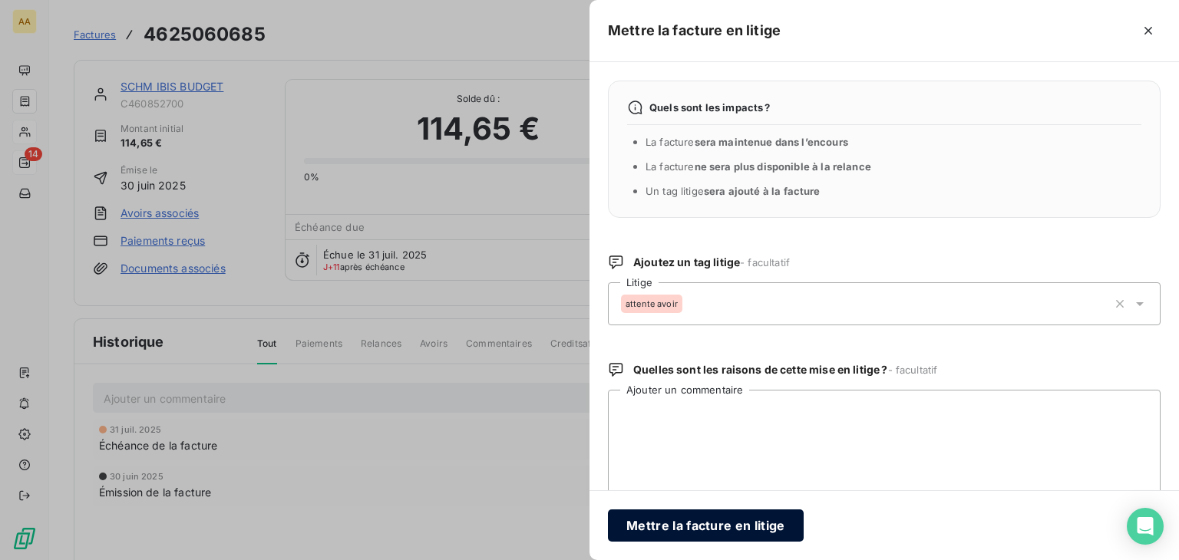
click at [706, 534] on button "Mettre la facture en litige" at bounding box center [706, 526] width 196 height 32
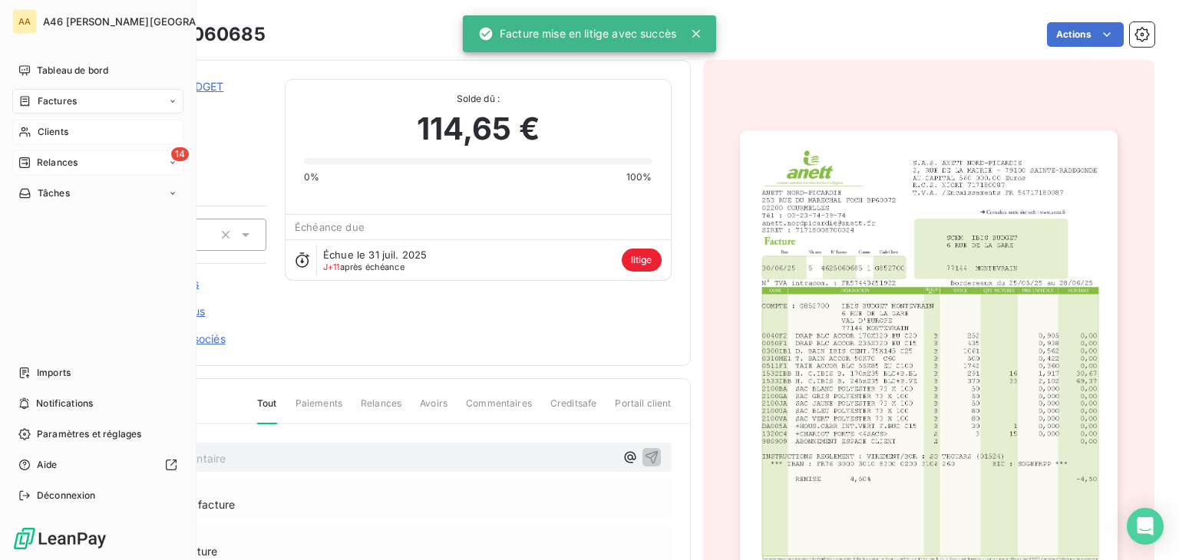
click at [52, 127] on span "Clients" at bounding box center [53, 132] width 31 height 14
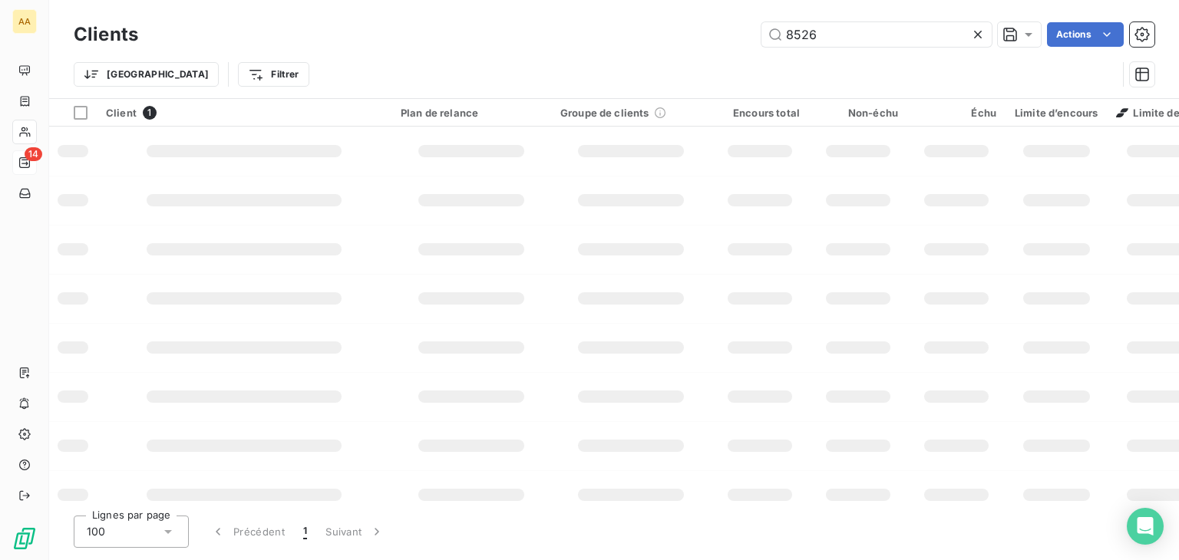
type input "8526"
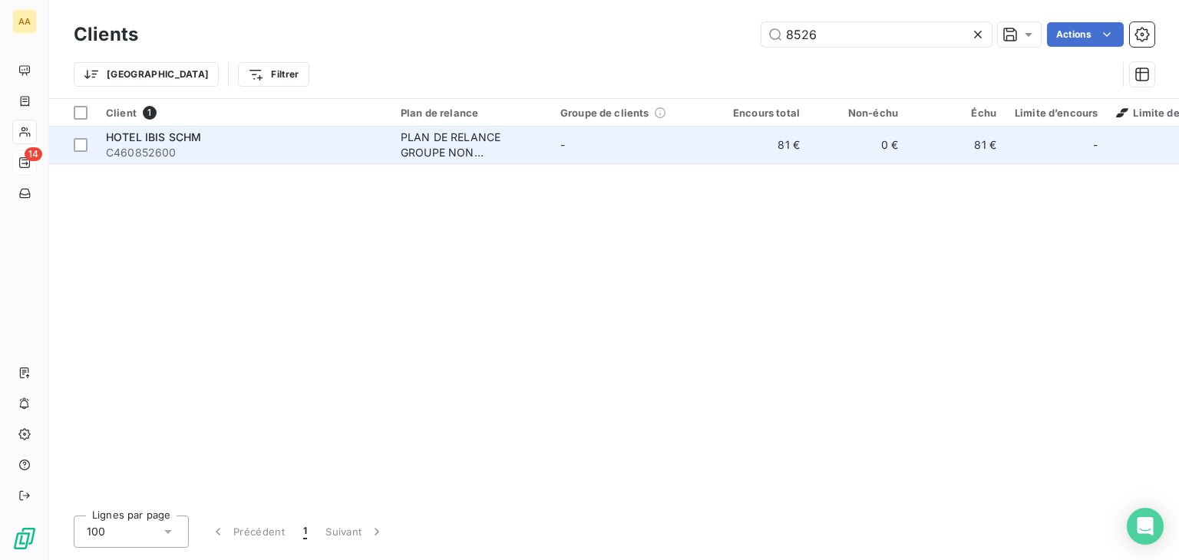
click at [248, 144] on div "HOTEL IBIS SCHM" at bounding box center [244, 137] width 276 height 15
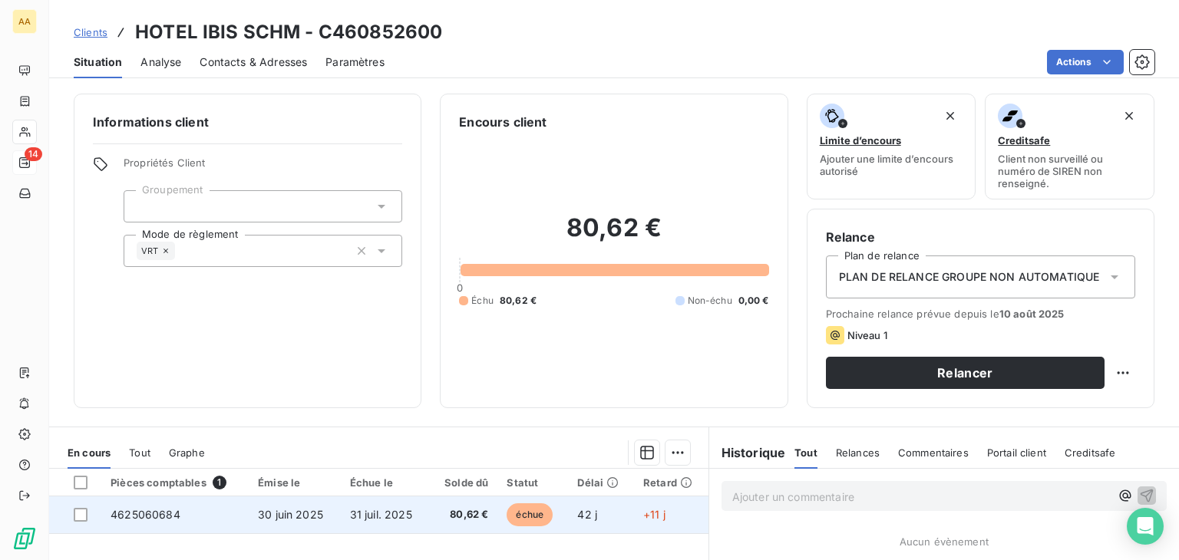
click at [242, 519] on td "4625060684" at bounding box center [174, 515] width 147 height 37
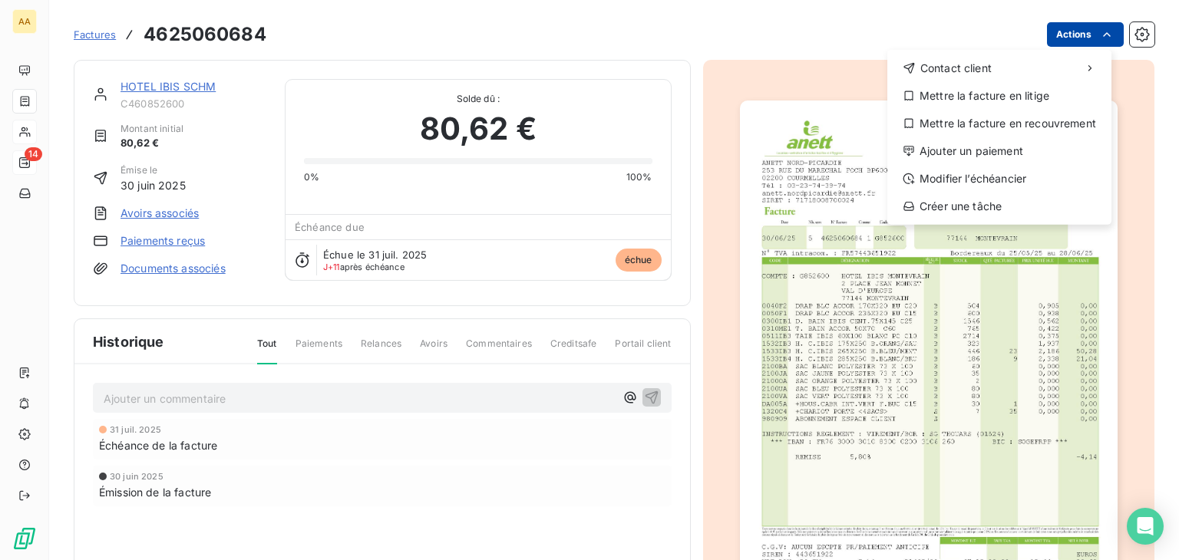
click at [1101, 25] on html "AA 14 Factures 4625060684 Actions Contact client Mettre la facture en litige Me…" at bounding box center [589, 280] width 1179 height 560
click at [1008, 98] on div "Mettre la facture en litige" at bounding box center [999, 96] width 212 height 25
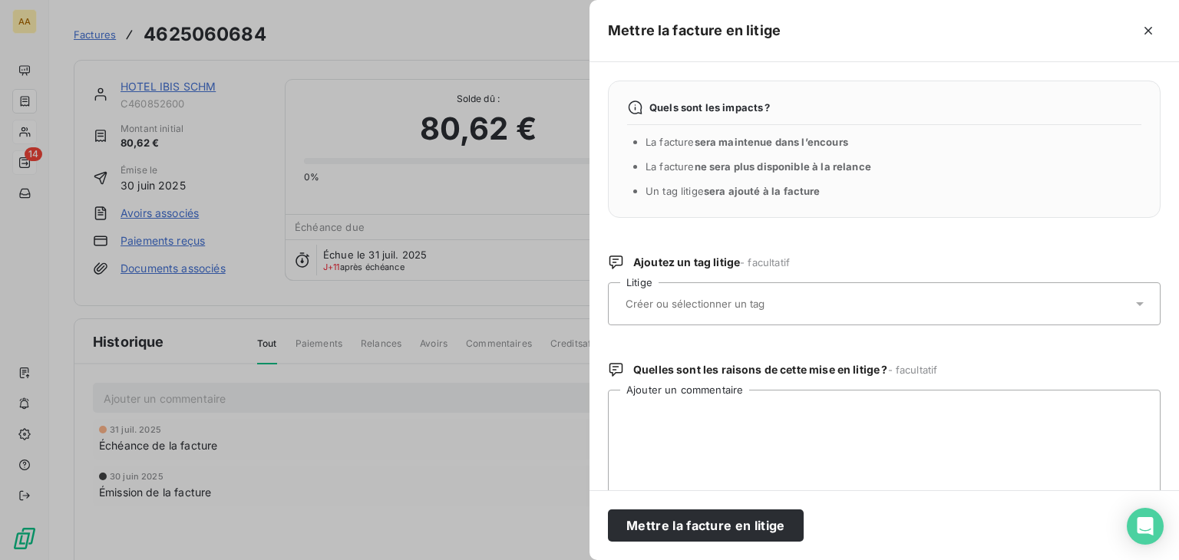
click at [731, 305] on input "text" at bounding box center [735, 304] width 223 height 14
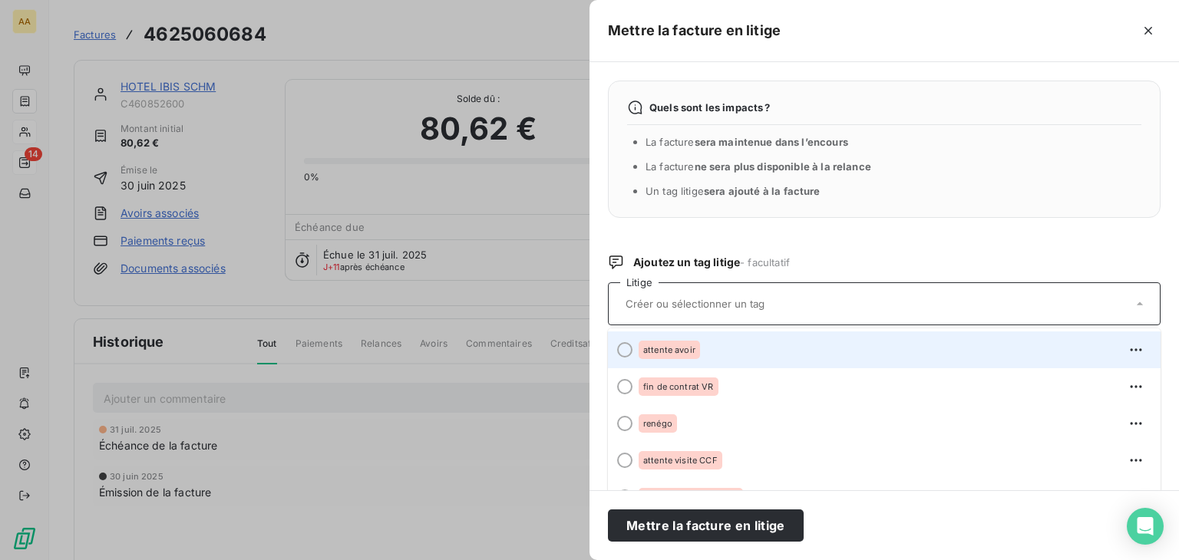
click at [671, 346] on span "attente avoir" at bounding box center [669, 349] width 52 height 9
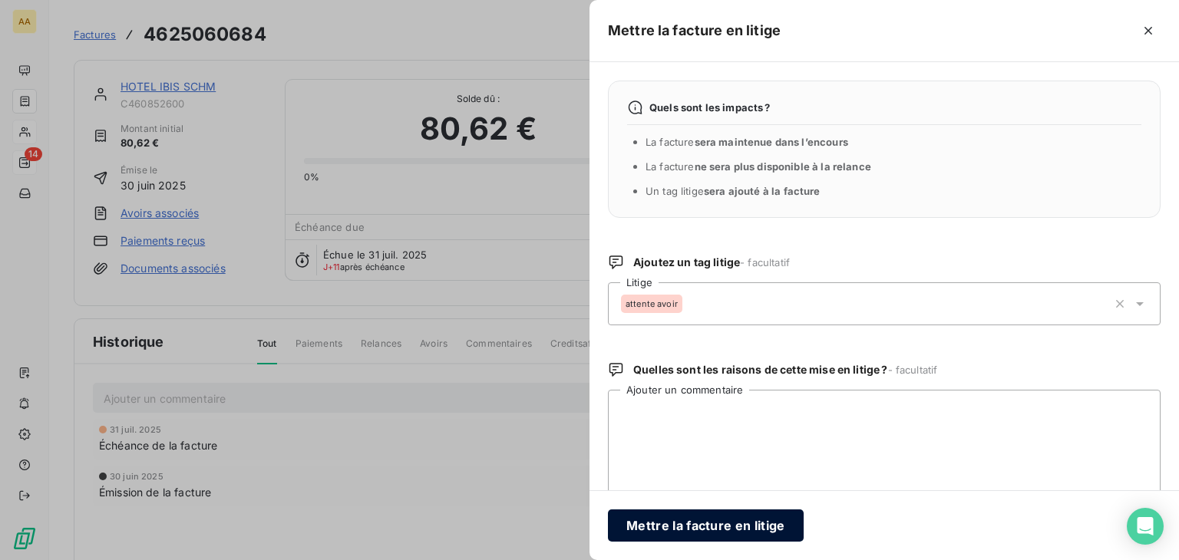
click at [701, 523] on button "Mettre la facture en litige" at bounding box center [706, 526] width 196 height 32
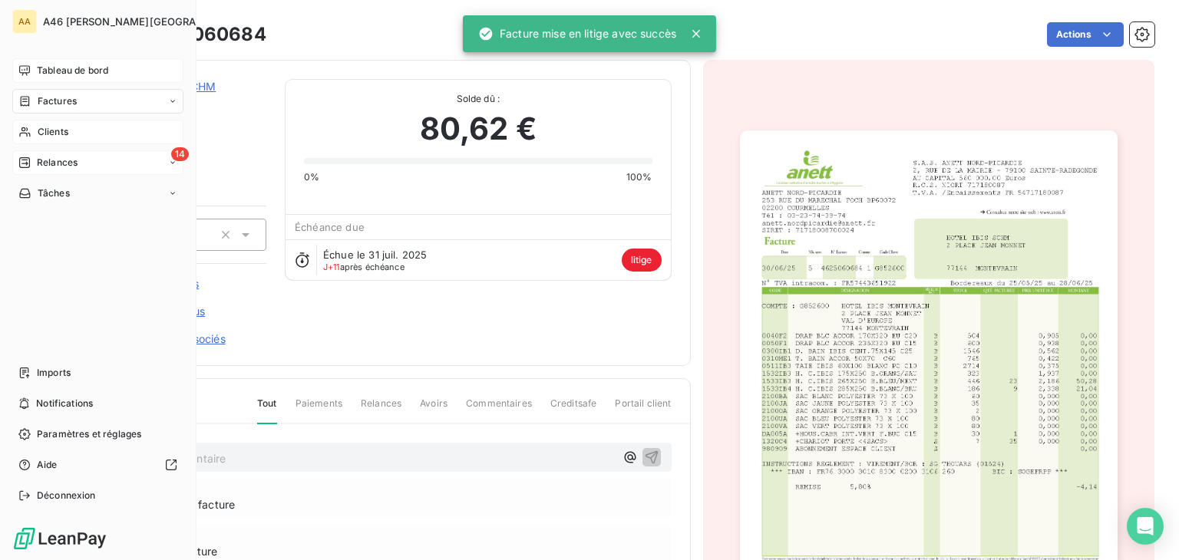
click at [64, 68] on span "Tableau de bord" at bounding box center [72, 71] width 71 height 14
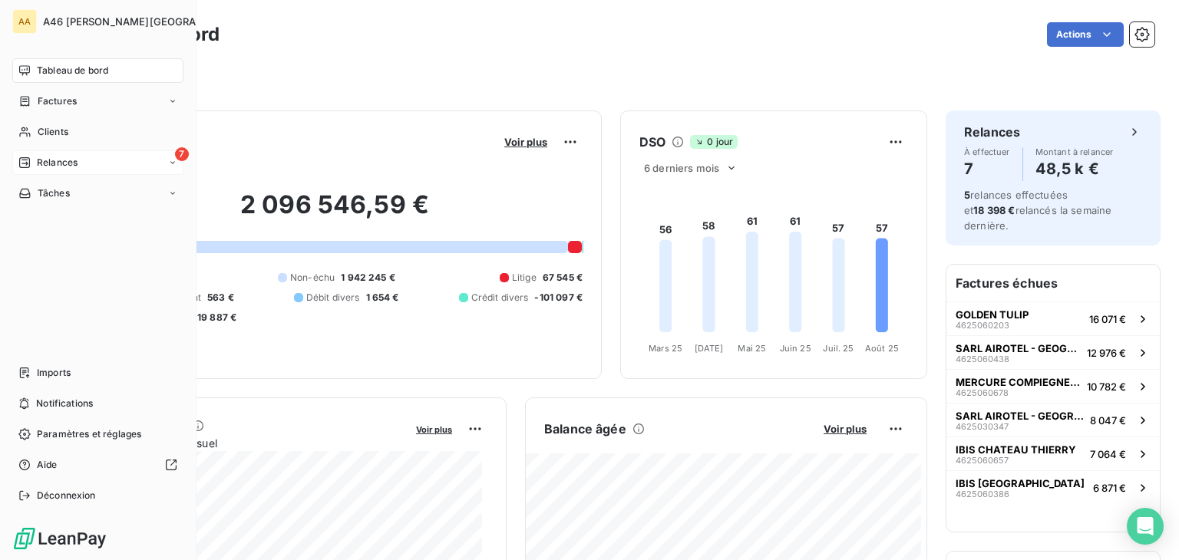
click at [47, 160] on span "Relances" at bounding box center [57, 163] width 41 height 14
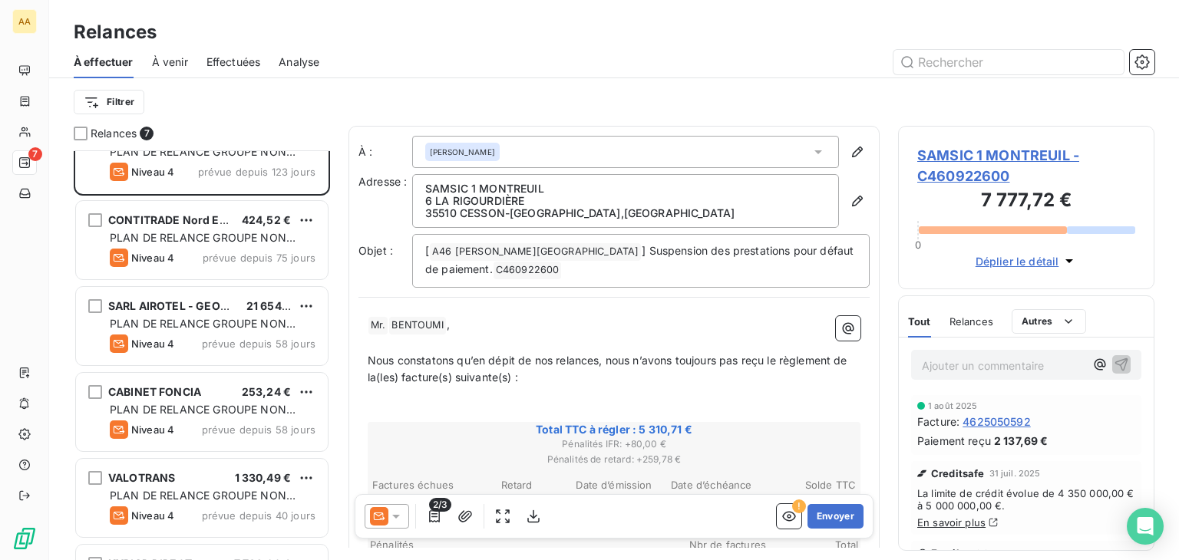
scroll to position [192, 0]
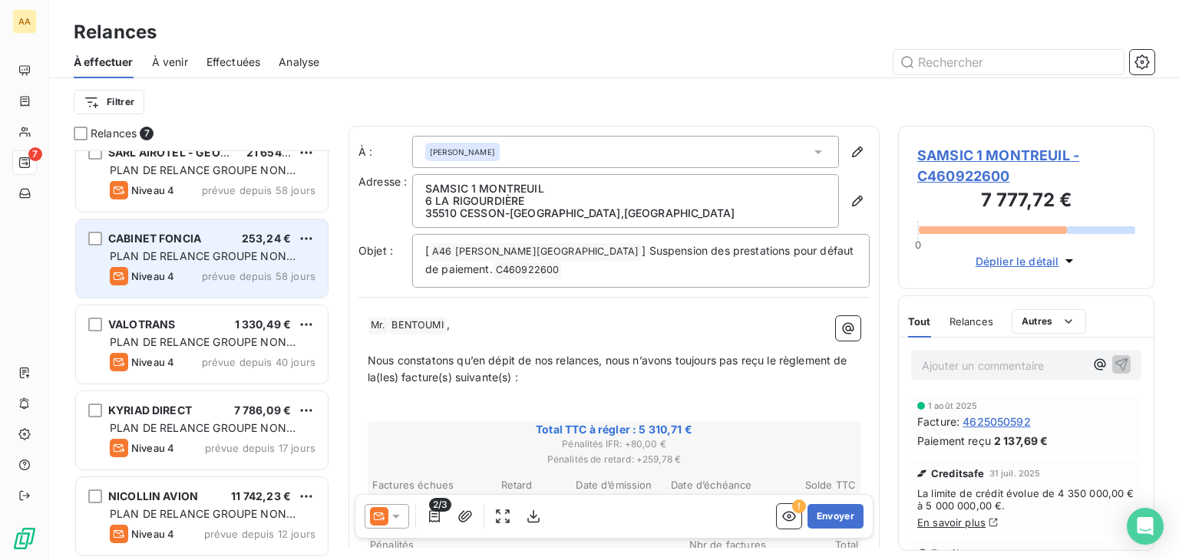
click at [197, 244] on div "CABINET FONCIA" at bounding box center [154, 238] width 93 height 15
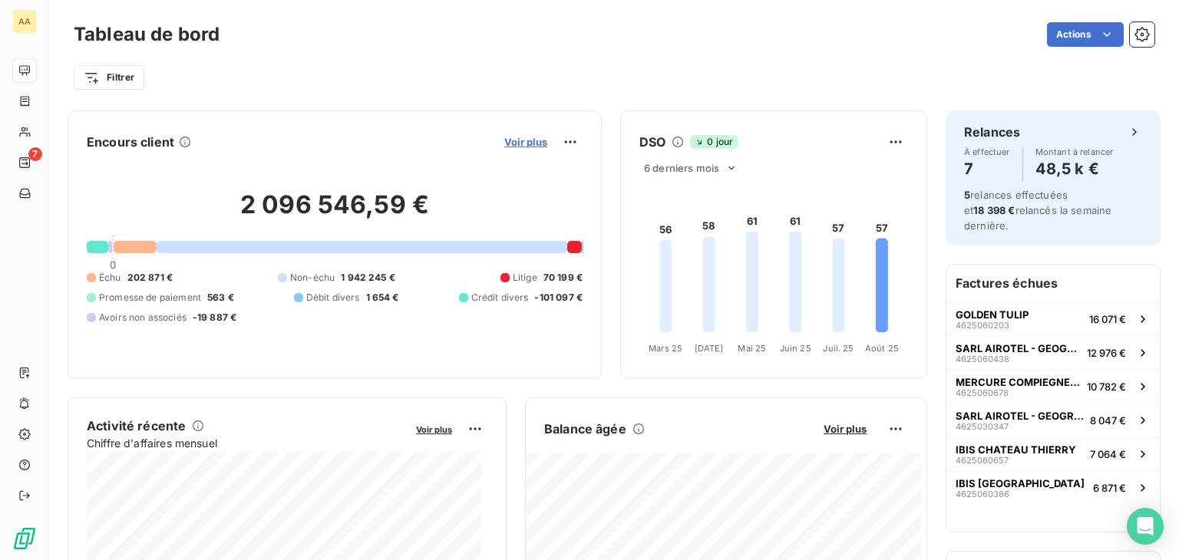
click at [504, 138] on span "Voir plus" at bounding box center [525, 142] width 43 height 12
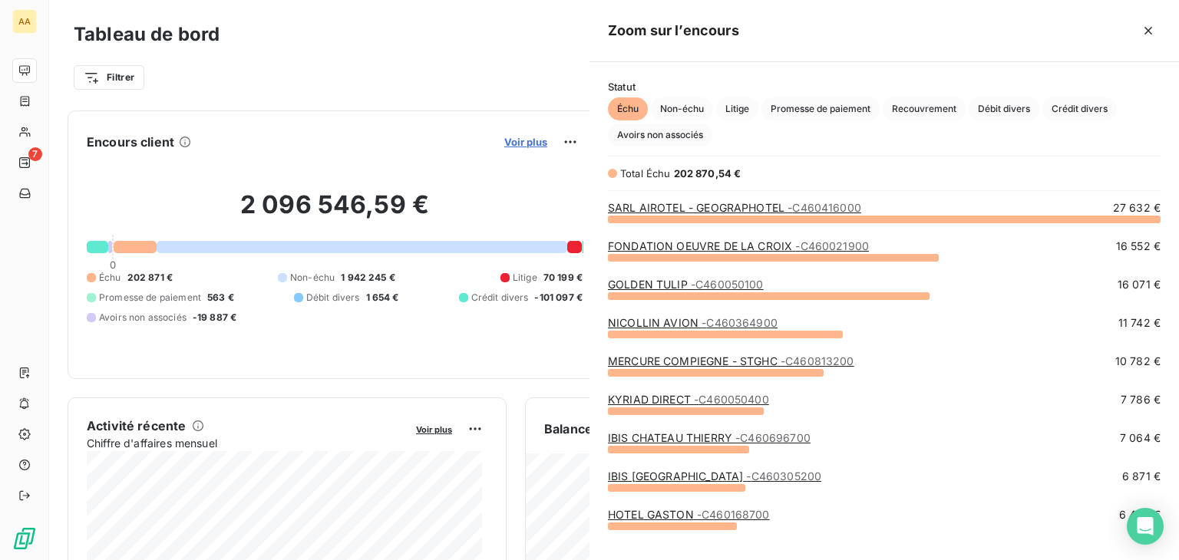
scroll to position [329, 577]
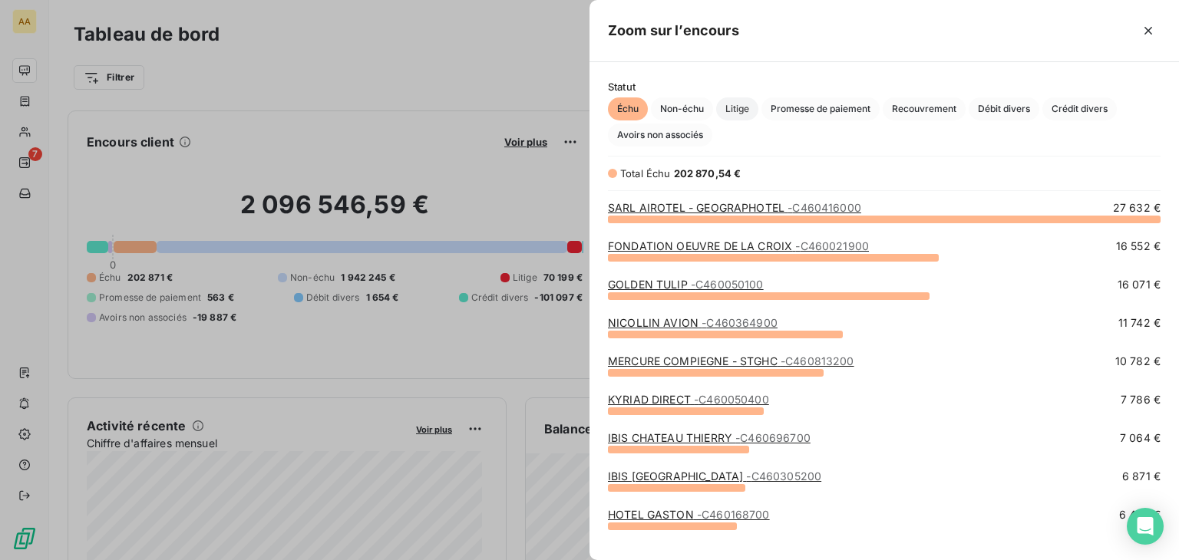
click at [734, 111] on span "Litige" at bounding box center [737, 108] width 42 height 23
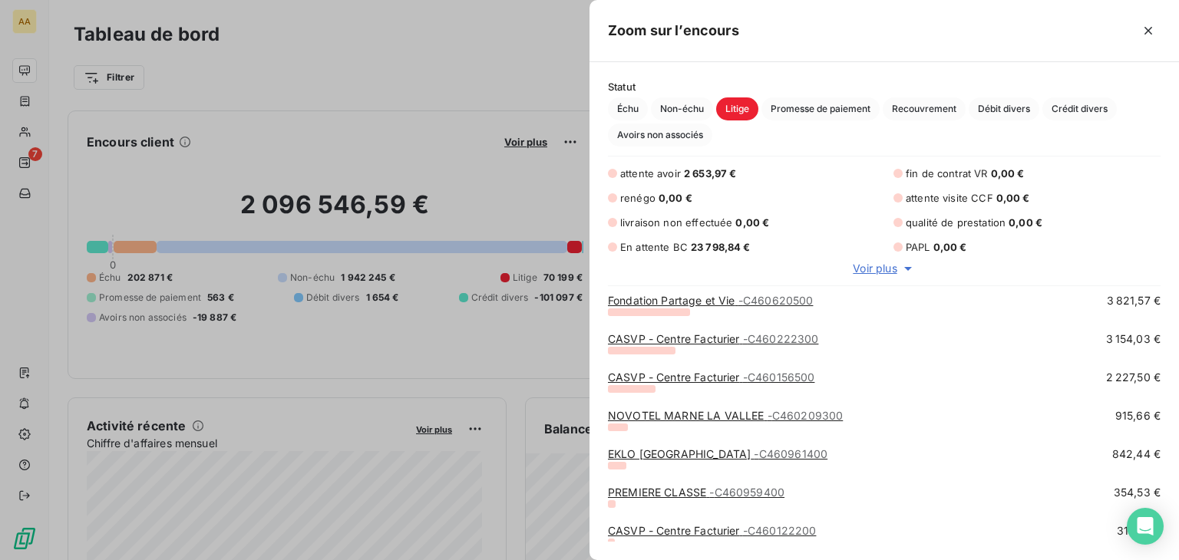
scroll to position [0, 0]
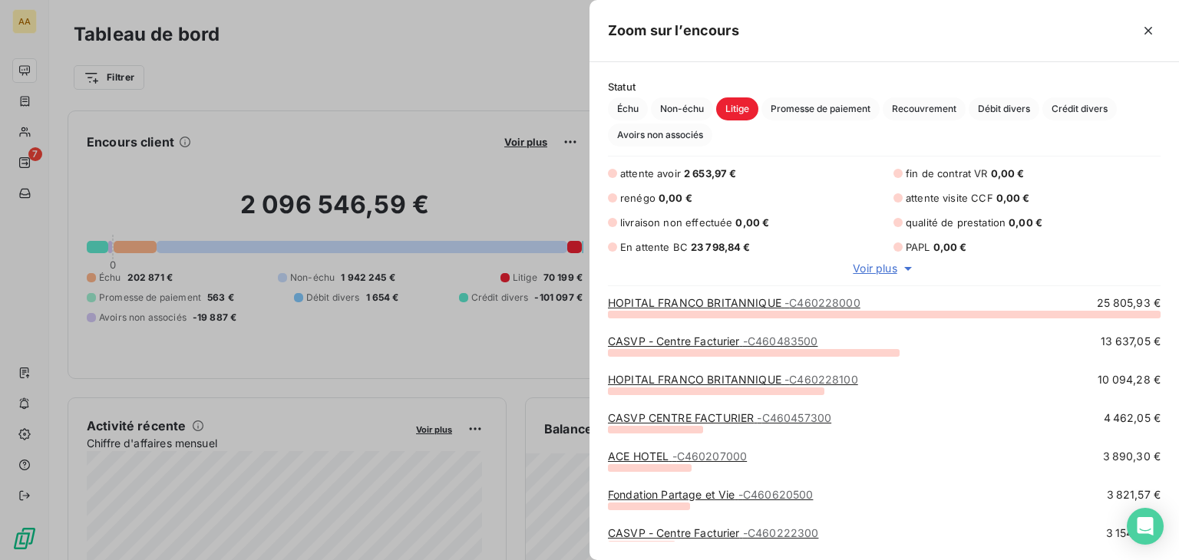
click at [396, 111] on div at bounding box center [589, 280] width 1179 height 560
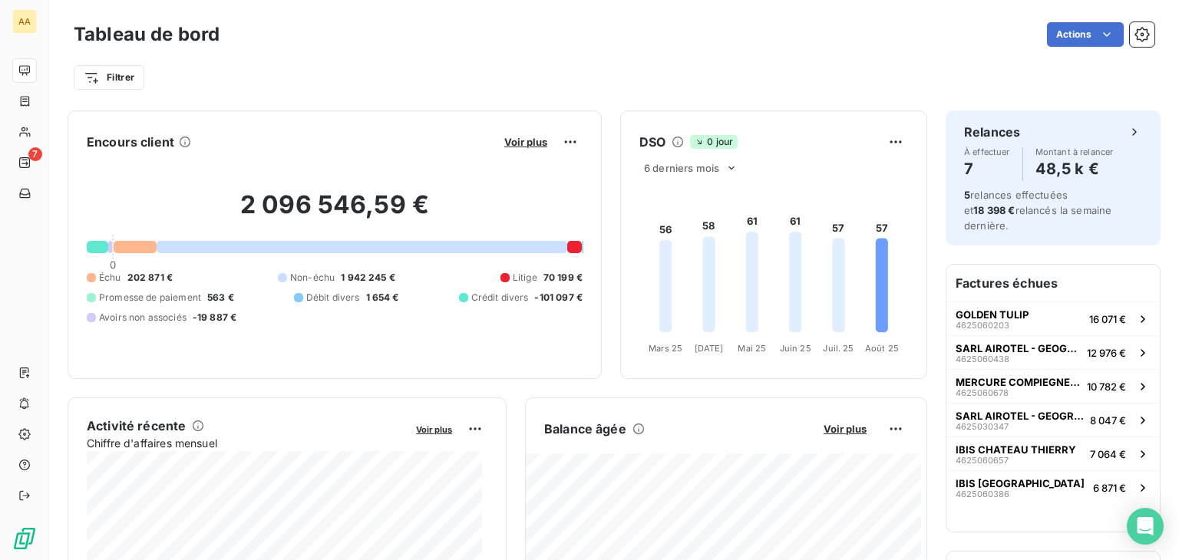
click at [903, 114] on div "DSO 0 jour 6 derniers mois 56 58 61 61 57 57 [DATE] Mars [DATE] Avr. [DATE] Mai…" at bounding box center [773, 245] width 307 height 269
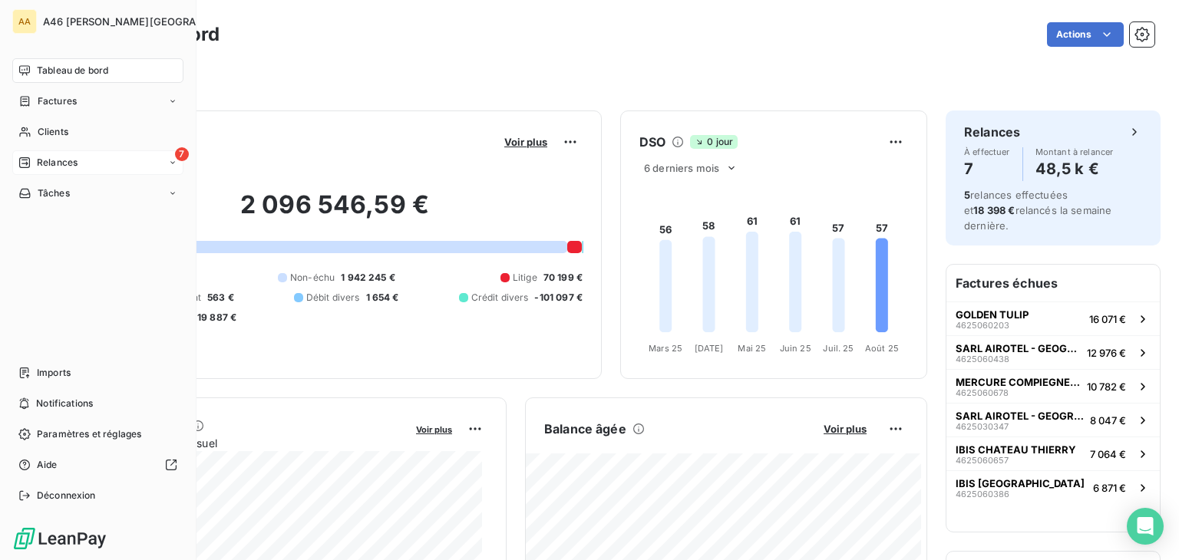
click at [65, 159] on span "Relances" at bounding box center [57, 163] width 41 height 14
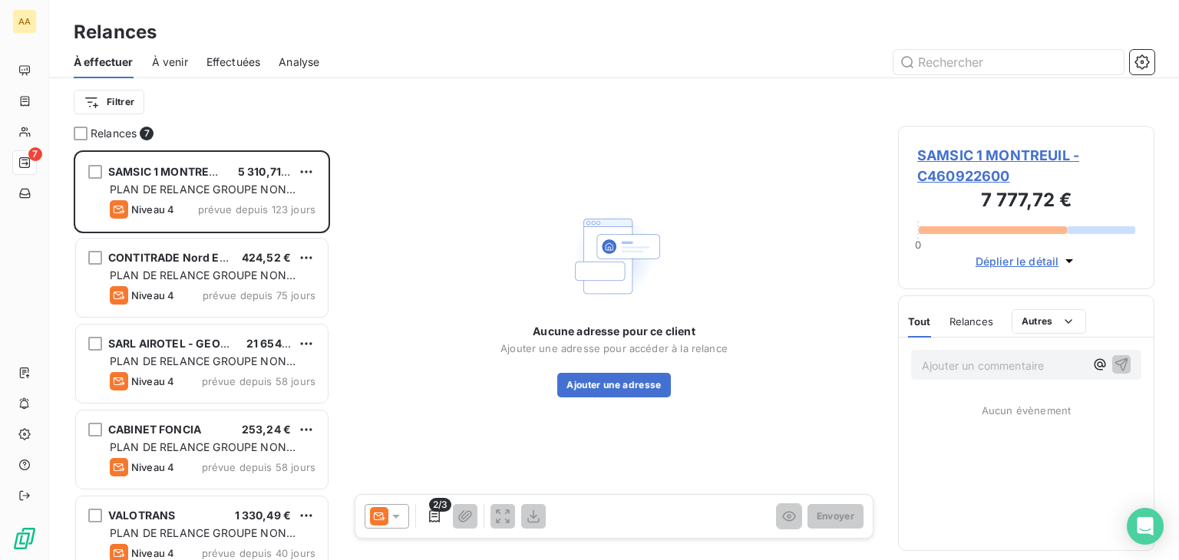
scroll to position [398, 244]
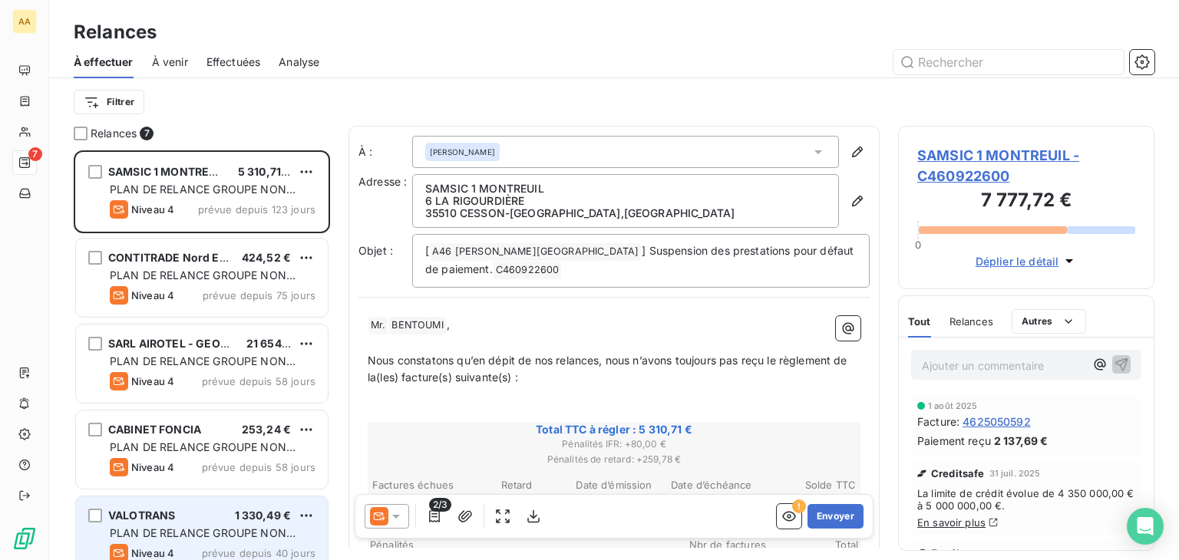
click at [226, 532] on span "PLAN DE RELANCE GROUPE NON AUTOMATIQUE" at bounding box center [203, 540] width 186 height 28
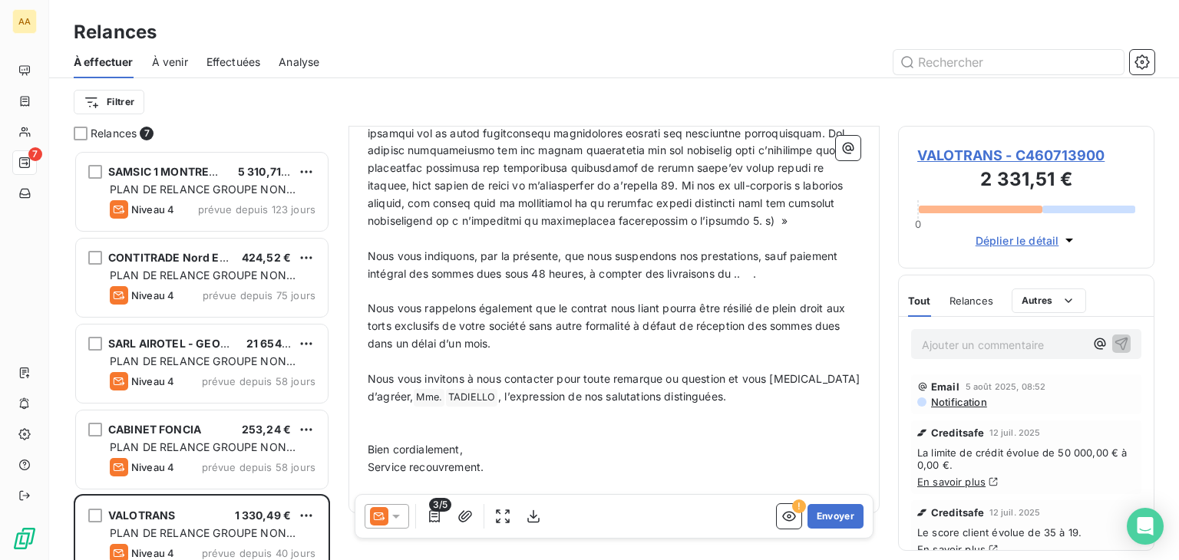
scroll to position [834, 0]
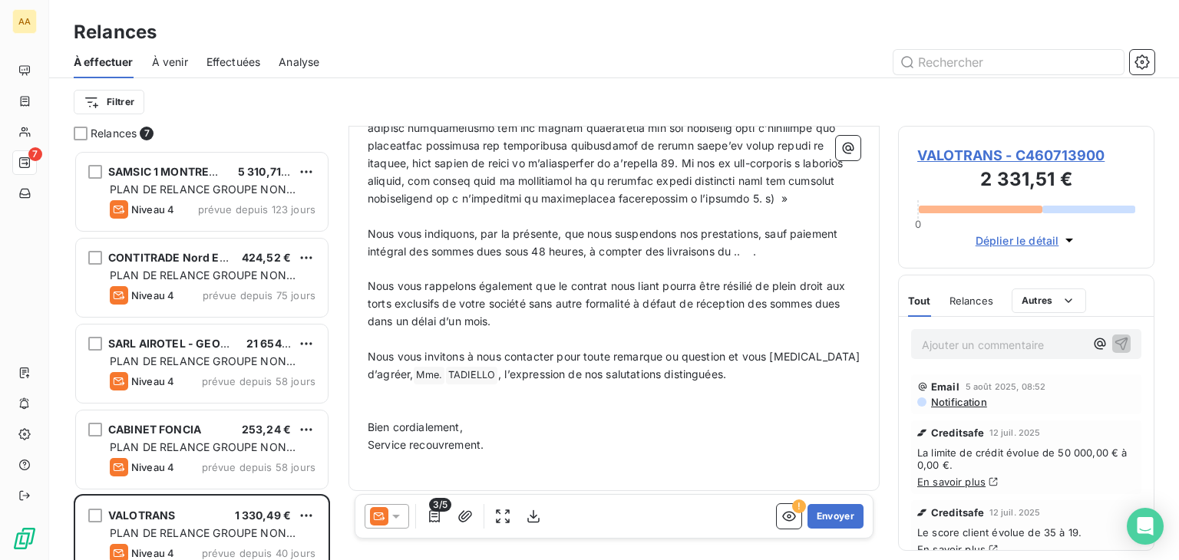
click at [742, 249] on span "Nous vous indiquons, par la présente, que nous suspendons nos prestations, sauf…" at bounding box center [604, 242] width 473 height 31
click at [534, 517] on icon "button" at bounding box center [533, 516] width 15 height 15
click at [830, 516] on button "Envoyer" at bounding box center [835, 516] width 56 height 25
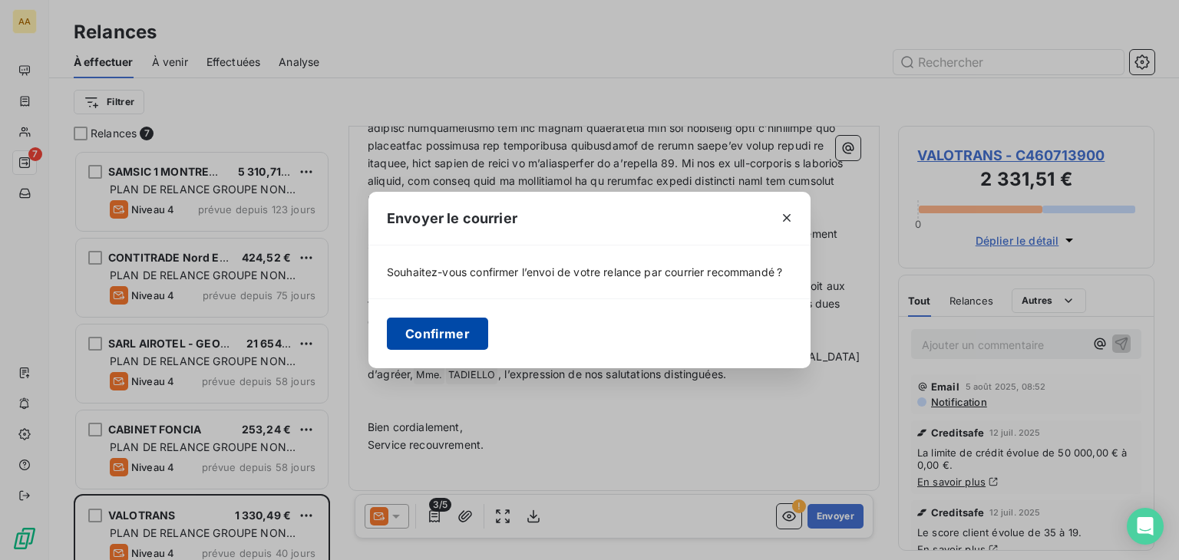
click at [454, 336] on button "Confirmer" at bounding box center [437, 334] width 101 height 32
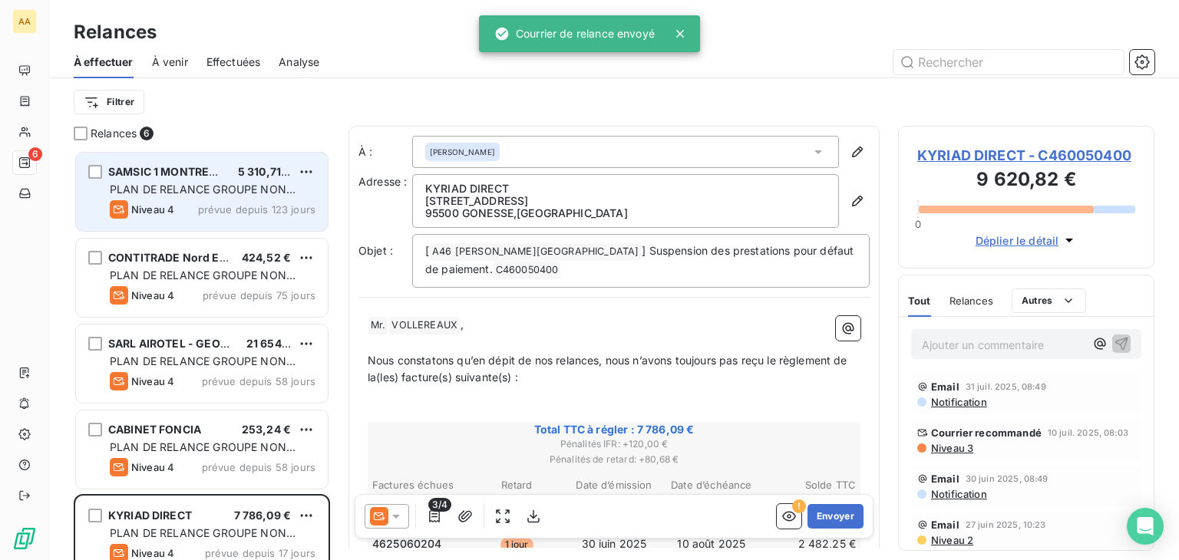
scroll to position [398, 244]
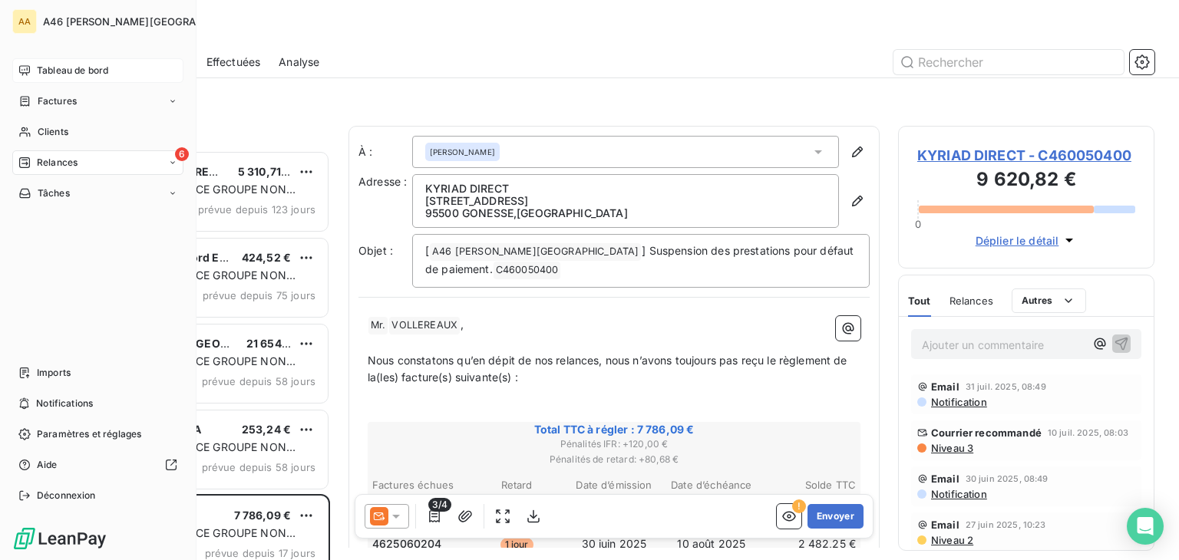
click at [70, 71] on span "Tableau de bord" at bounding box center [72, 71] width 71 height 14
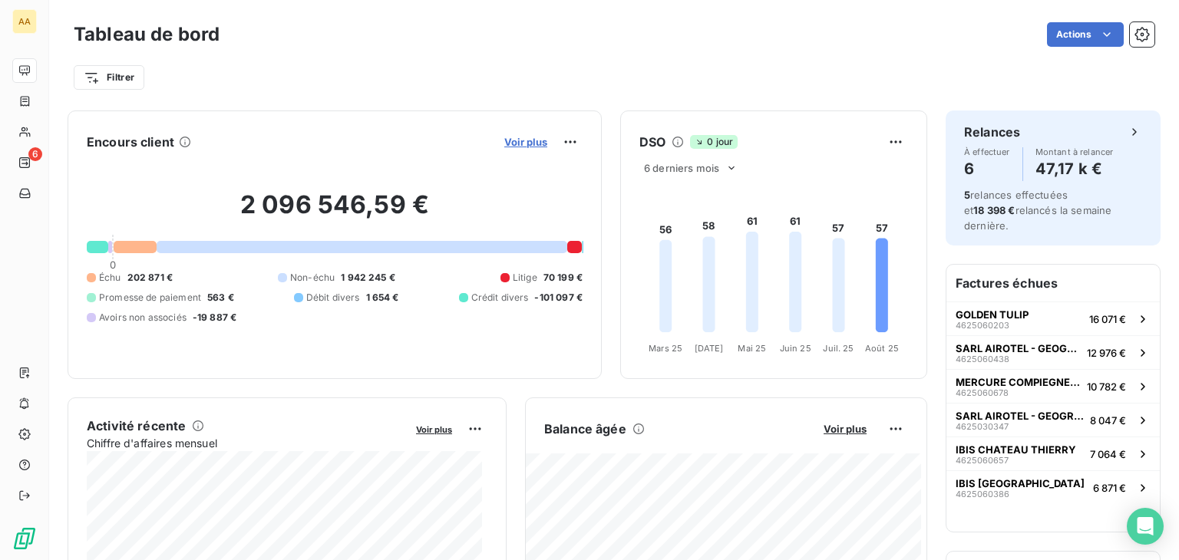
click at [510, 143] on span "Voir plus" at bounding box center [525, 142] width 43 height 12
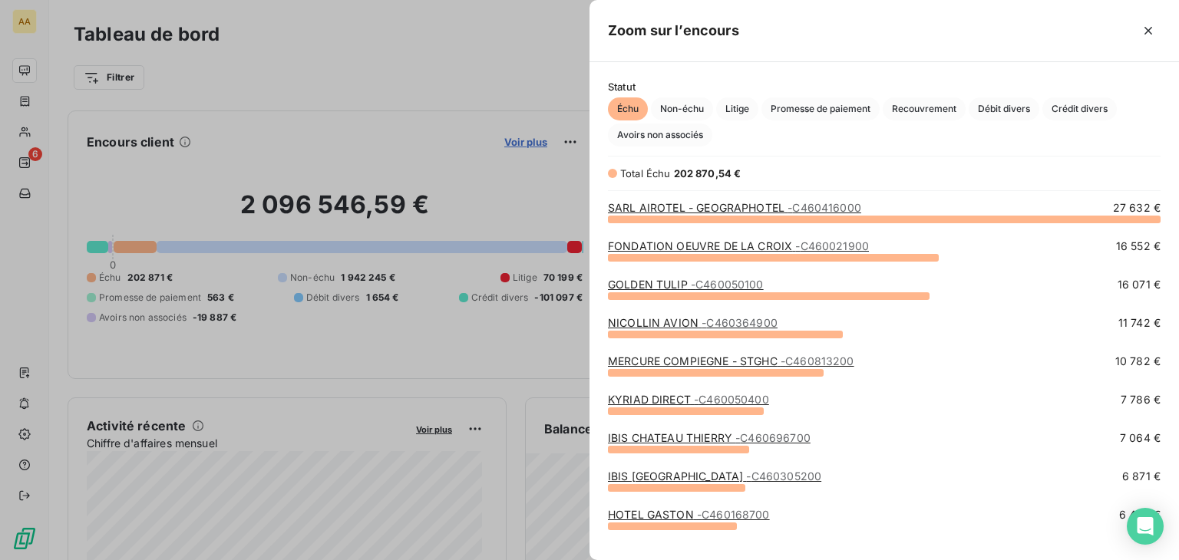
scroll to position [329, 577]
click at [1008, 111] on span "Débit divers" at bounding box center [1004, 108] width 71 height 23
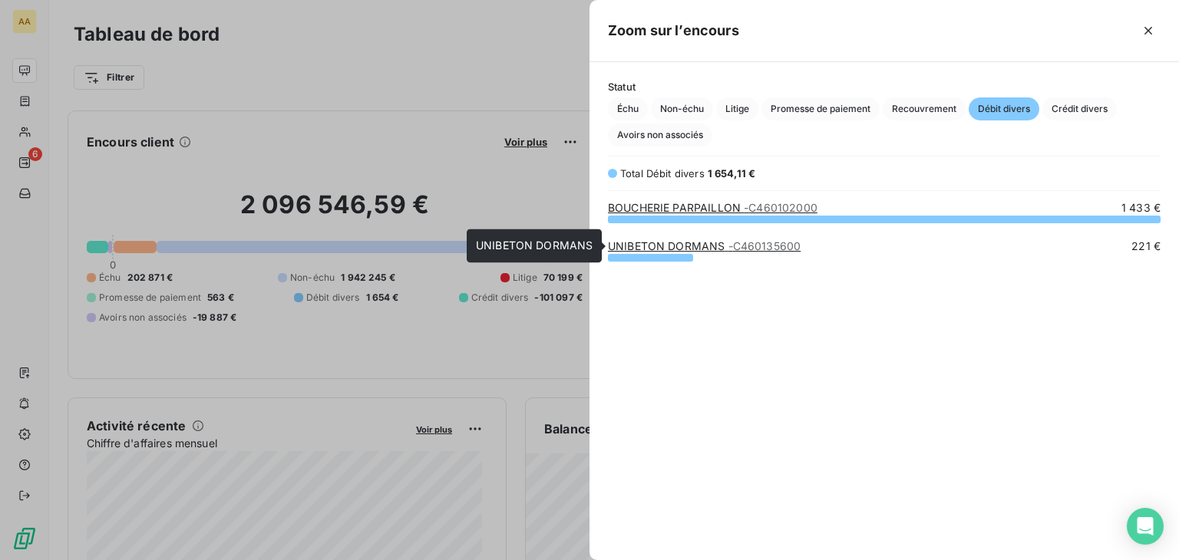
click at [737, 248] on span "- C460135600" at bounding box center [764, 245] width 73 height 13
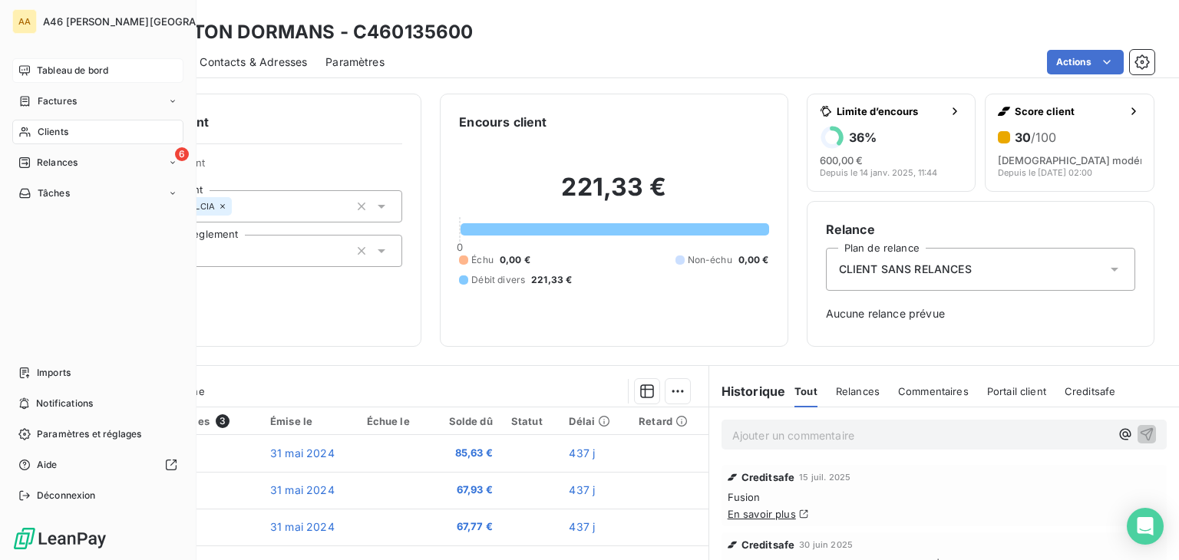
click at [76, 68] on span "Tableau de bord" at bounding box center [72, 71] width 71 height 14
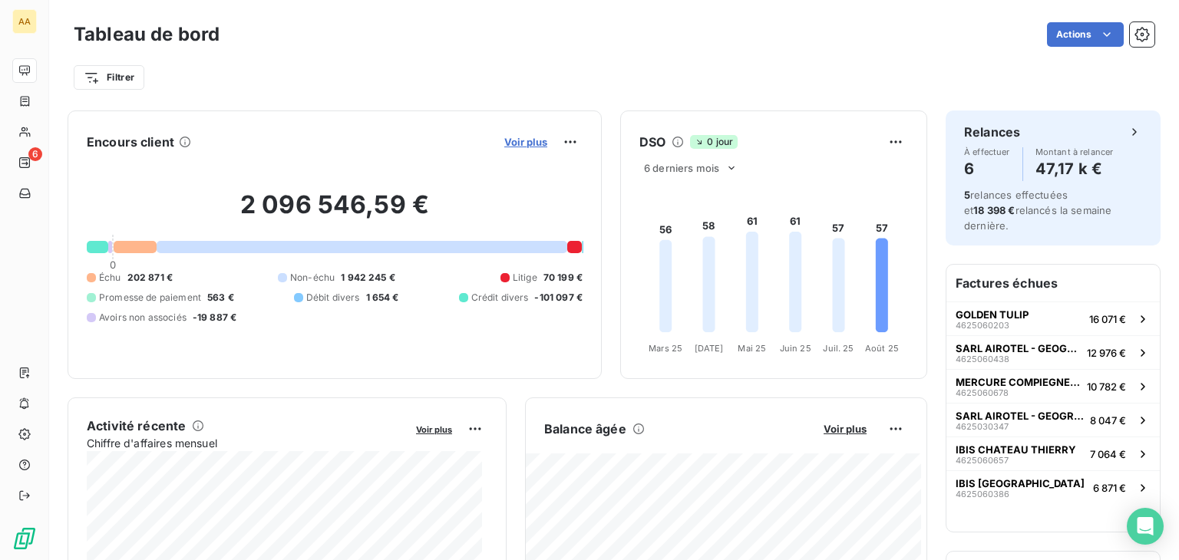
click at [513, 141] on span "Voir plus" at bounding box center [525, 142] width 43 height 12
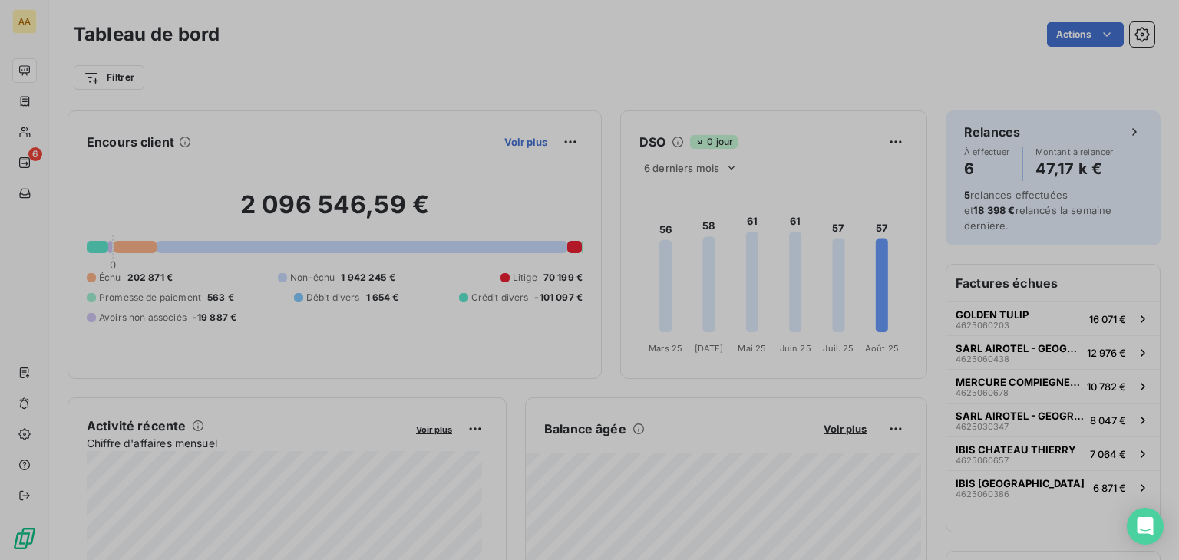
scroll to position [548, 577]
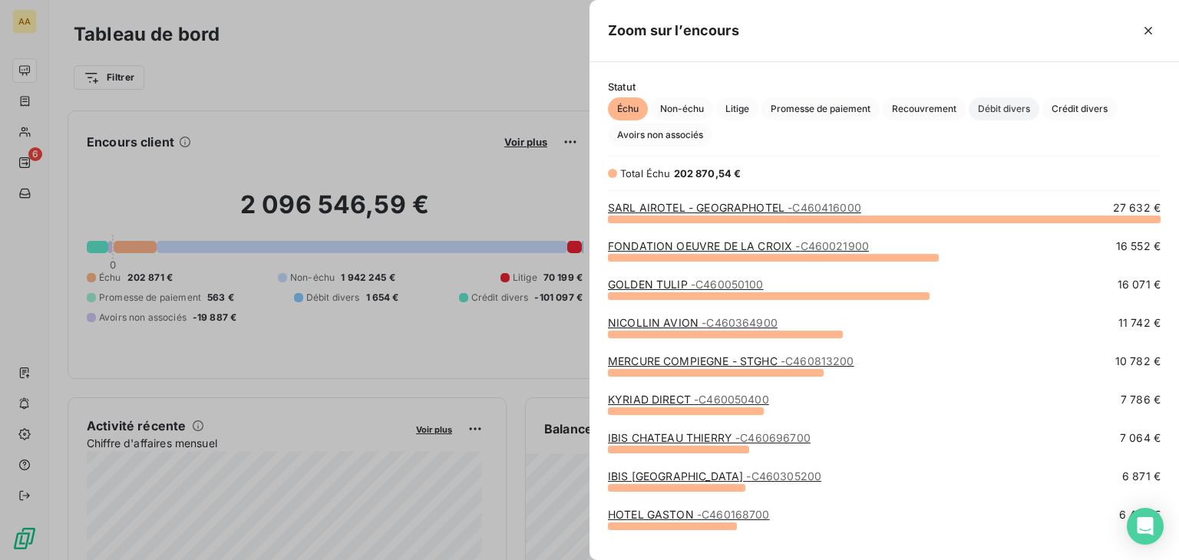
click at [1013, 105] on span "Débit divers" at bounding box center [1004, 108] width 71 height 23
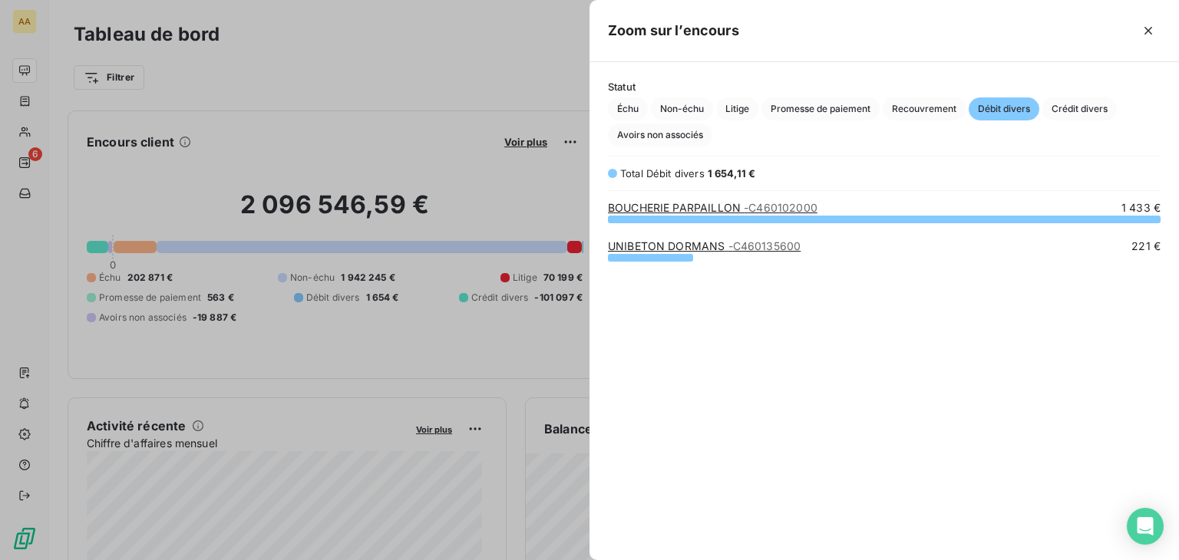
click at [814, 333] on div "BOUCHERIE PARPAILLON - C460102000 1 433 € UNIBETON DORMANS - C460135600 221 €" at bounding box center [883, 371] width 589 height 342
click at [1150, 34] on icon "button" at bounding box center [1147, 30] width 15 height 15
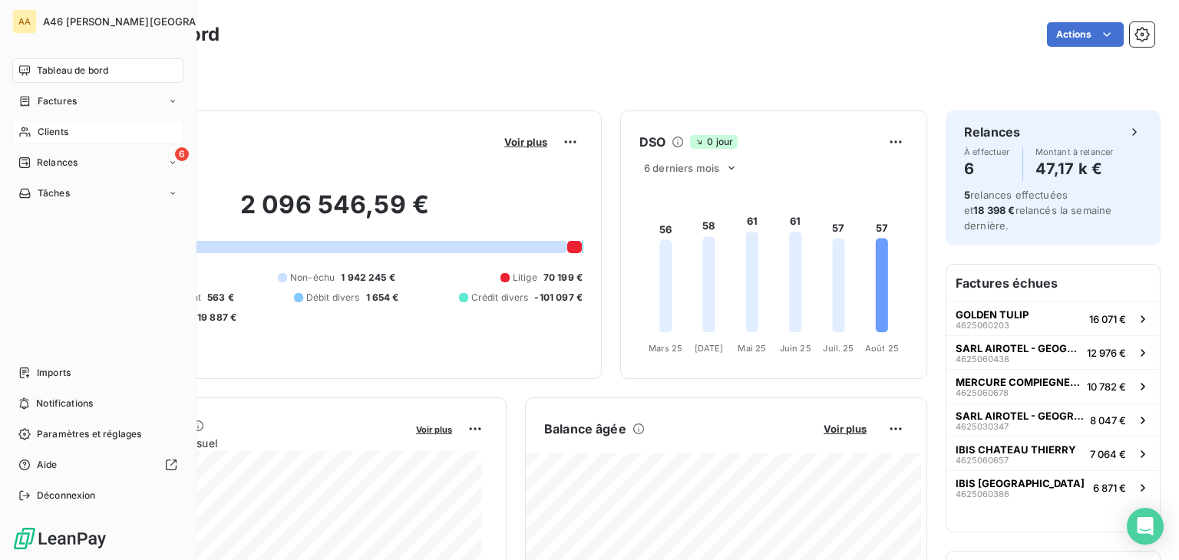
click at [64, 128] on span "Clients" at bounding box center [53, 132] width 31 height 14
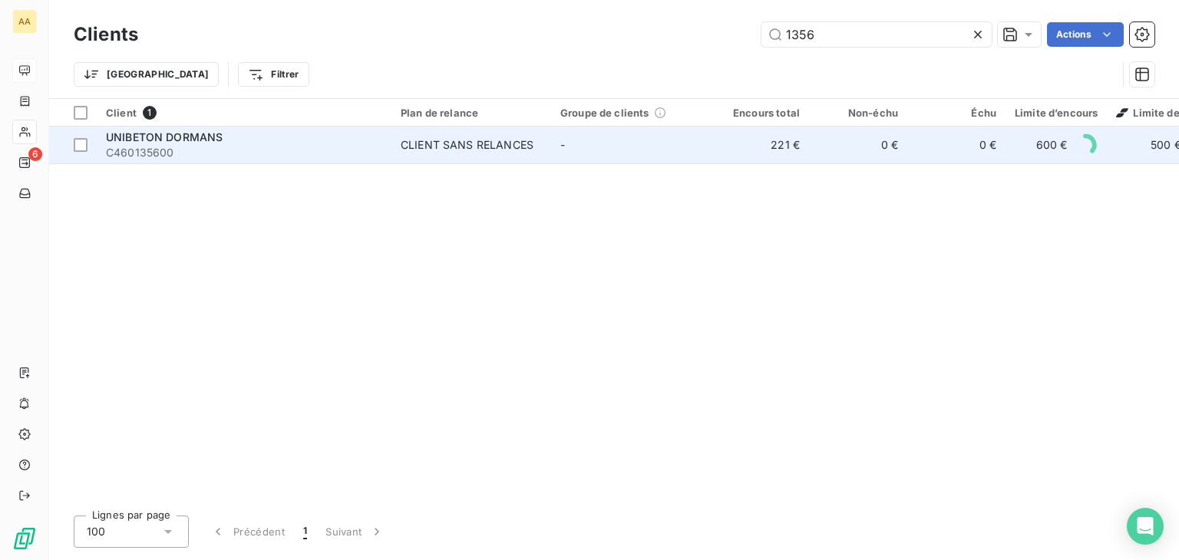
type input "1356"
click at [219, 148] on span "C460135600" at bounding box center [244, 152] width 276 height 15
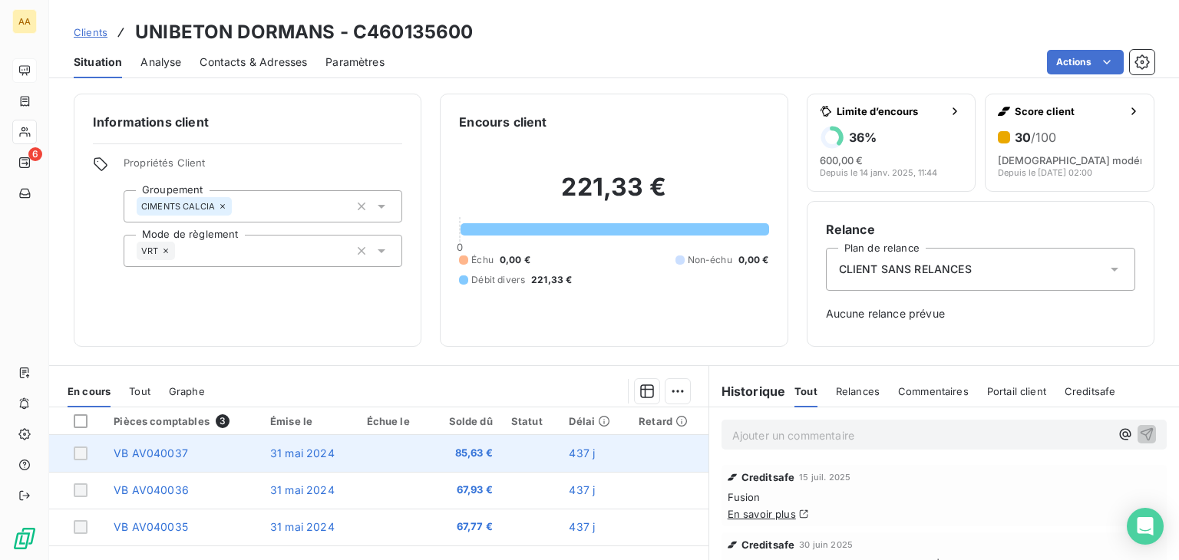
click at [169, 451] on span "VB AV040037" at bounding box center [151, 453] width 74 height 13
click at [80, 450] on div at bounding box center [81, 454] width 14 height 14
click at [173, 451] on span "VB AV040037" at bounding box center [151, 453] width 74 height 13
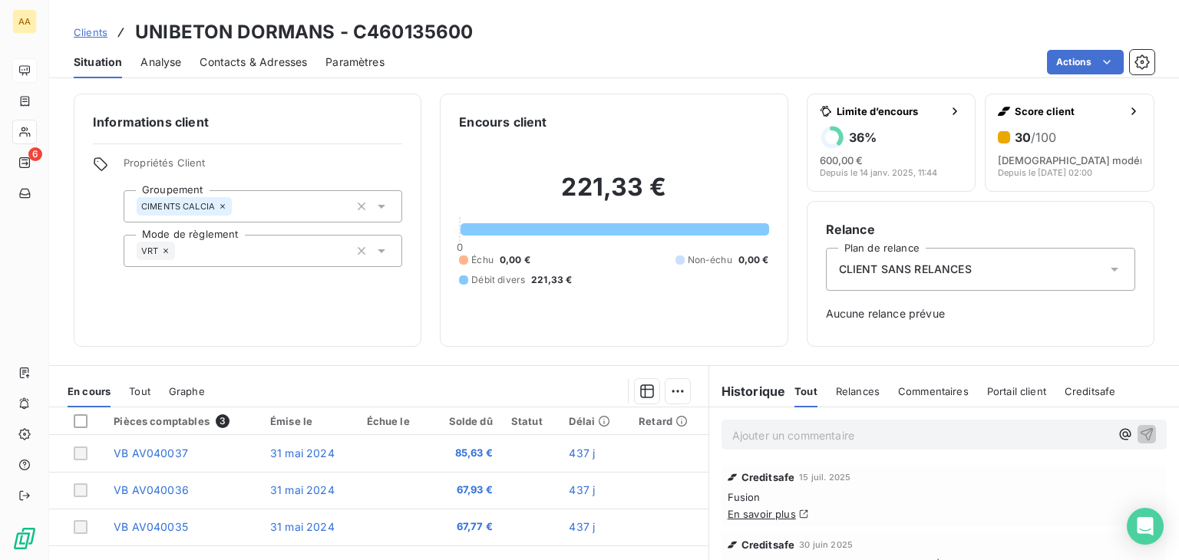
click at [371, 377] on div "En cours Tout Graphe" at bounding box center [378, 391] width 659 height 32
click at [1107, 266] on icon at bounding box center [1114, 269] width 15 height 15
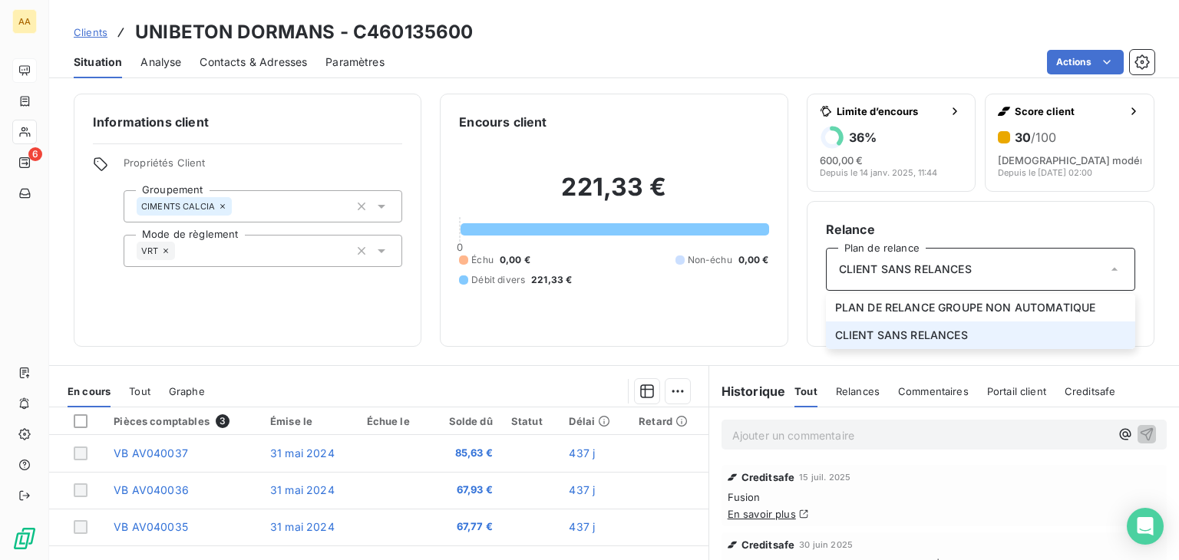
click at [1107, 266] on icon at bounding box center [1114, 269] width 15 height 15
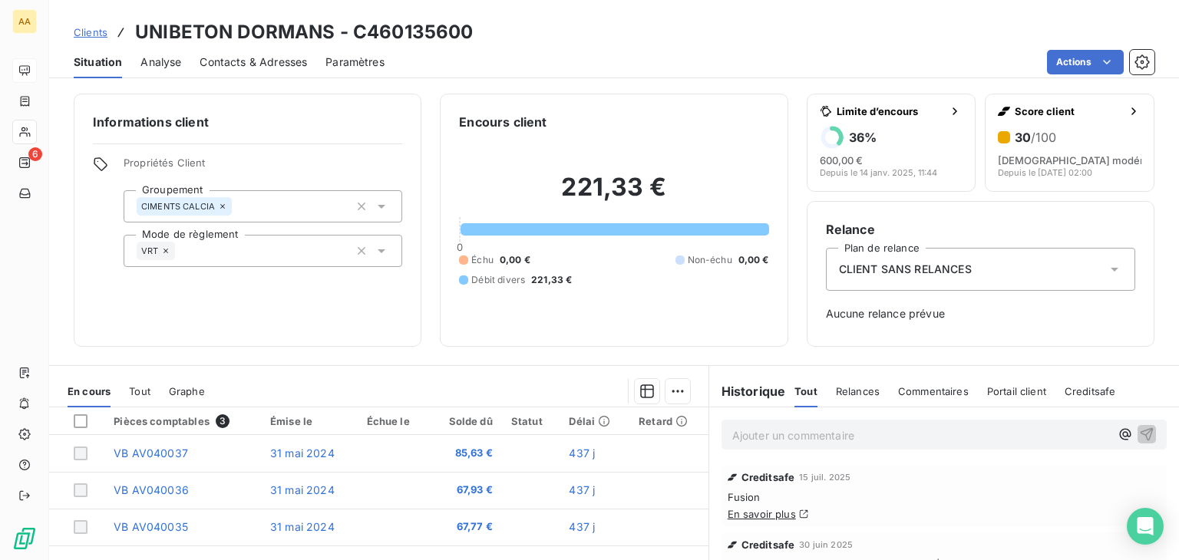
click at [325, 309] on div "Informations client Propriétés Client Groupement CIMENTS CALCIA Mode de règleme…" at bounding box center [248, 220] width 348 height 253
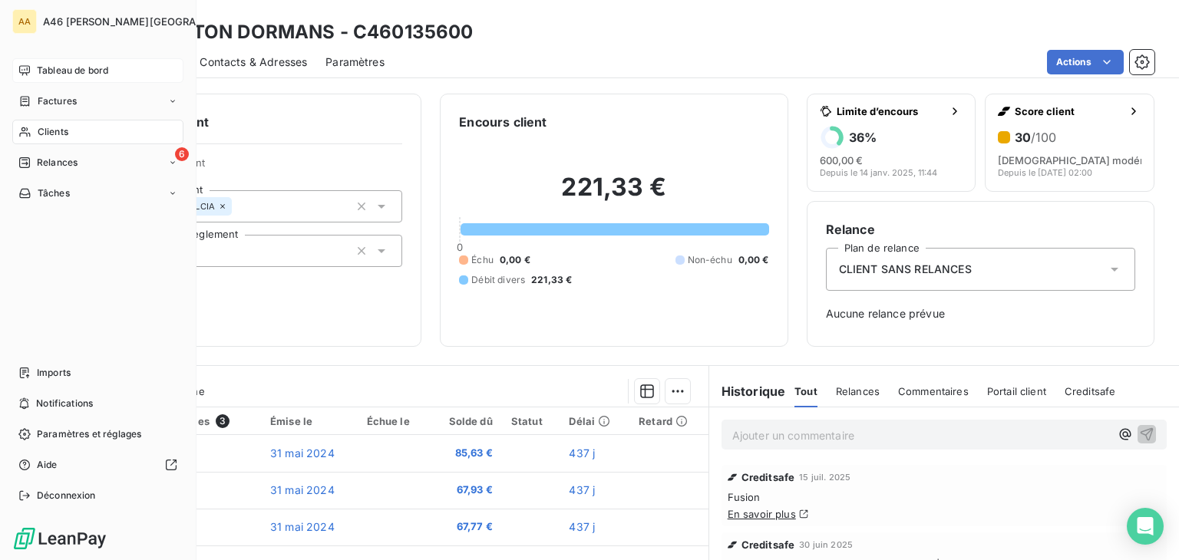
click at [83, 68] on span "Tableau de bord" at bounding box center [72, 71] width 71 height 14
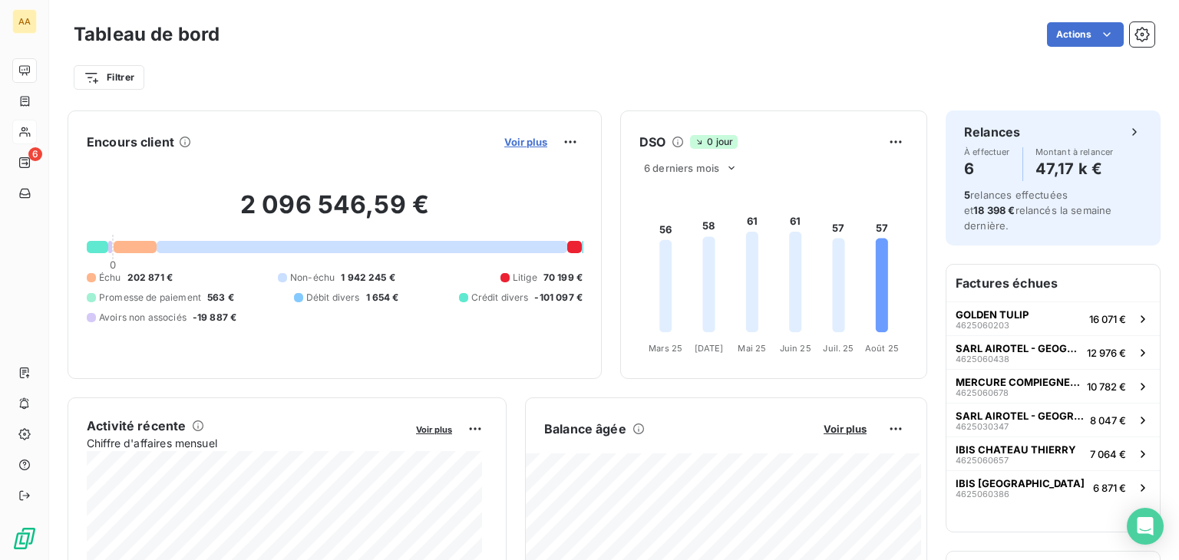
click at [506, 142] on span "Voir plus" at bounding box center [525, 142] width 43 height 12
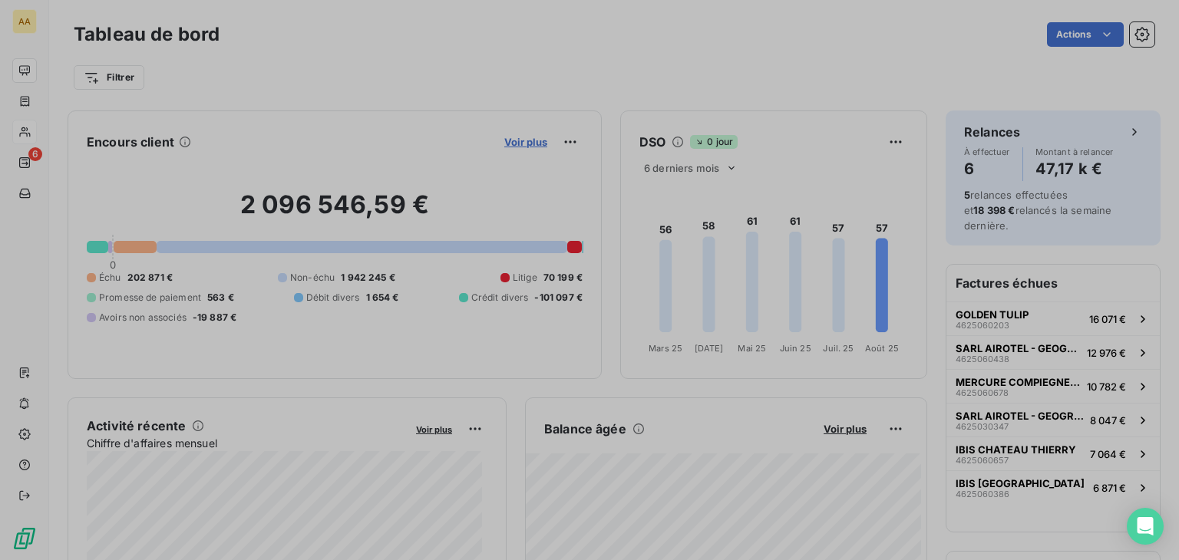
scroll to position [12, 12]
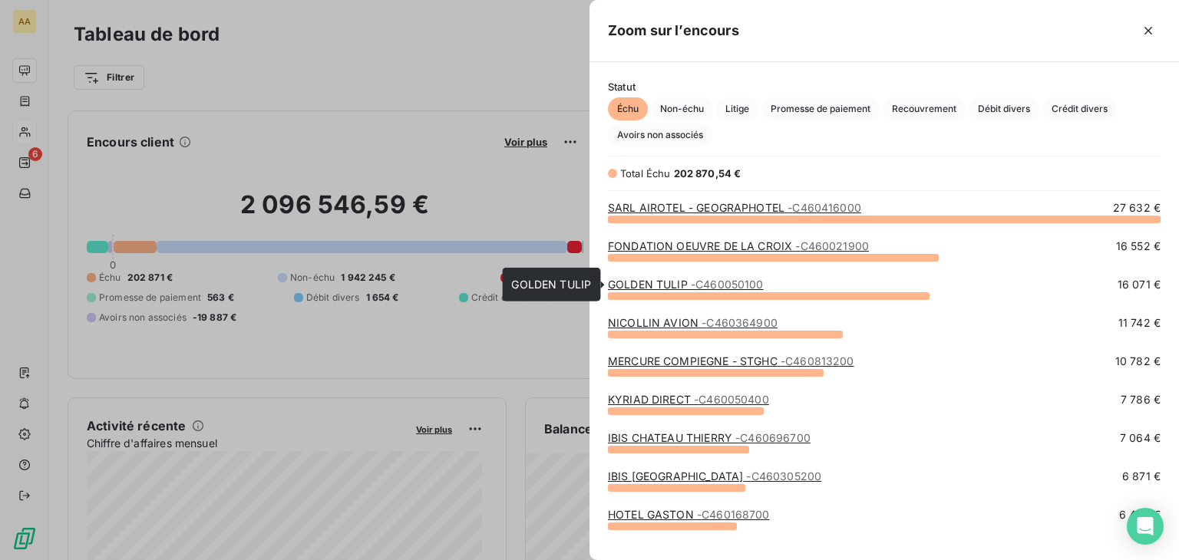
click at [722, 280] on span "- C460050100" at bounding box center [727, 284] width 73 height 13
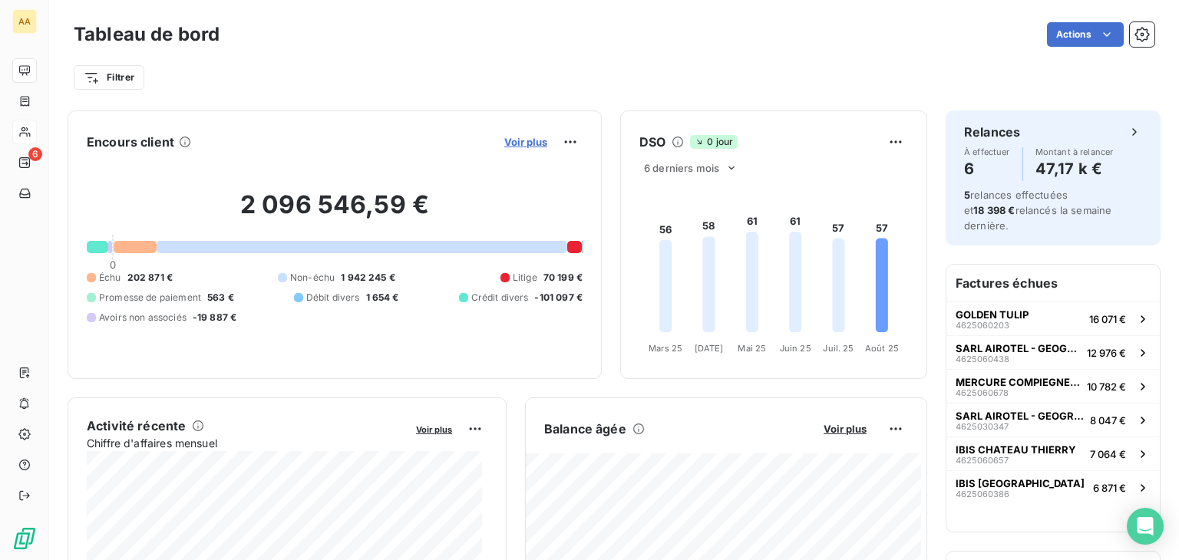
click at [506, 142] on span "Voir plus" at bounding box center [525, 142] width 43 height 12
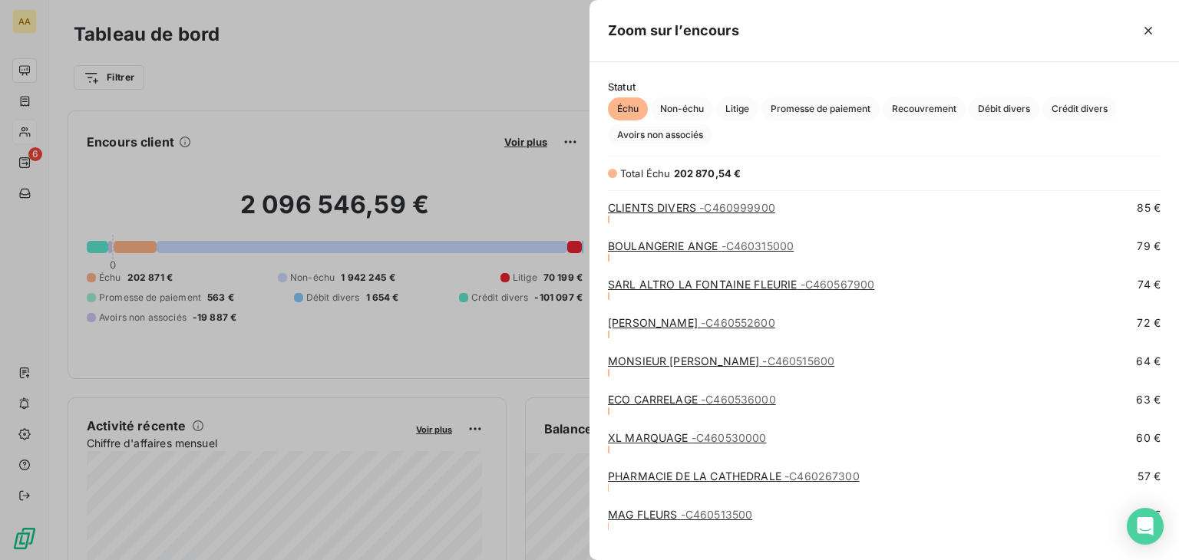
scroll to position [3684, 0]
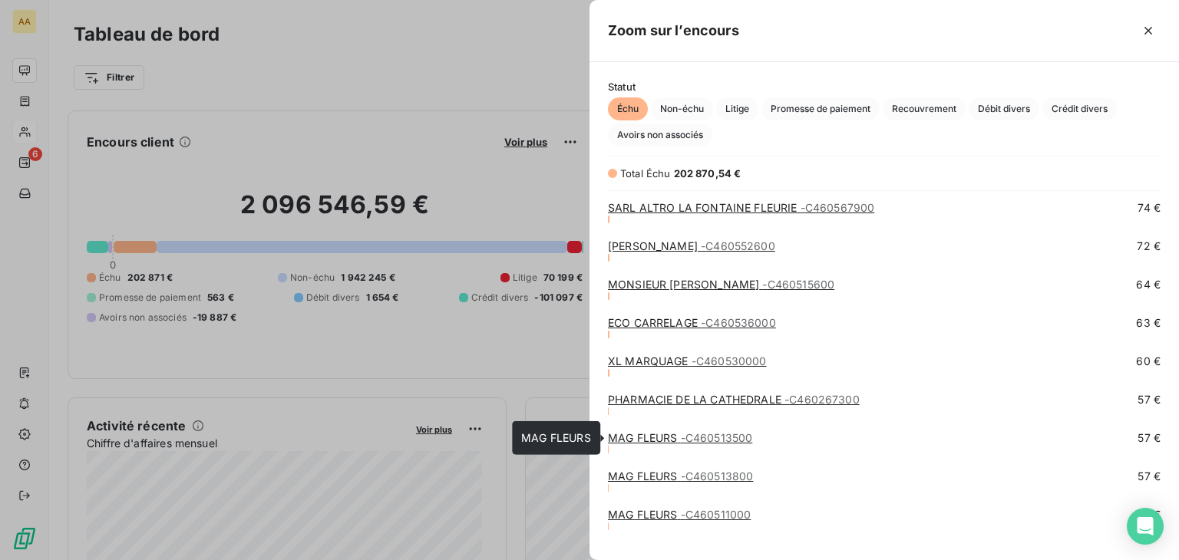
click at [703, 440] on span "- C460513500" at bounding box center [717, 437] width 72 height 13
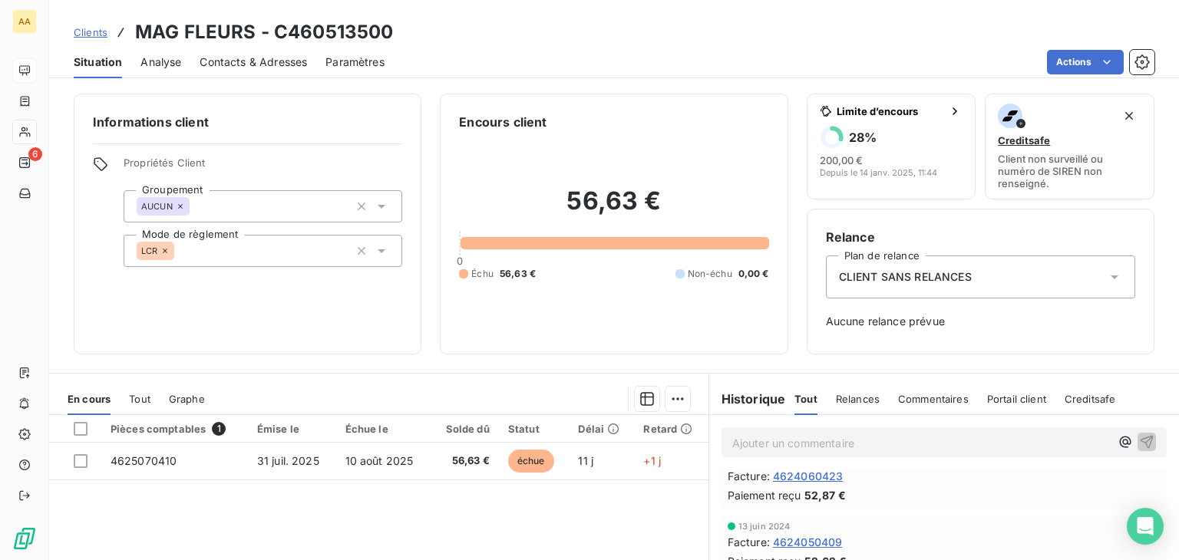
scroll to position [844, 0]
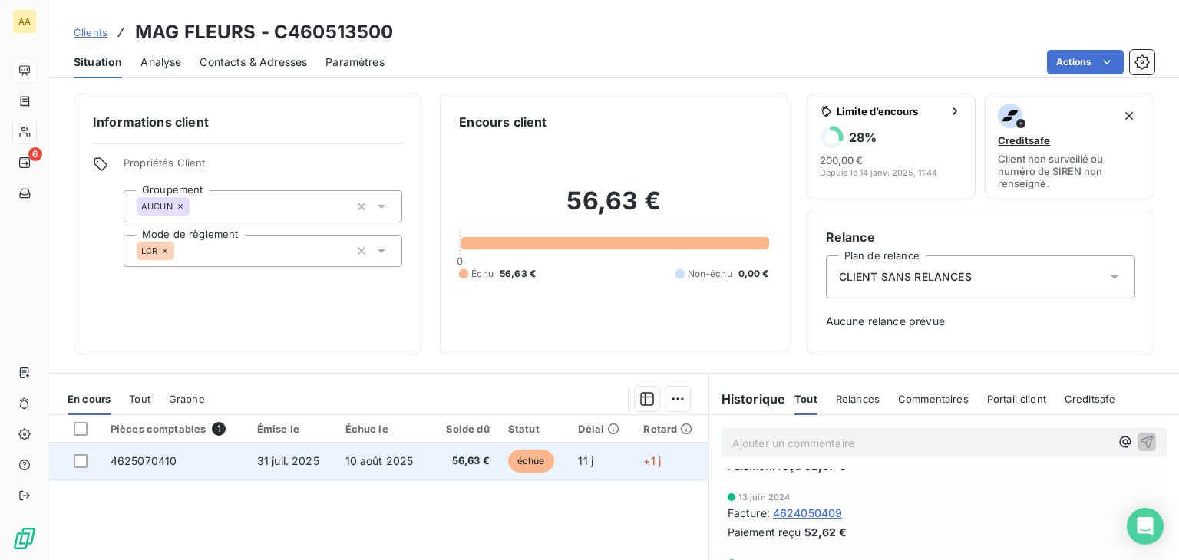
click at [280, 450] on td "31 juil. 2025" at bounding box center [292, 461] width 88 height 37
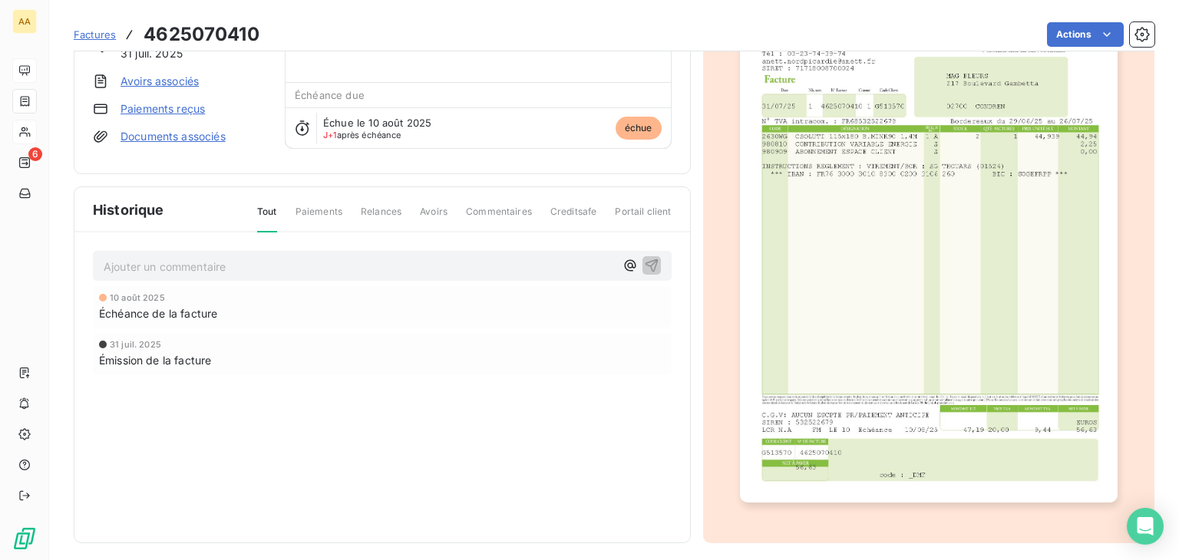
scroll to position [134, 0]
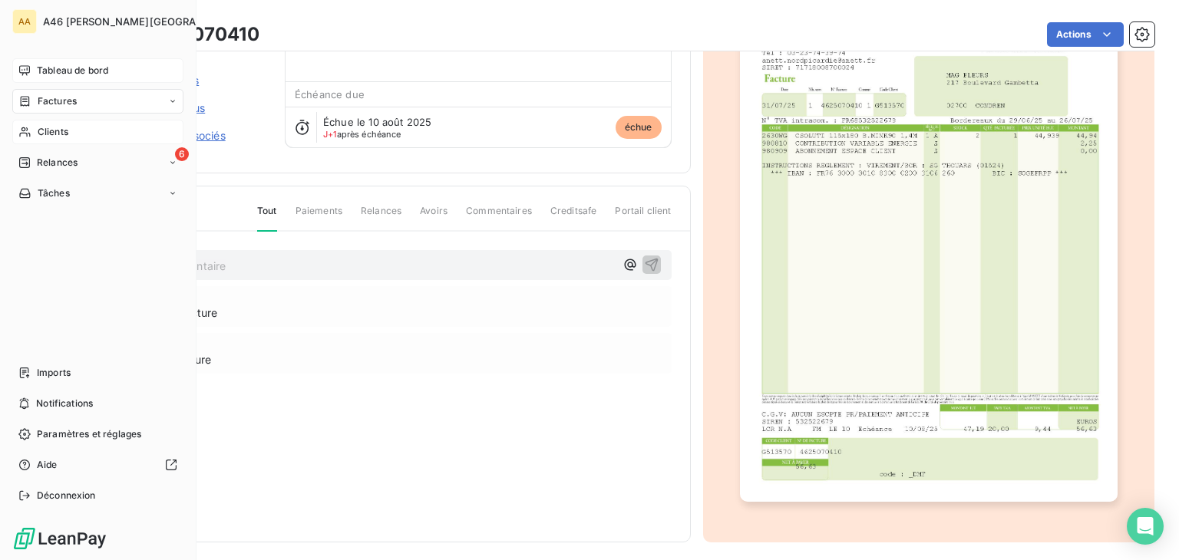
click at [74, 68] on span "Tableau de bord" at bounding box center [72, 71] width 71 height 14
